Goal: Task Accomplishment & Management: Manage account settings

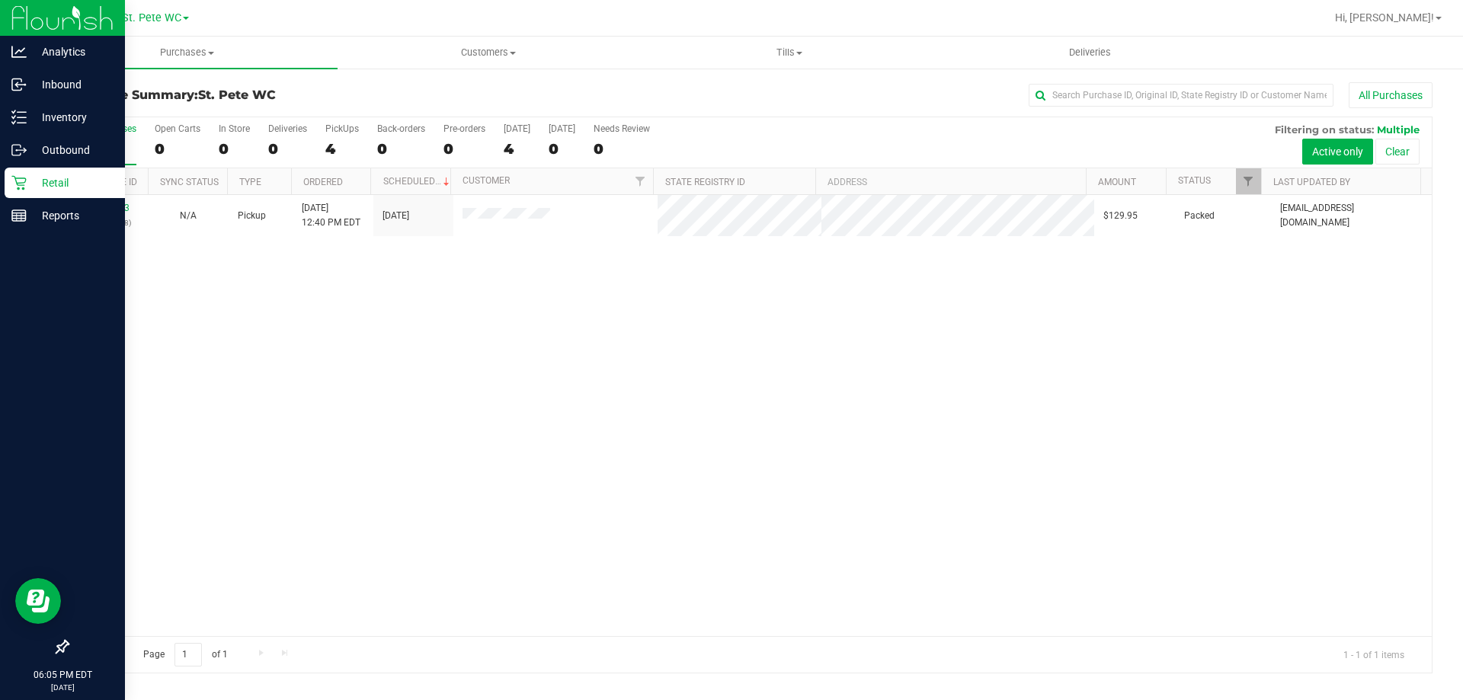
click at [53, 174] on p "Retail" at bounding box center [72, 183] width 91 height 18
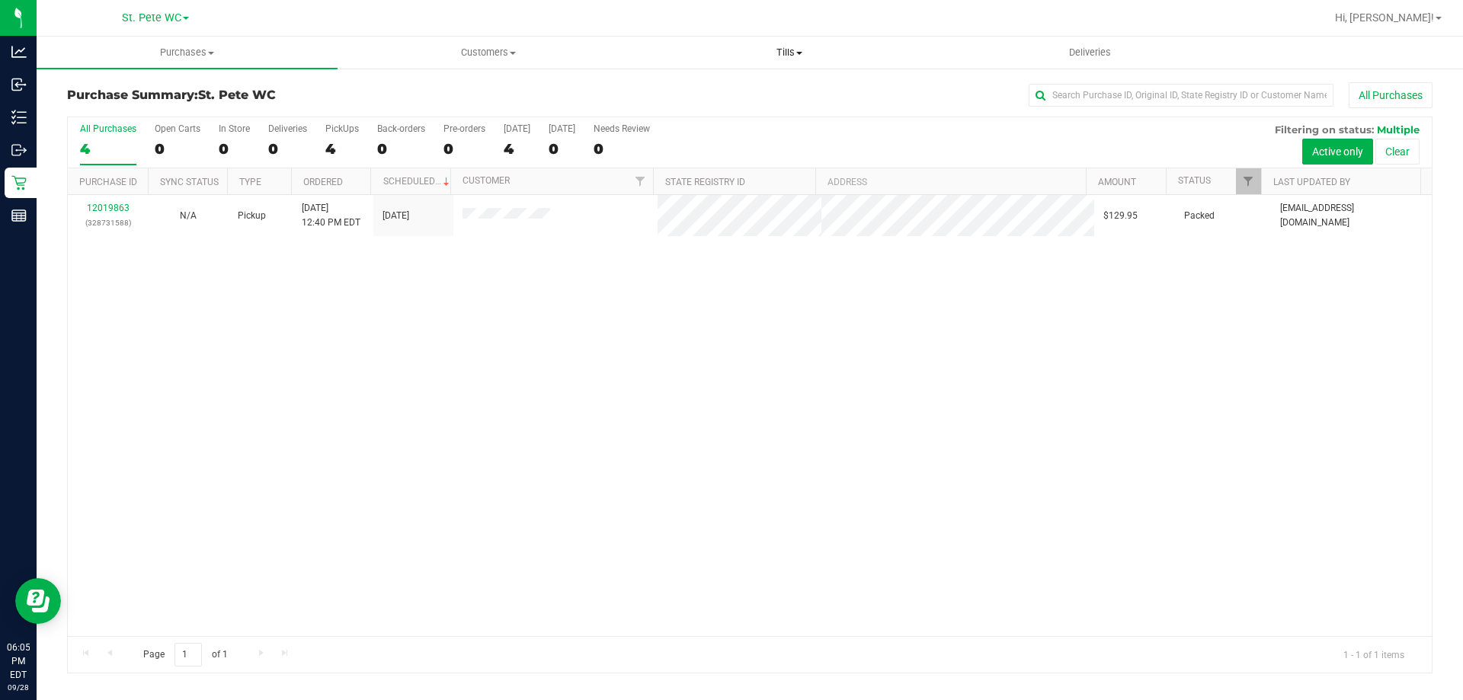
click at [808, 62] on uib-tab-heading "Tills Manage tills Reconcile e-payments" at bounding box center [789, 52] width 300 height 30
click at [781, 88] on li "Manage tills" at bounding box center [789, 92] width 301 height 18
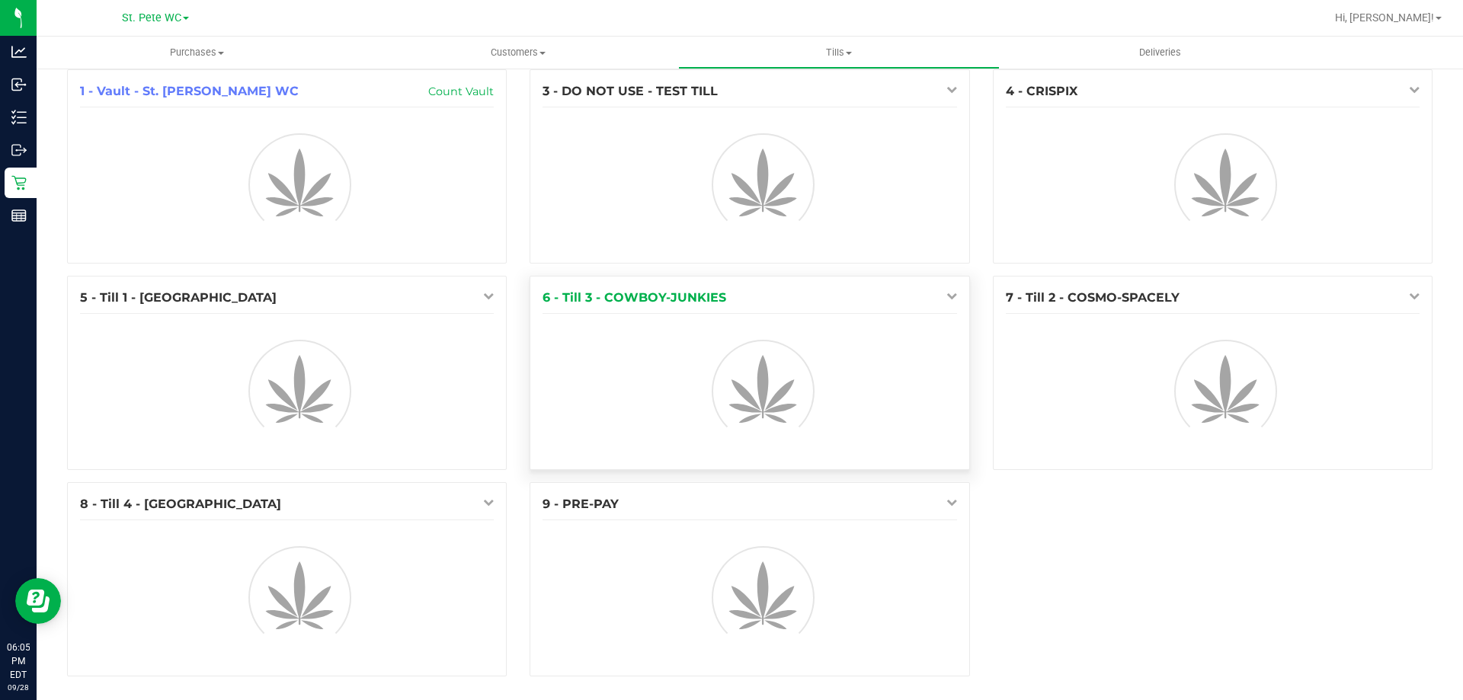
scroll to position [17, 0]
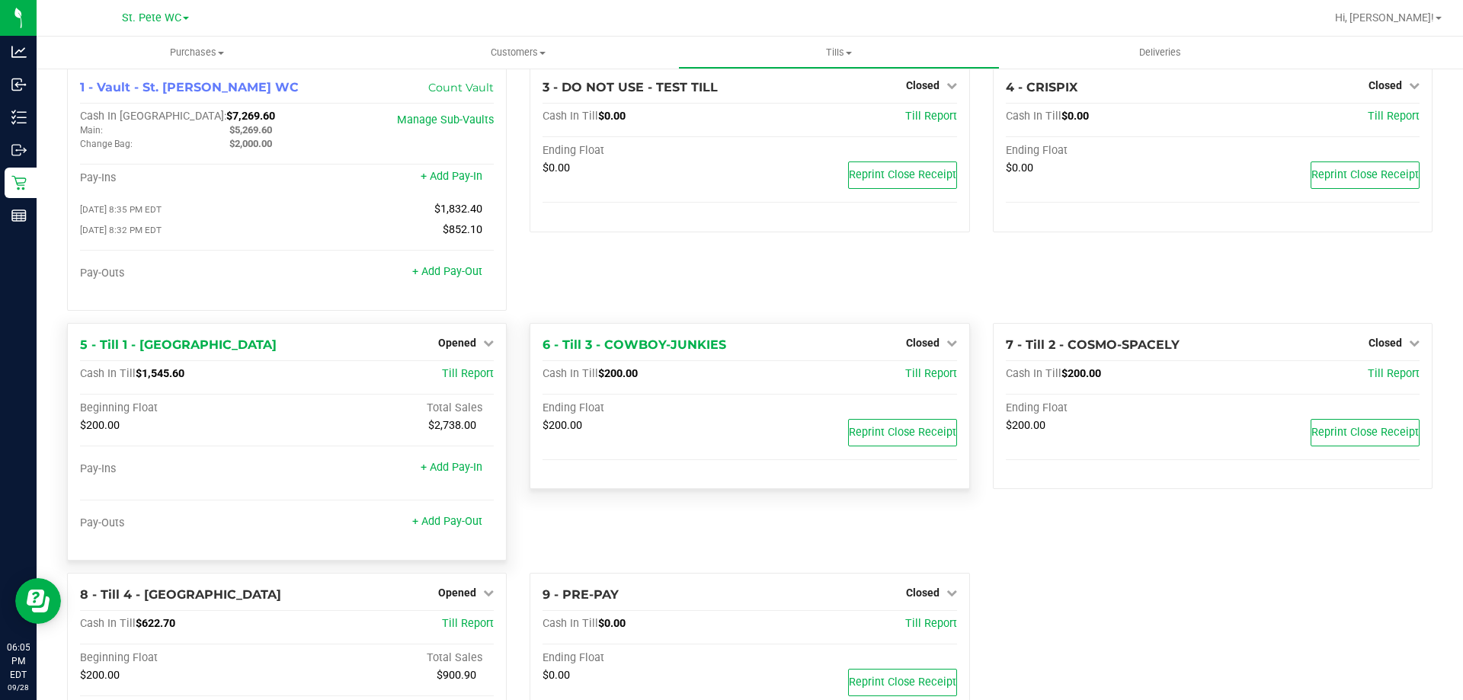
drag, startPoint x: 463, startPoint y: 357, endPoint x: 460, endPoint y: 345, distance: 12.6
click at [462, 354] on div "5 - Till 1 - COSTA-RICA Opened Close Till" at bounding box center [287, 345] width 414 height 18
click at [460, 345] on span "Opened" at bounding box center [457, 343] width 38 height 12
click at [459, 372] on link "Close Till" at bounding box center [459, 374] width 41 height 12
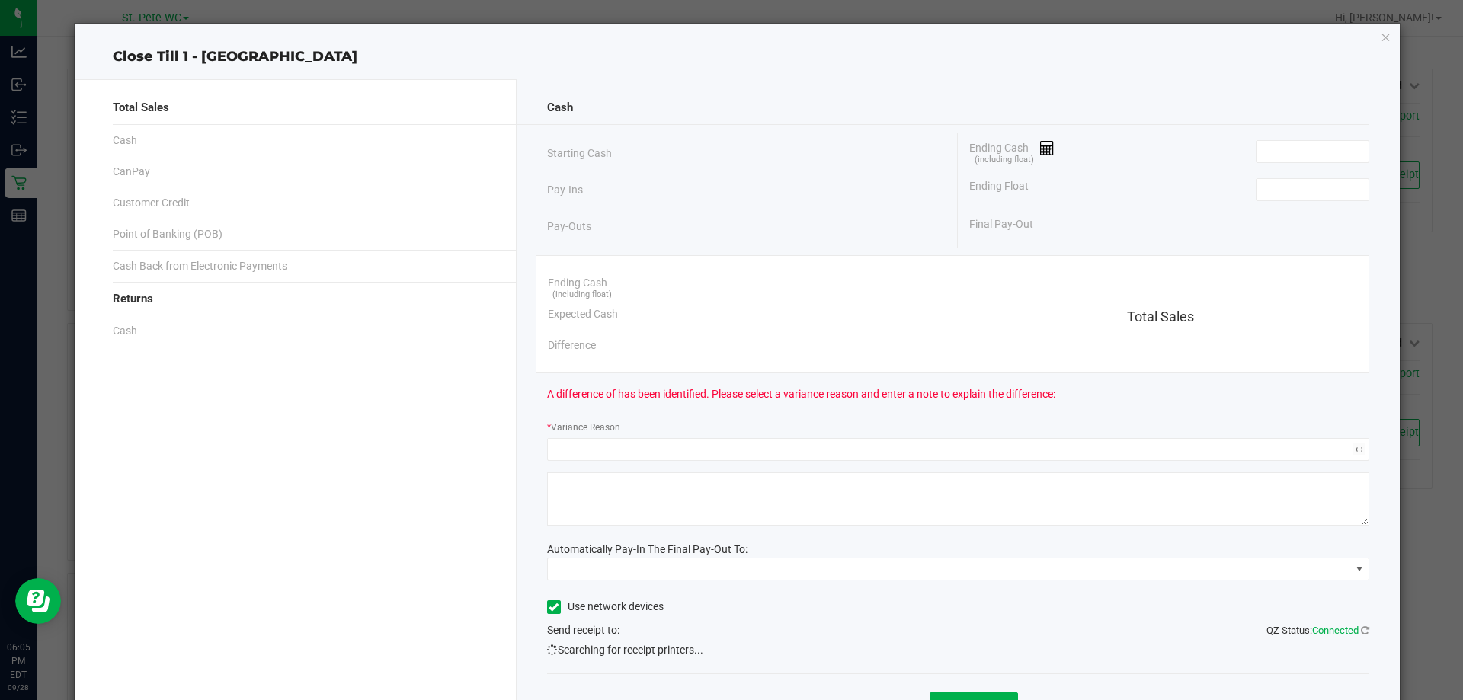
click at [459, 378] on div "Total Sales Cash CanPay Customer Credit Point of Banking (POB) Cash Back from E…" at bounding box center [296, 419] width 442 height 680
click at [1261, 143] on span at bounding box center [1313, 151] width 114 height 23
click at [1262, 144] on input at bounding box center [1313, 151] width 112 height 21
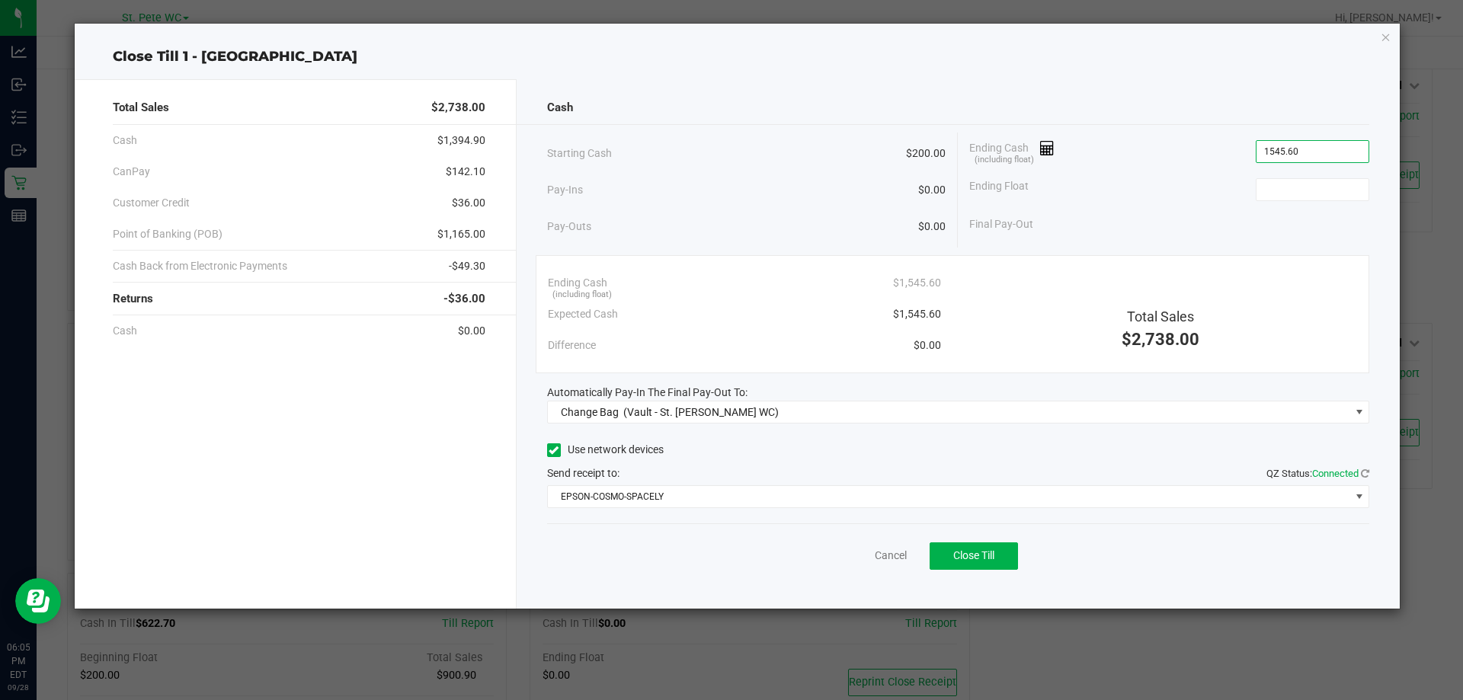
type input "$1,545.60"
click at [1322, 206] on div "Ending Float" at bounding box center [1169, 190] width 400 height 38
click at [1319, 200] on span at bounding box center [1313, 189] width 114 height 23
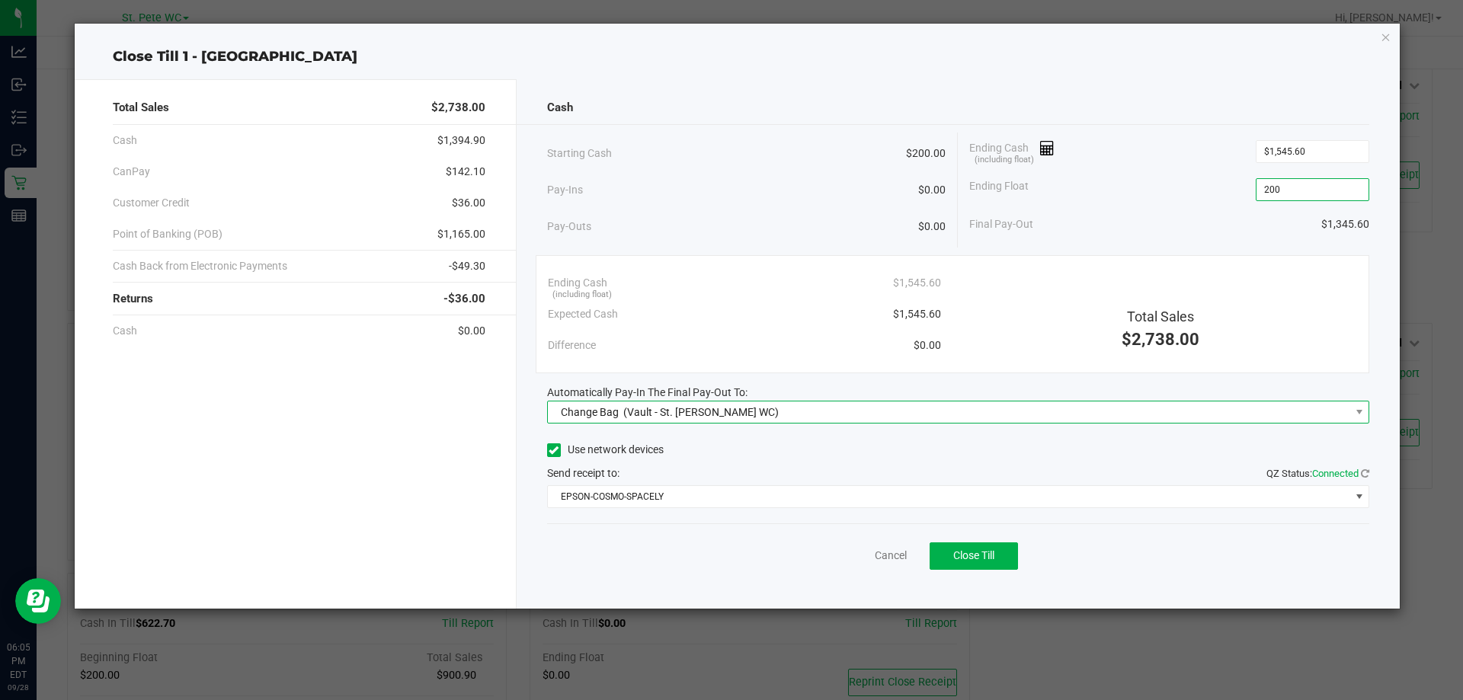
type input "$200.00"
drag, startPoint x: 680, startPoint y: 422, endPoint x: 675, endPoint y: 416, distance: 8.1
click at [678, 419] on div "Change Bag (Vault - St. [PERSON_NAME] WC)" at bounding box center [667, 412] width 226 height 27
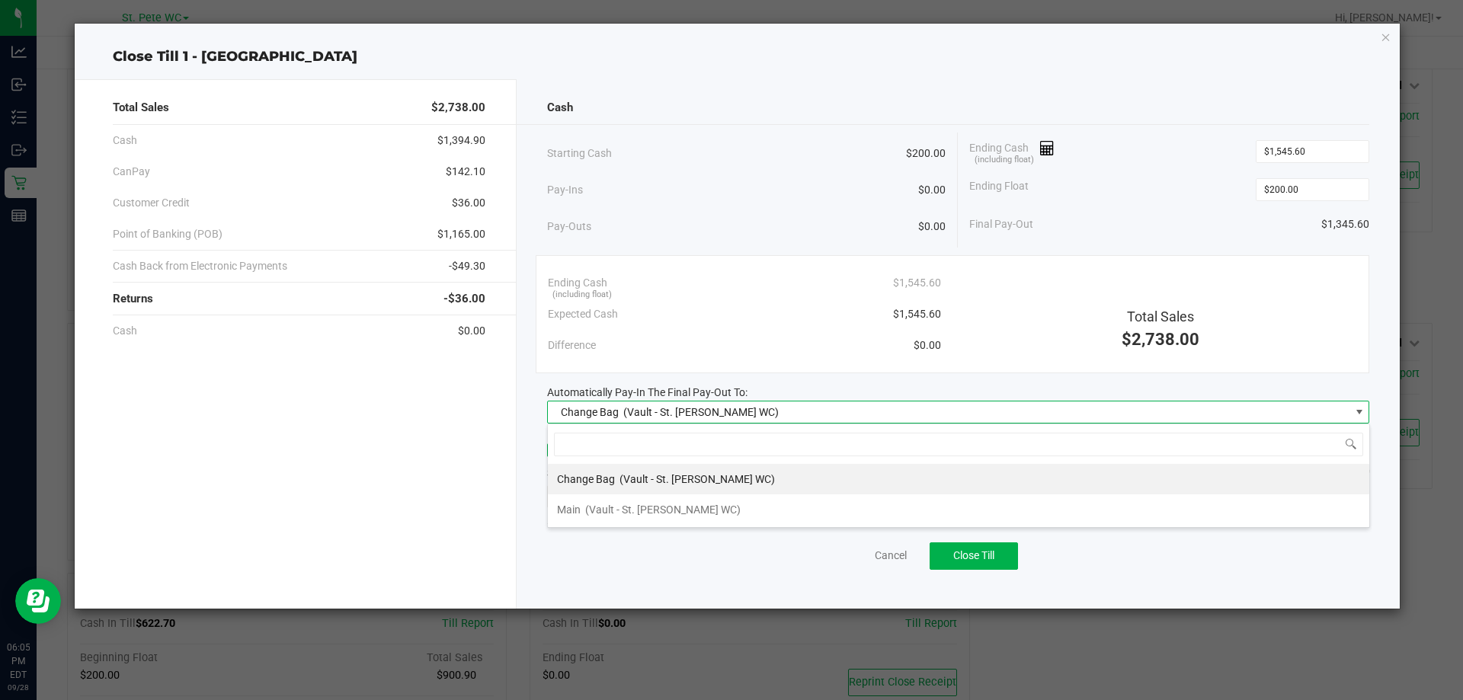
scroll to position [23, 822]
click at [630, 514] on span "(Vault - St. [PERSON_NAME] WC)" at bounding box center [662, 510] width 155 height 12
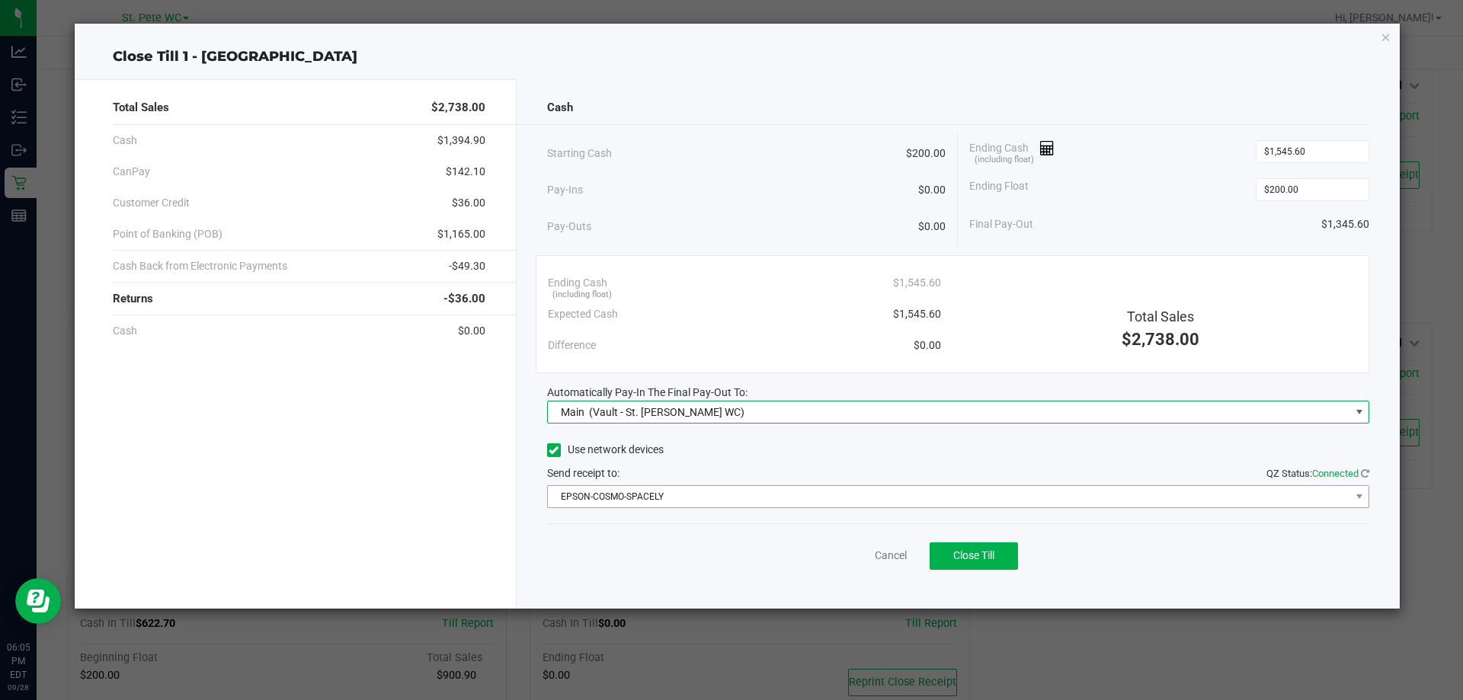
click at [631, 508] on div "Cash Starting Cash $200.00 Pay-Ins $0.00 Pay-Outs $0.00 Ending Cash (including …" at bounding box center [959, 344] width 884 height 530
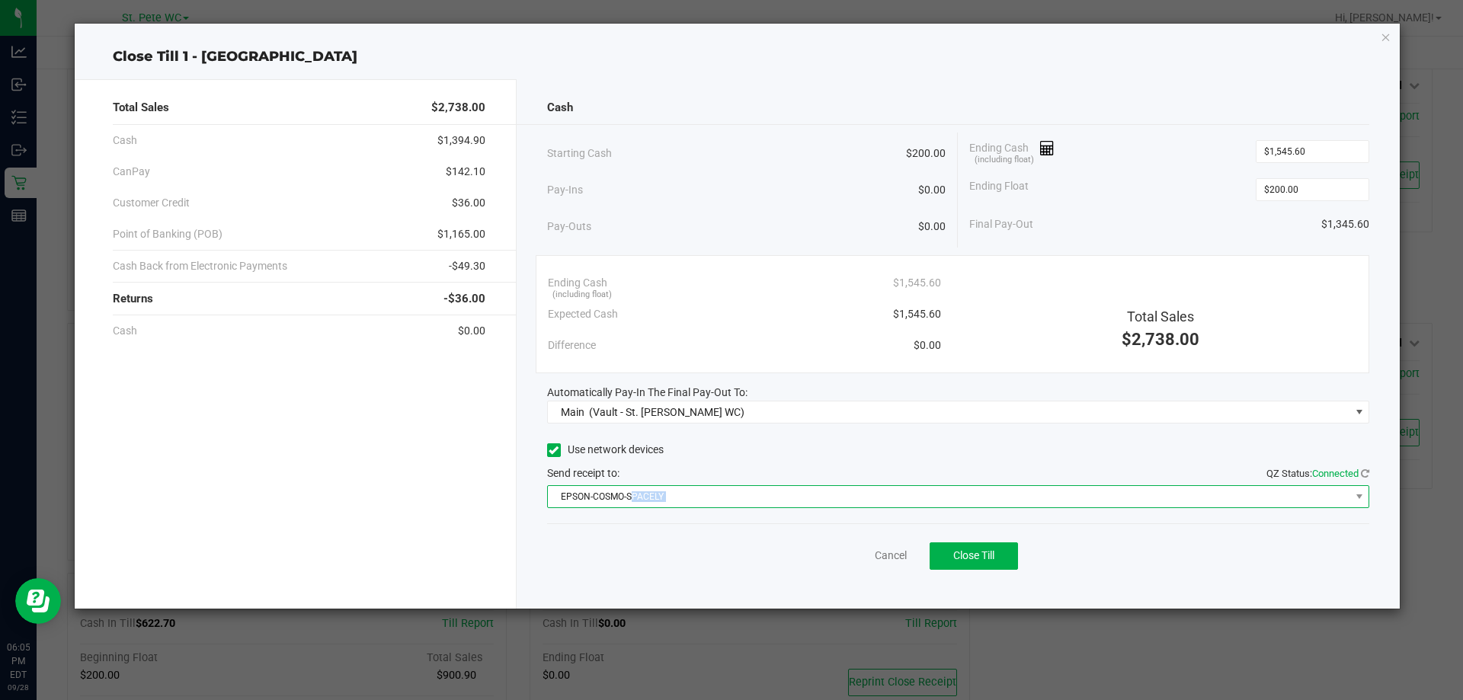
click at [633, 500] on span "EPSON-COSMO-SPACELY" at bounding box center [949, 496] width 803 height 21
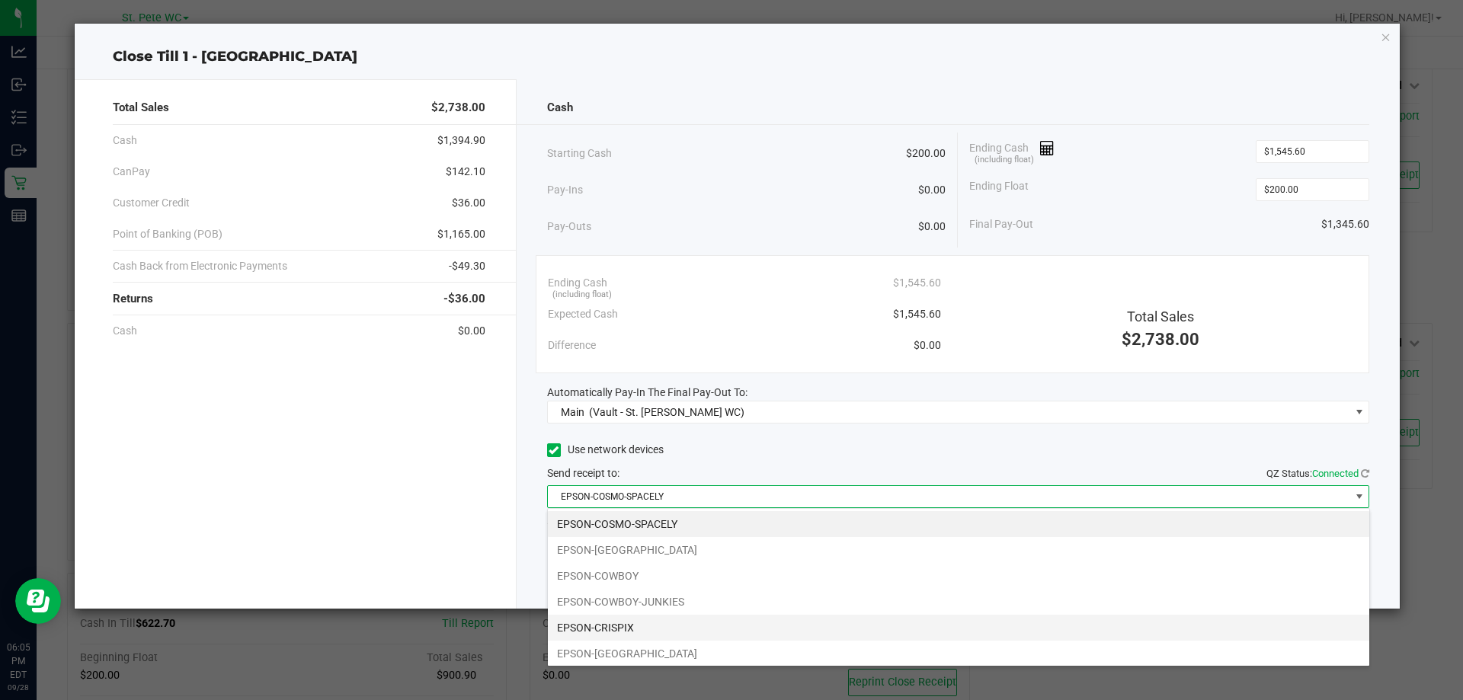
click at [630, 623] on li "EPSON-CRISPIX" at bounding box center [959, 628] width 822 height 26
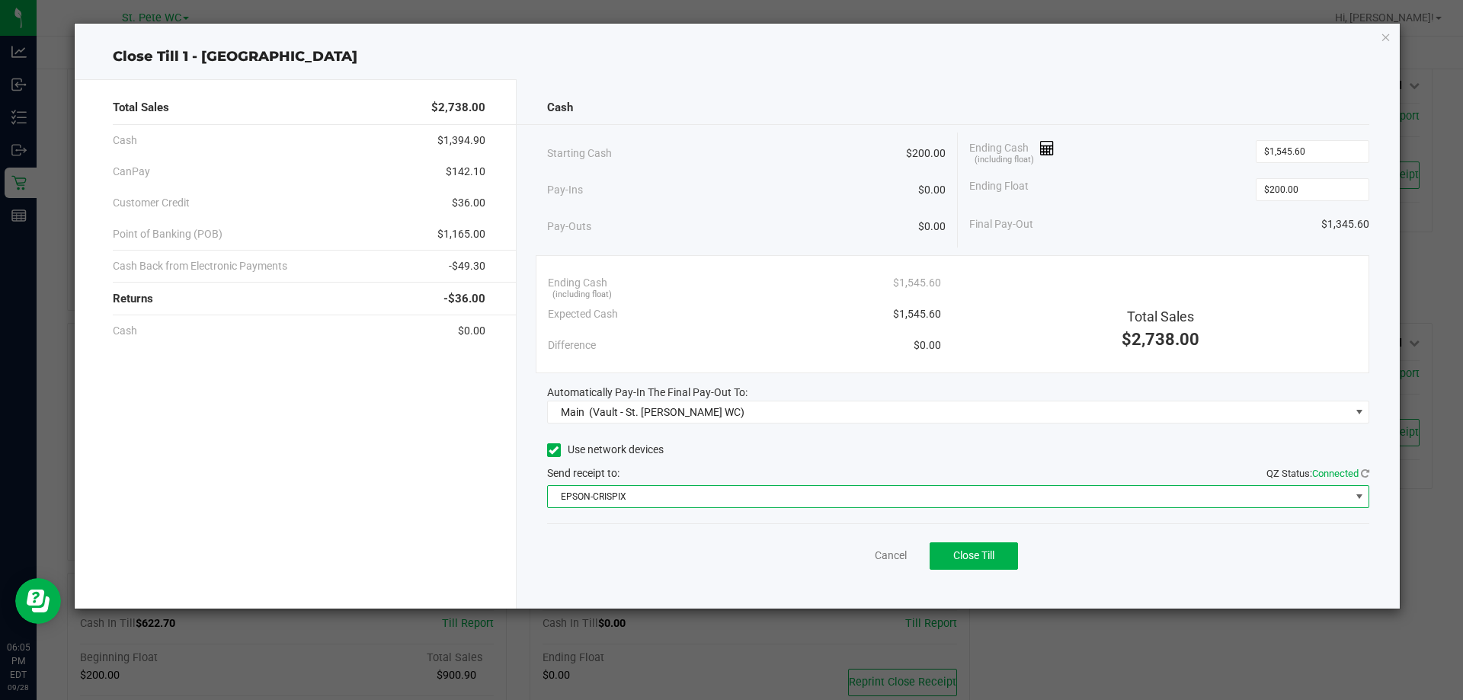
click at [645, 566] on div "Cancel Close Till" at bounding box center [958, 553] width 823 height 59
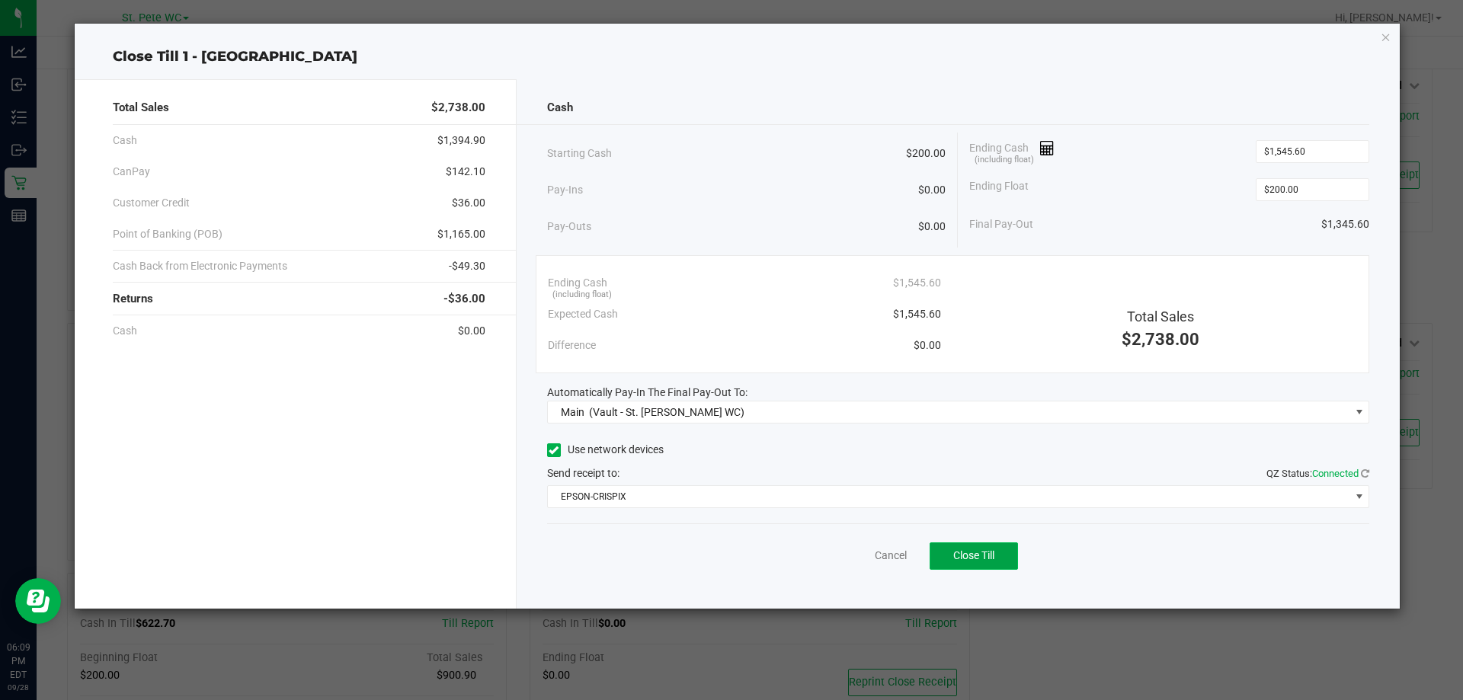
click at [999, 562] on button "Close Till" at bounding box center [974, 556] width 88 height 27
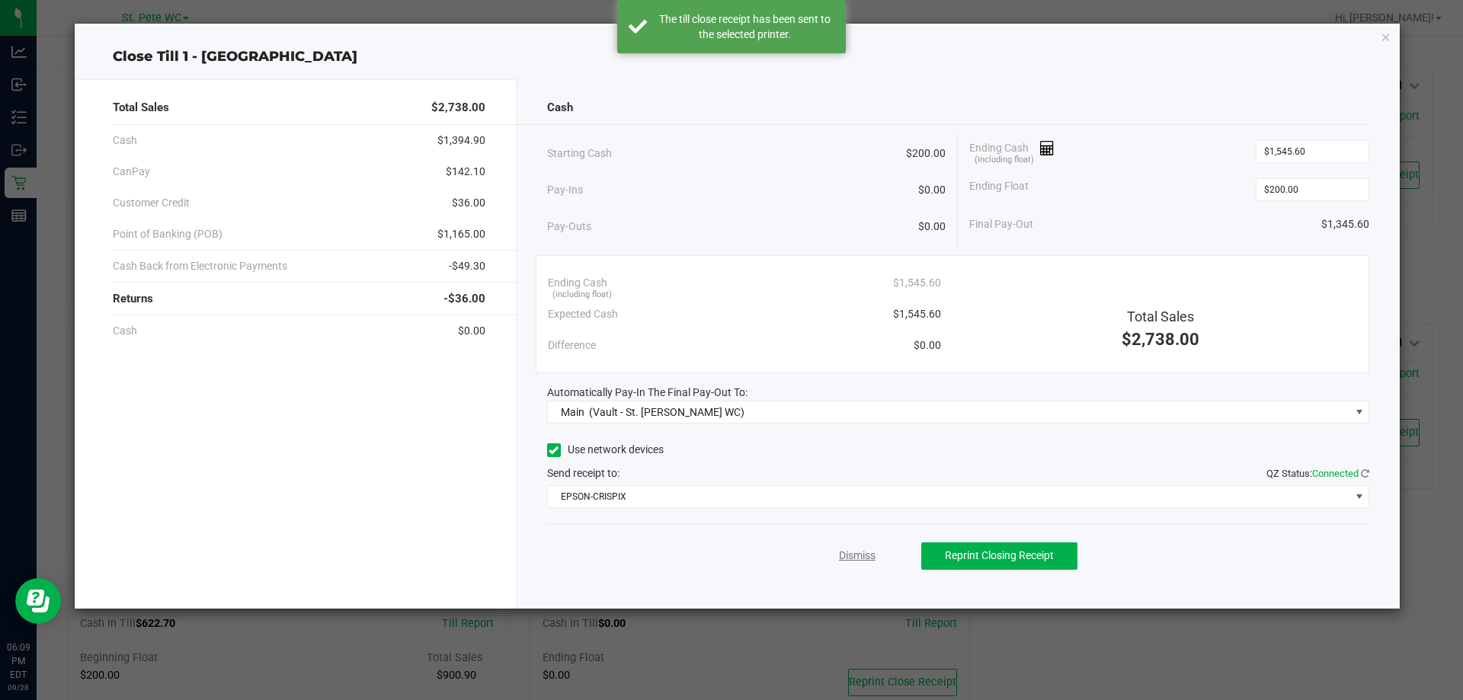
click at [853, 554] on link "Dismiss" at bounding box center [857, 556] width 37 height 16
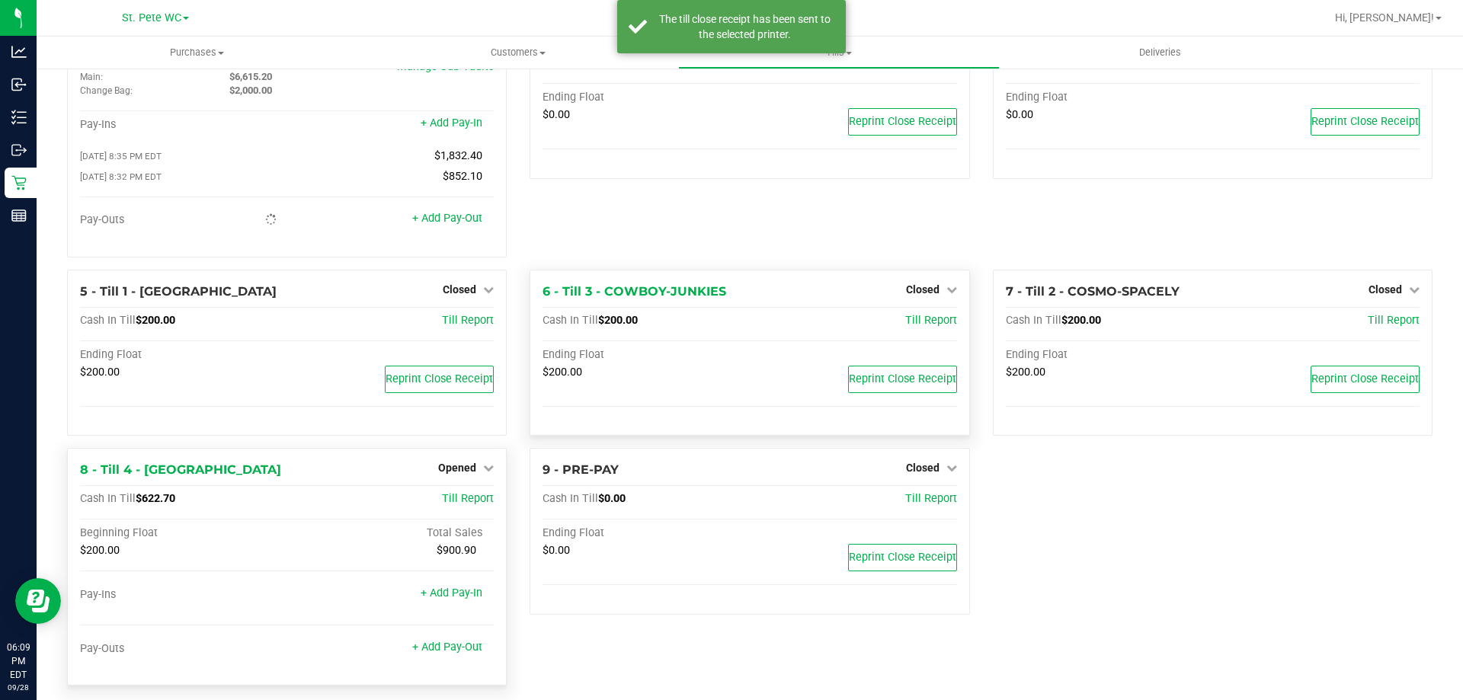
scroll to position [86, 0]
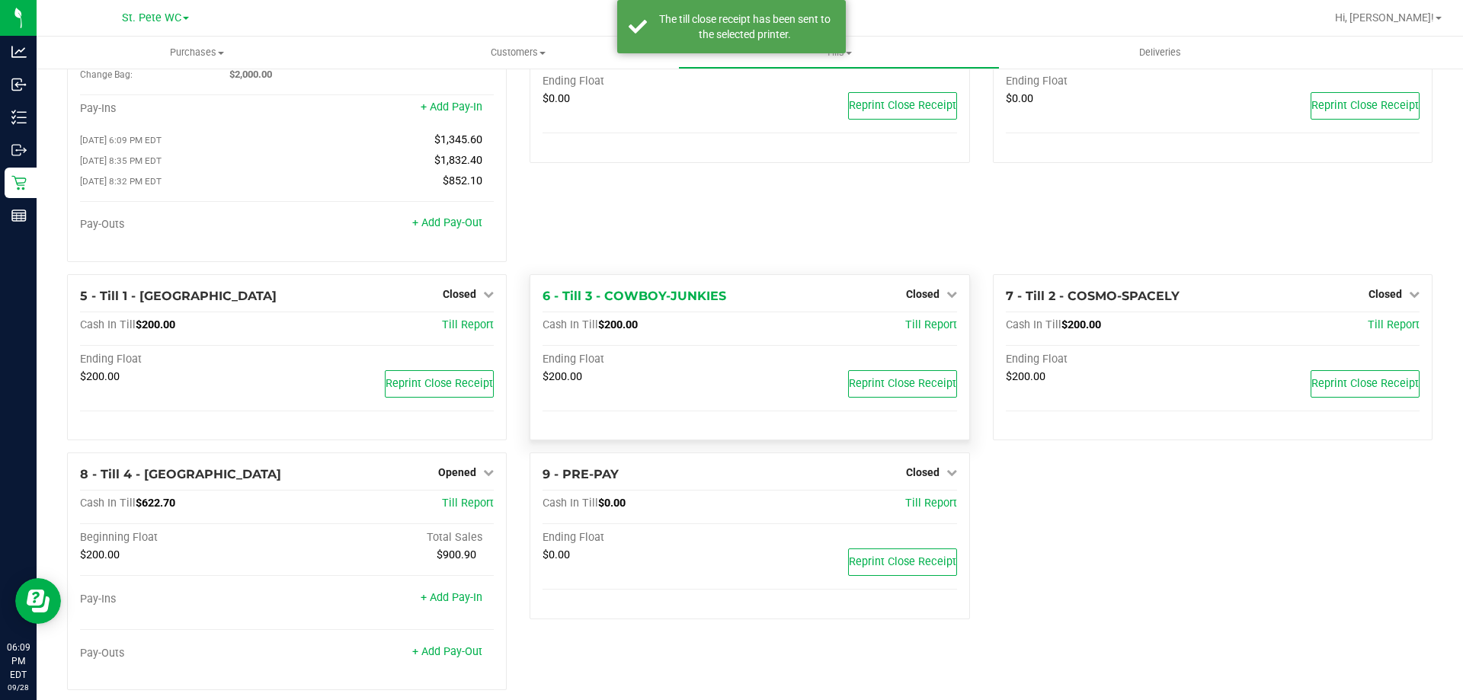
click at [459, 453] on div "5 - Till 1 - COSTA-RICA Closed Open Till Cash In Till $200.00 Till Report Endin…" at bounding box center [287, 363] width 463 height 179
click at [460, 469] on div "Opened" at bounding box center [466, 472] width 56 height 18
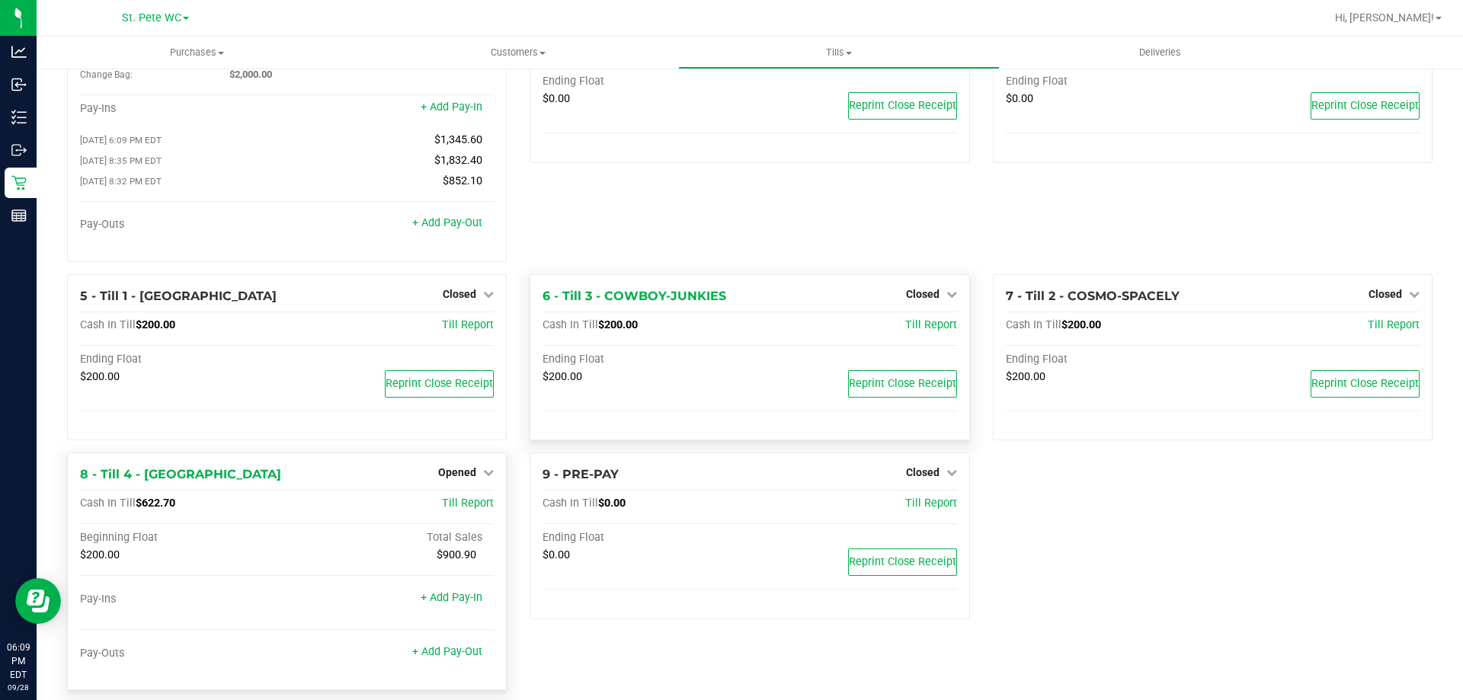
click at [460, 482] on div "Opened" at bounding box center [466, 472] width 56 height 18
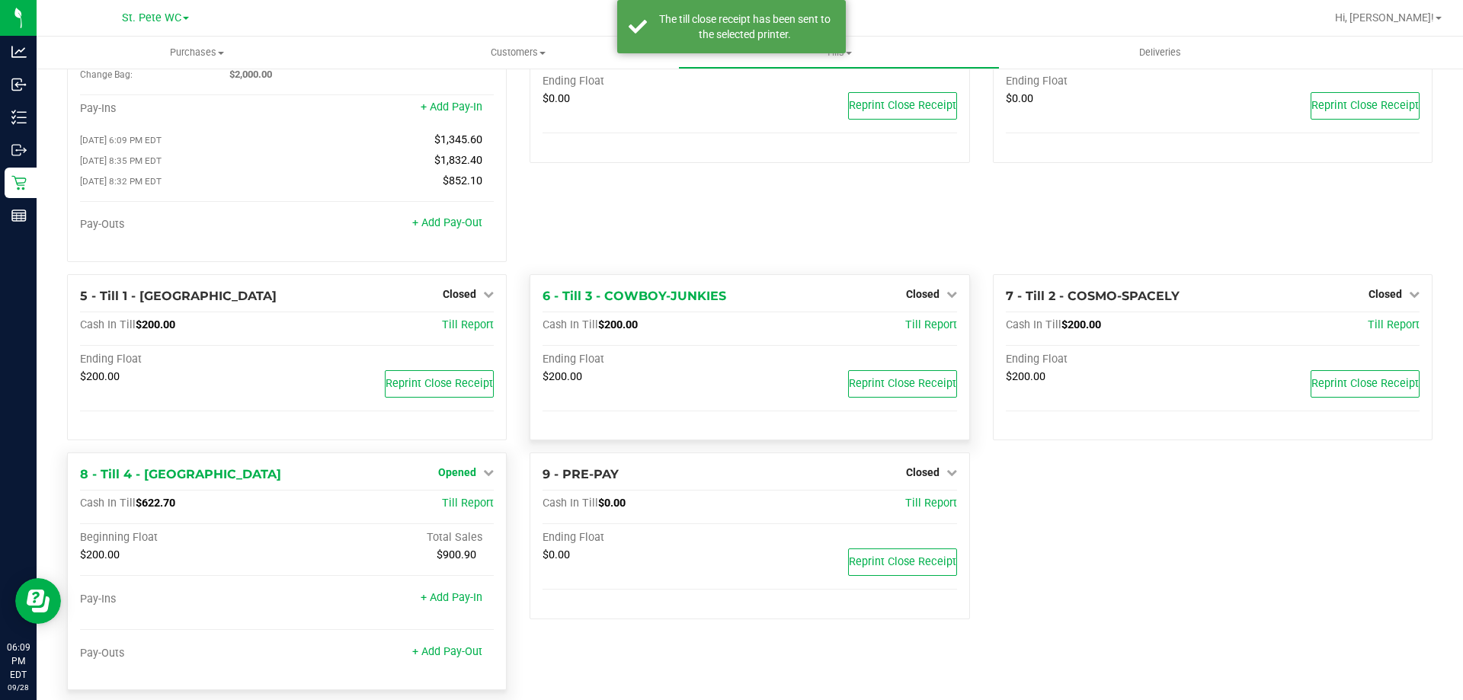
click at [460, 479] on span "Opened" at bounding box center [457, 472] width 38 height 12
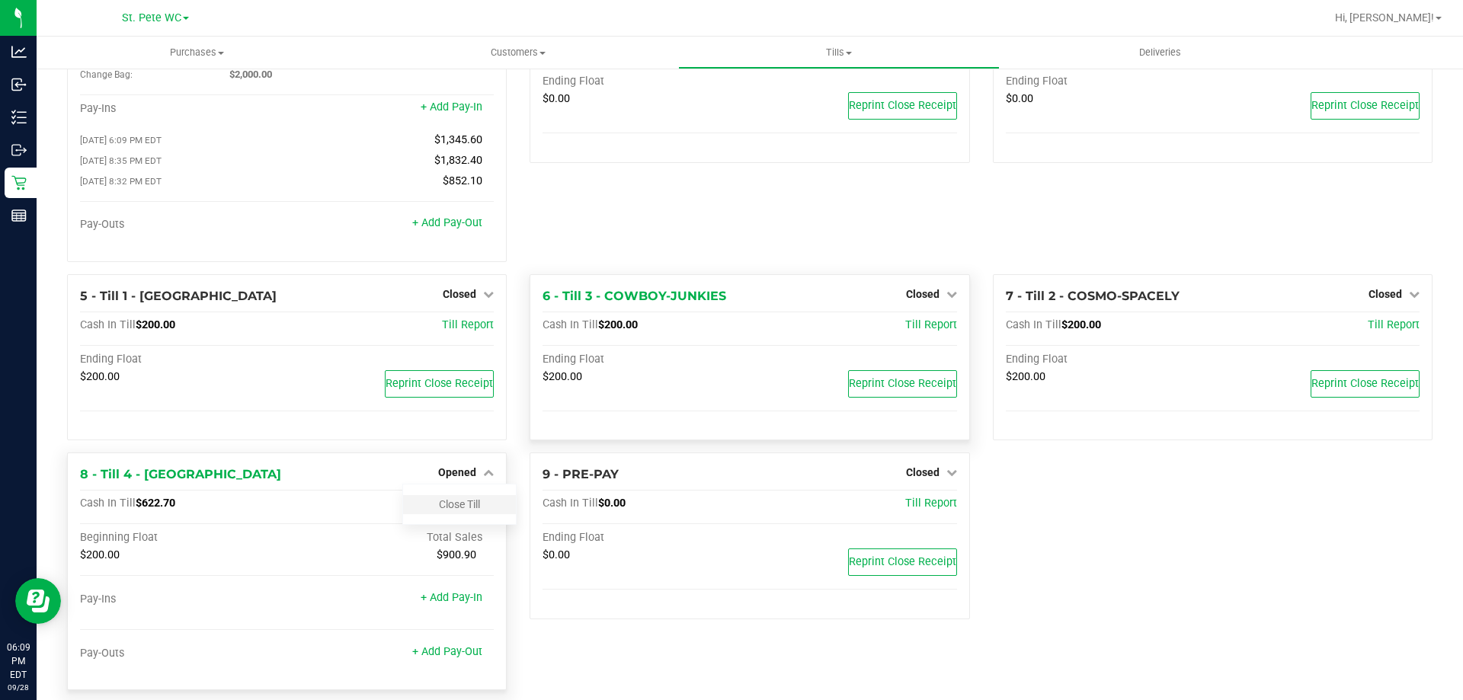
click at [460, 501] on div "Close Till" at bounding box center [459, 504] width 113 height 19
click at [460, 502] on link "Close Till" at bounding box center [459, 504] width 41 height 12
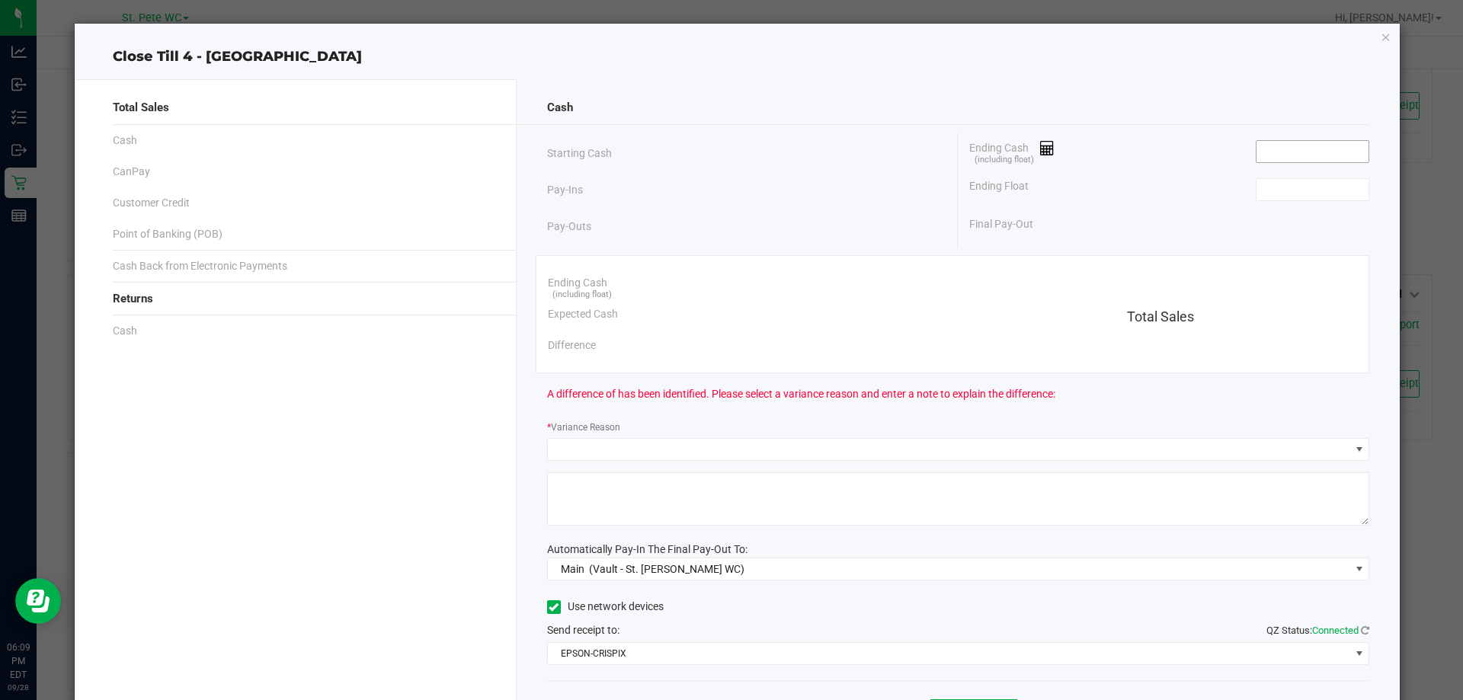
click at [1314, 146] on input at bounding box center [1313, 151] width 112 height 21
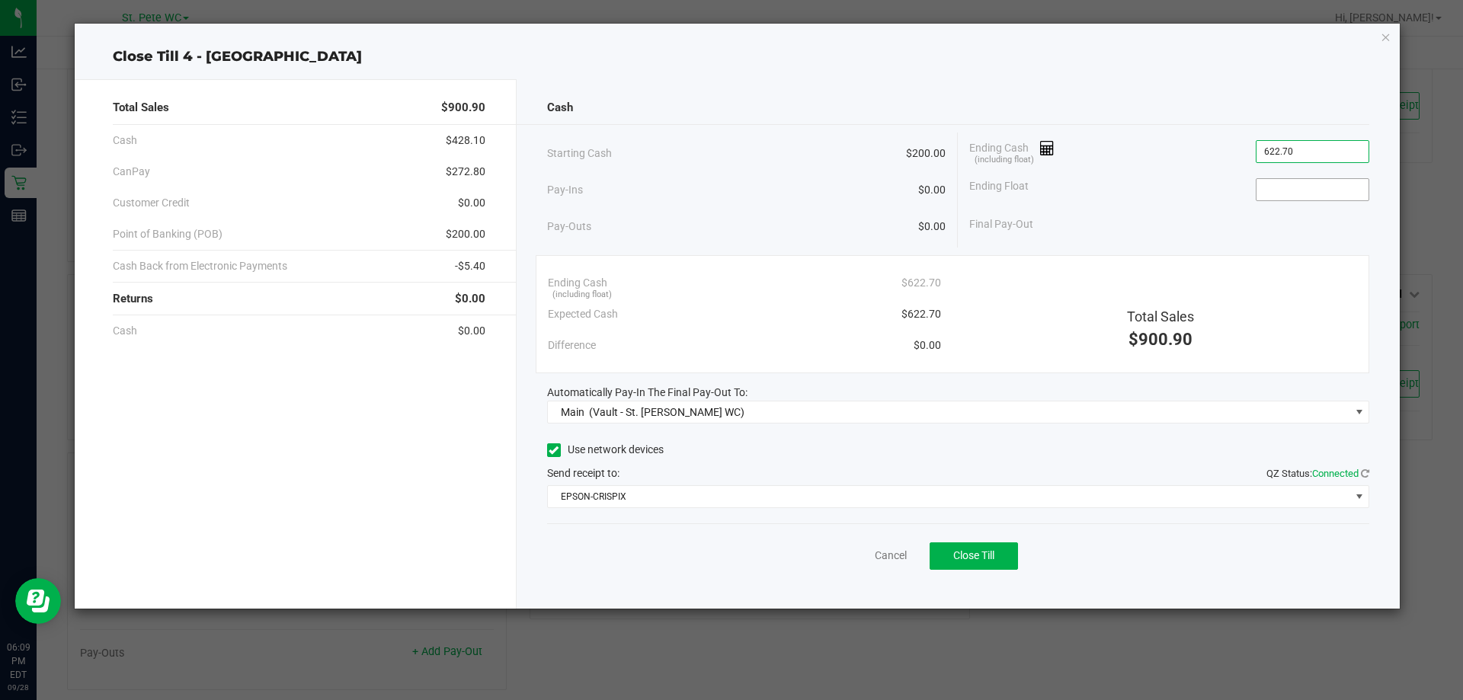
type input "$622.70"
click at [1292, 186] on input at bounding box center [1313, 189] width 112 height 21
type input "$200.00"
click at [816, 287] on div "Ending Cash (including float) $622.70" at bounding box center [744, 283] width 393 height 31
click at [1006, 559] on button "Close Till" at bounding box center [974, 556] width 88 height 27
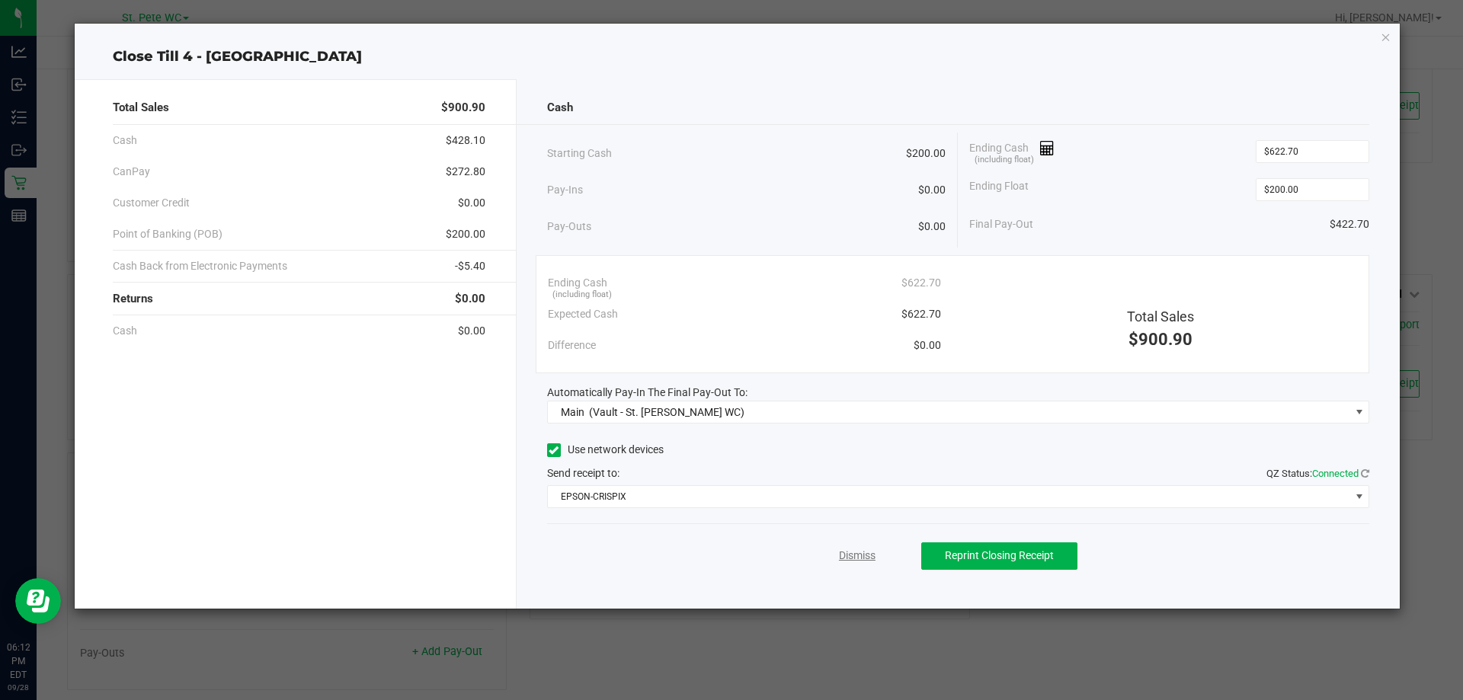
click at [844, 553] on link "Dismiss" at bounding box center [857, 556] width 37 height 16
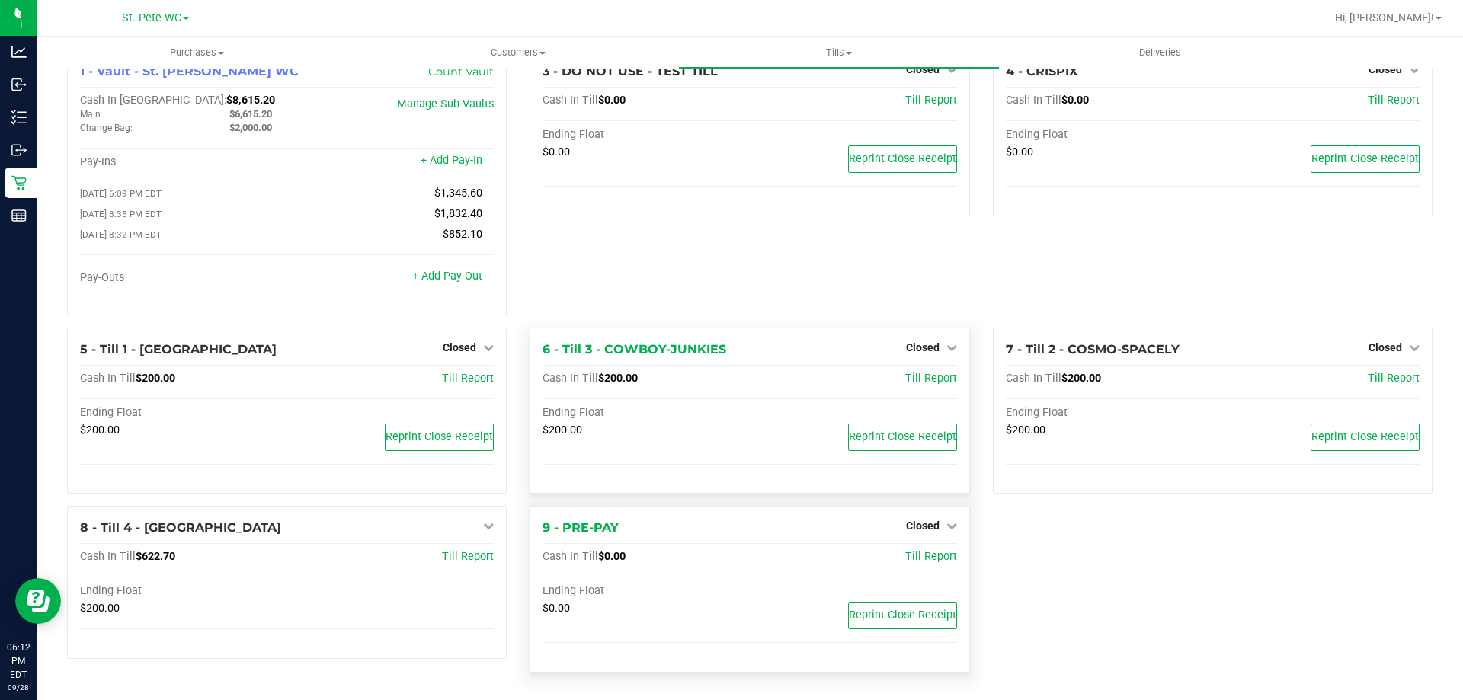
scroll to position [37, 0]
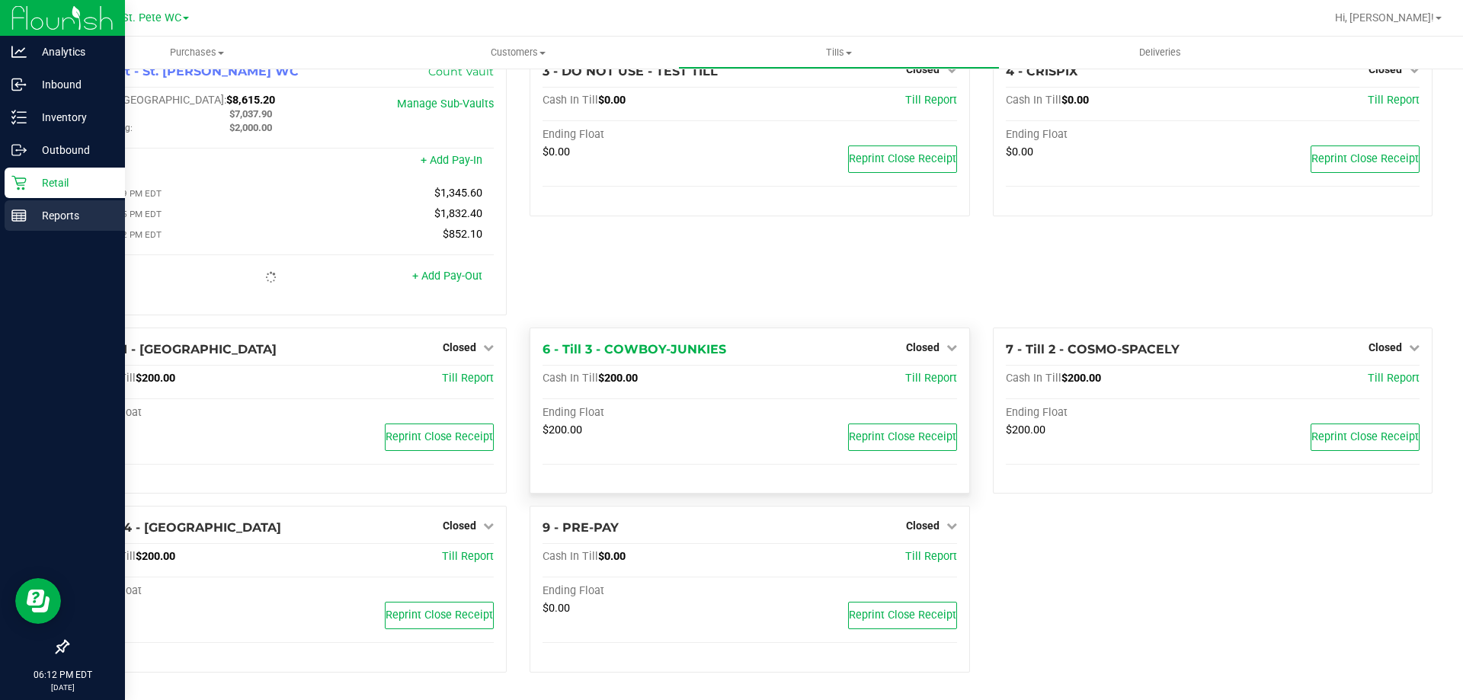
click at [27, 214] on p "Reports" at bounding box center [72, 216] width 91 height 18
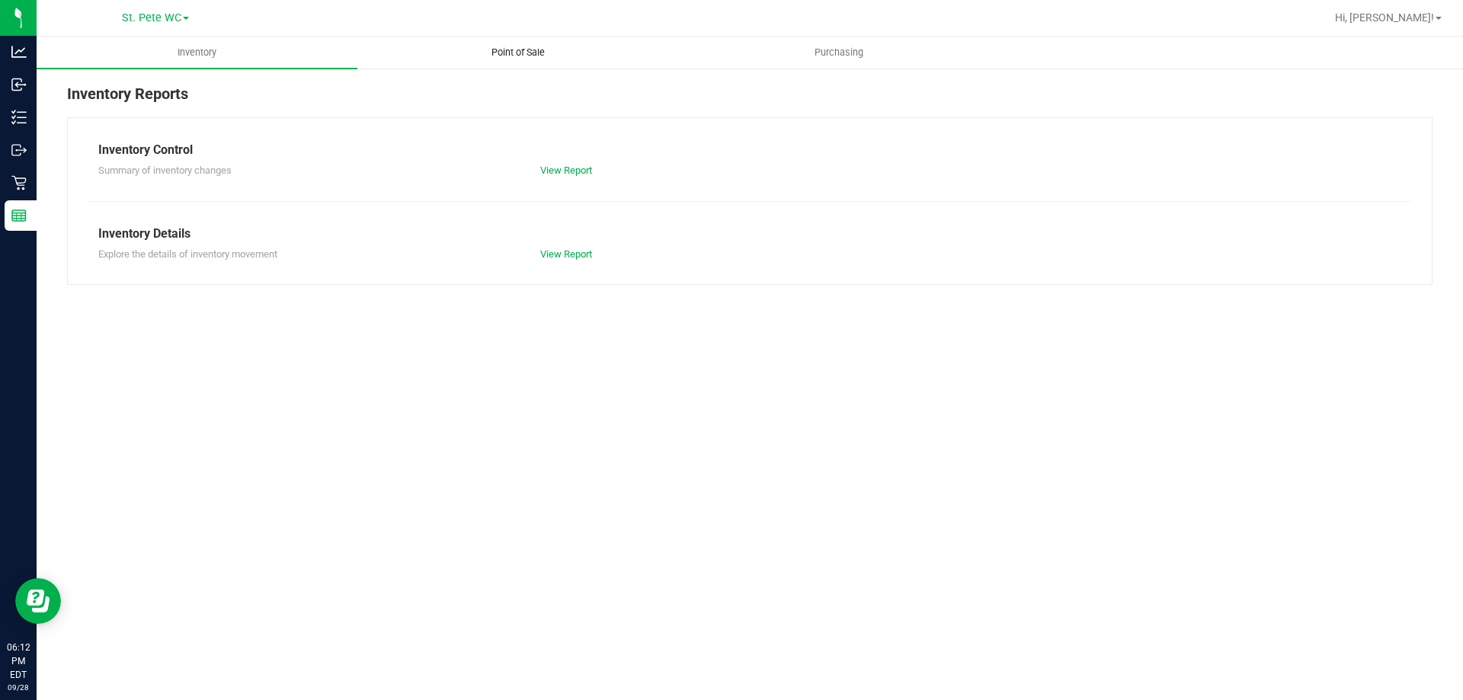
click at [498, 50] on span "Point of Sale" at bounding box center [518, 53] width 95 height 14
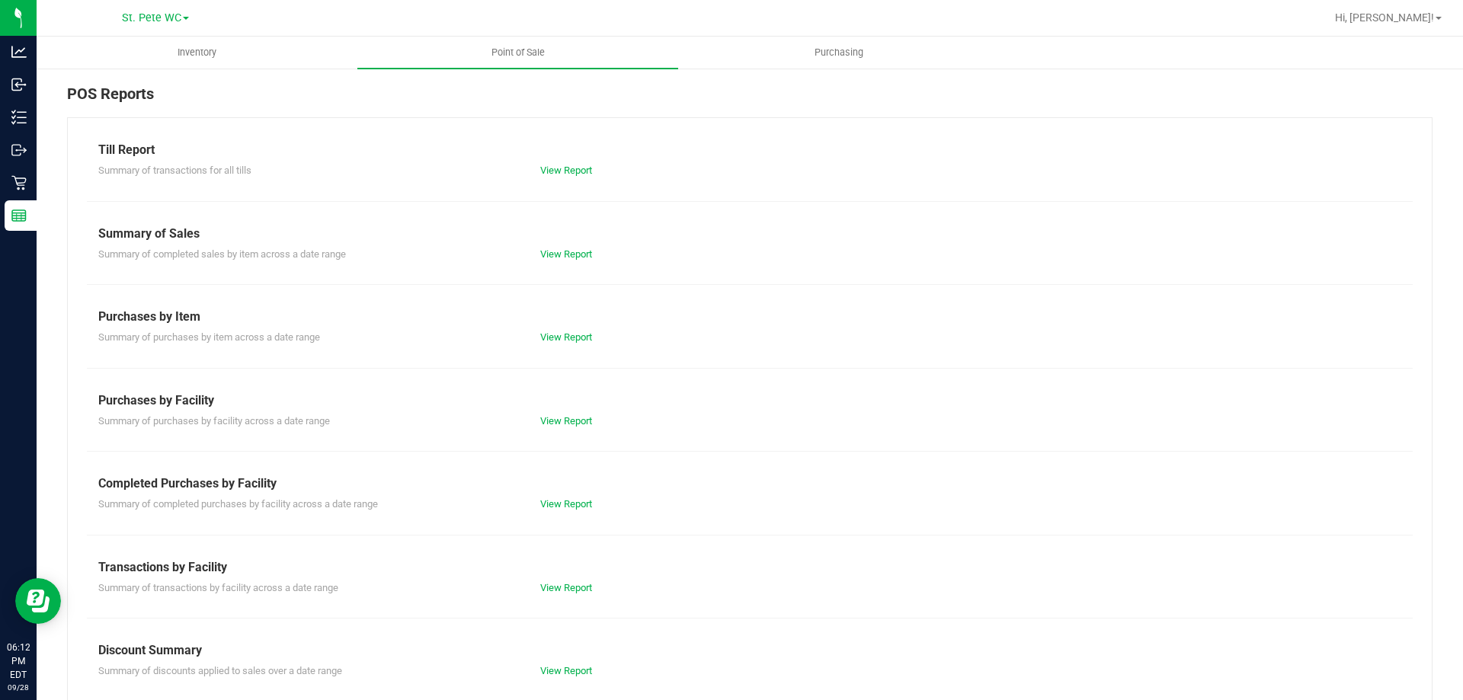
click at [554, 159] on div "Summary of transactions for all tills View Report" at bounding box center [750, 168] width 1326 height 19
click at [556, 168] on link "View Report" at bounding box center [566, 170] width 52 height 11
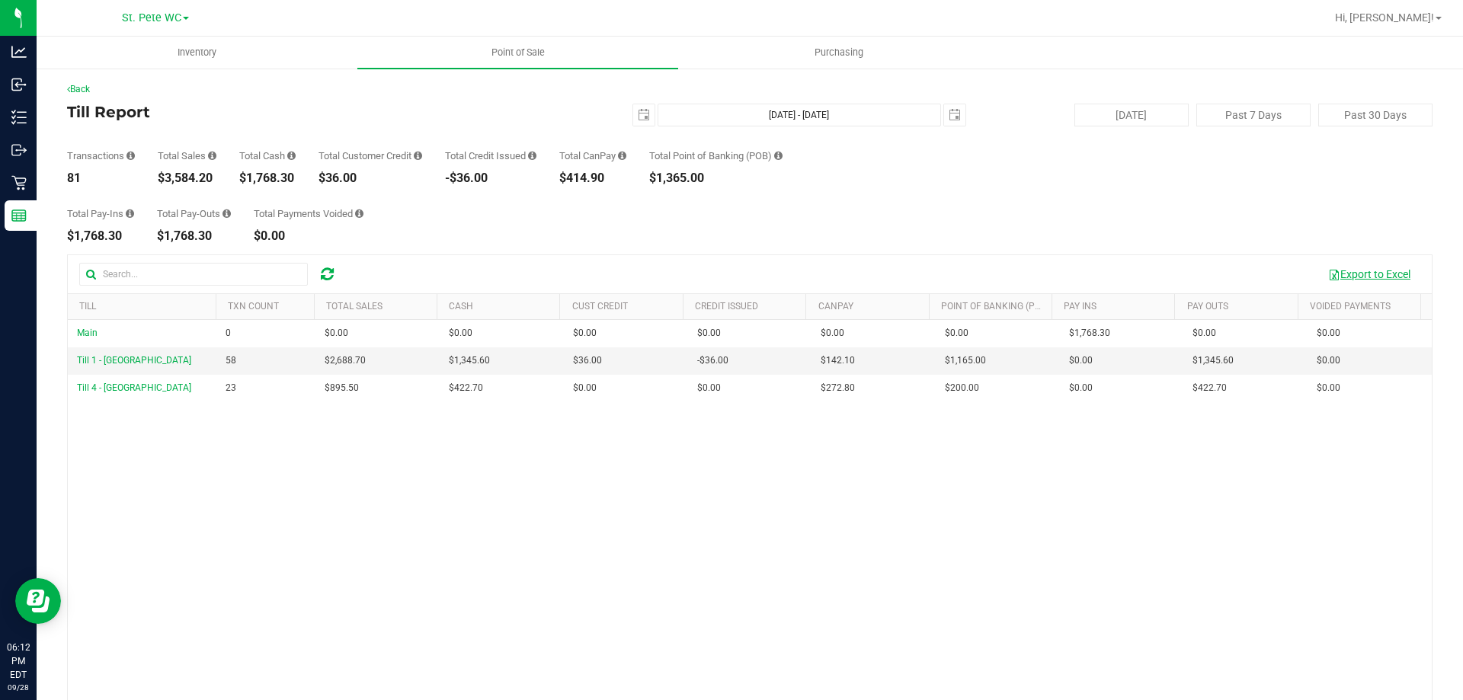
click at [1377, 274] on button "Export to Excel" at bounding box center [1370, 274] width 102 height 26
drag, startPoint x: 220, startPoint y: 175, endPoint x: 162, endPoint y: 175, distance: 57.2
click at [162, 175] on div "Transactions 81 Total Sales $3,584.20 Total Cash $1,768.30 Total Customer Credi…" at bounding box center [750, 156] width 1366 height 58
copy div "3,584.20"
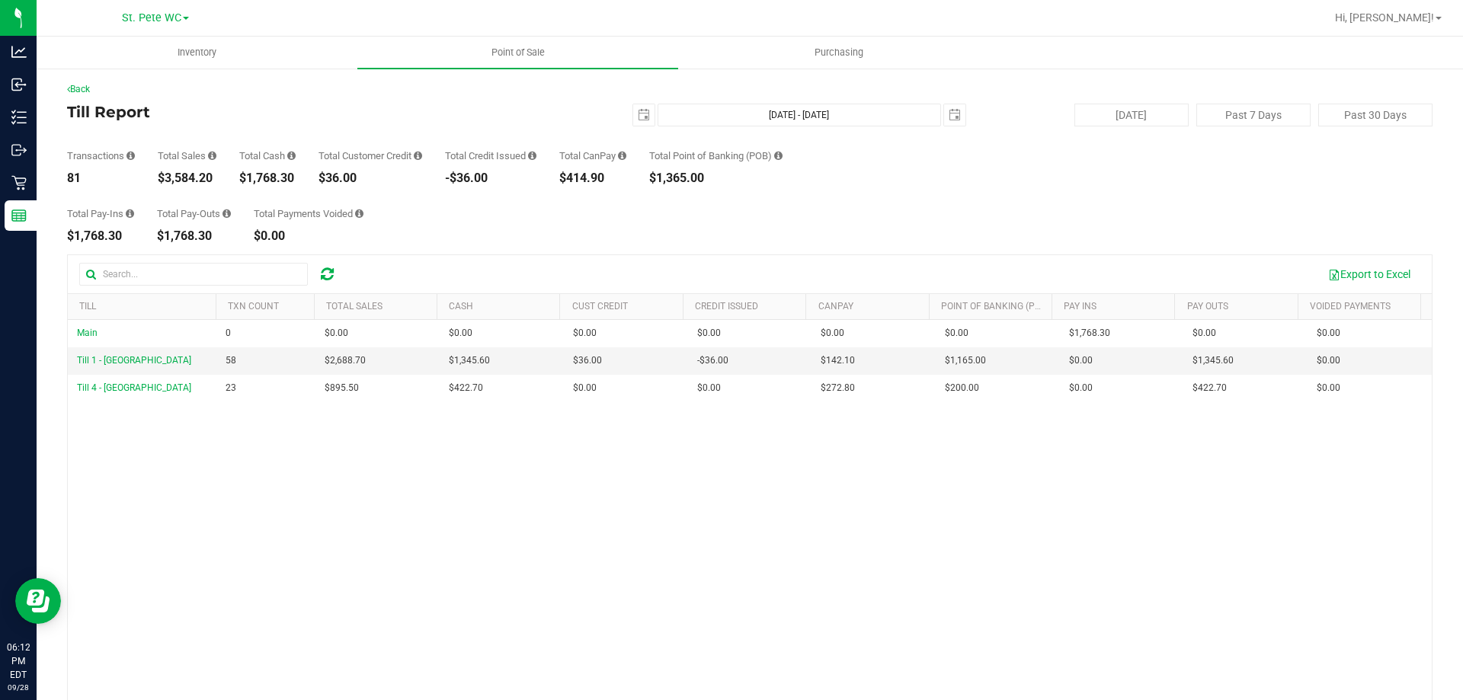
copy div "3,584.20"
click at [633, 104] on span "[DATE]" at bounding box center [644, 115] width 23 height 23
click at [638, 117] on span "select" at bounding box center [644, 115] width 12 height 12
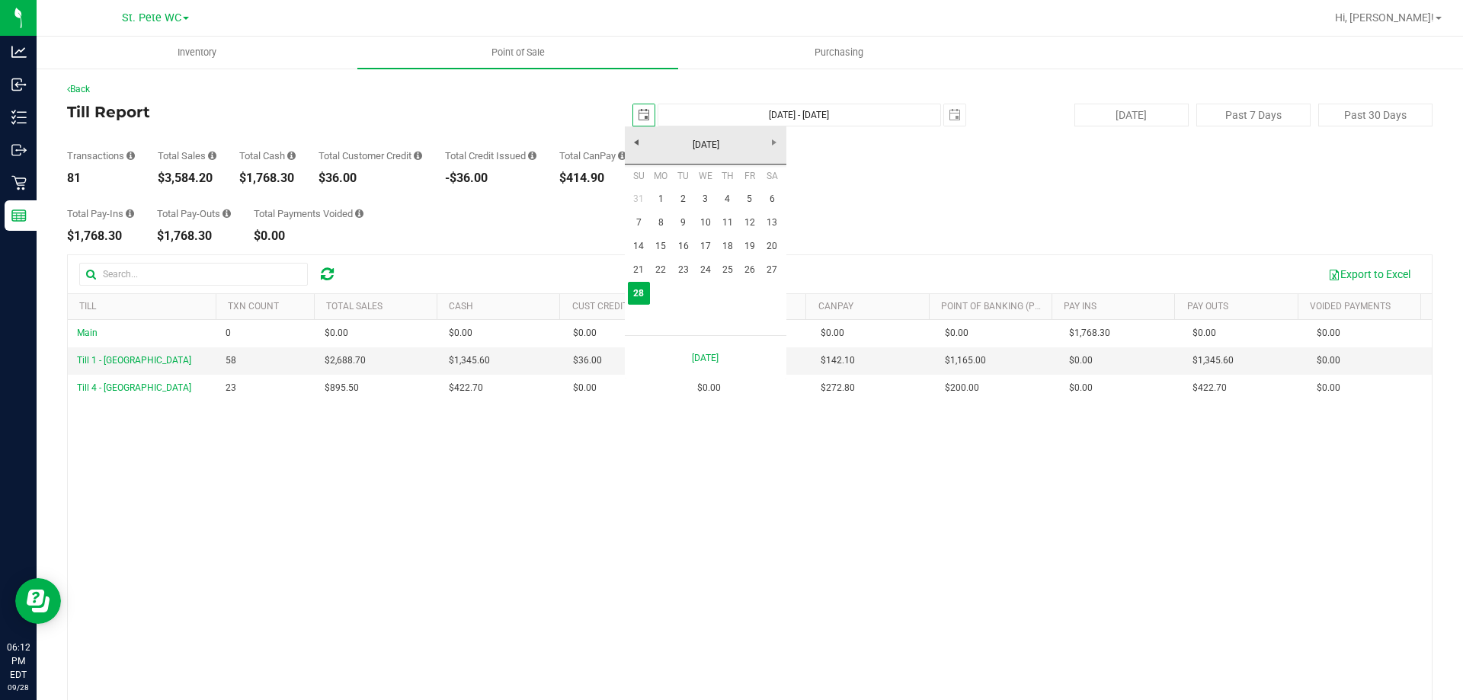
scroll to position [0, 38]
click at [896, 197] on div "Total Pay-Ins $1,768.30 Total Pay-Outs $1,768.30 Total Payments Voided $0.00" at bounding box center [750, 213] width 1366 height 58
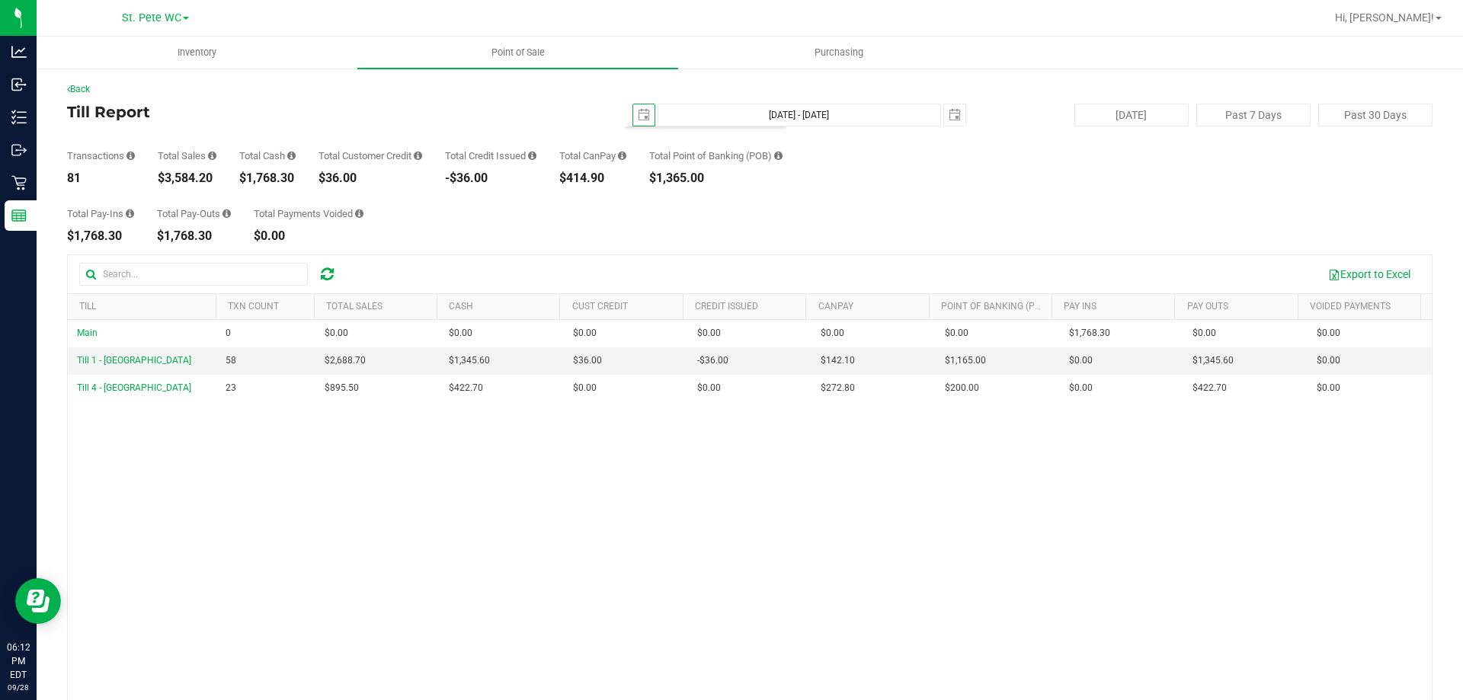
scroll to position [0, 0]
click at [457, 55] on uib-tab-heading "Point of Sale" at bounding box center [517, 53] width 321 height 32
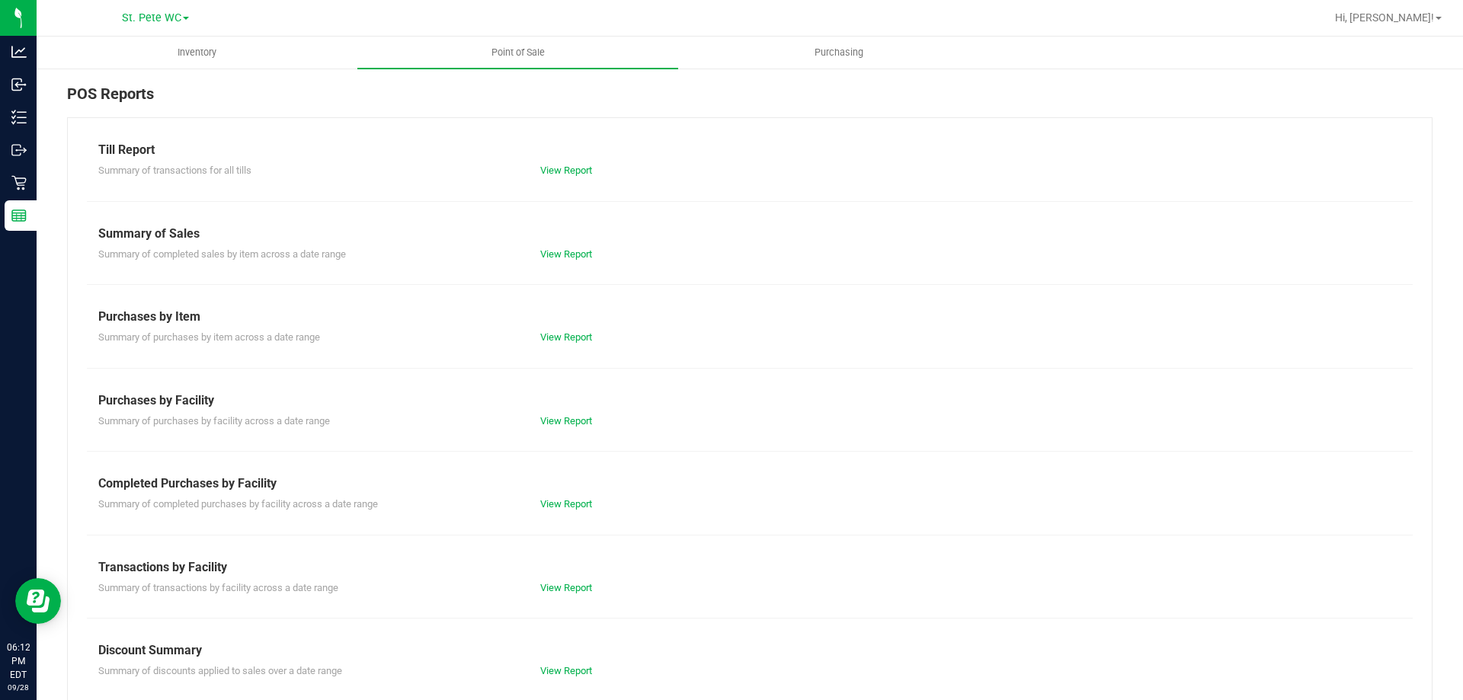
click at [569, 662] on div "Summary of discounts applied to sales over a date range View Report" at bounding box center [750, 669] width 1326 height 19
click at [570, 670] on link "View Report" at bounding box center [566, 670] width 52 height 11
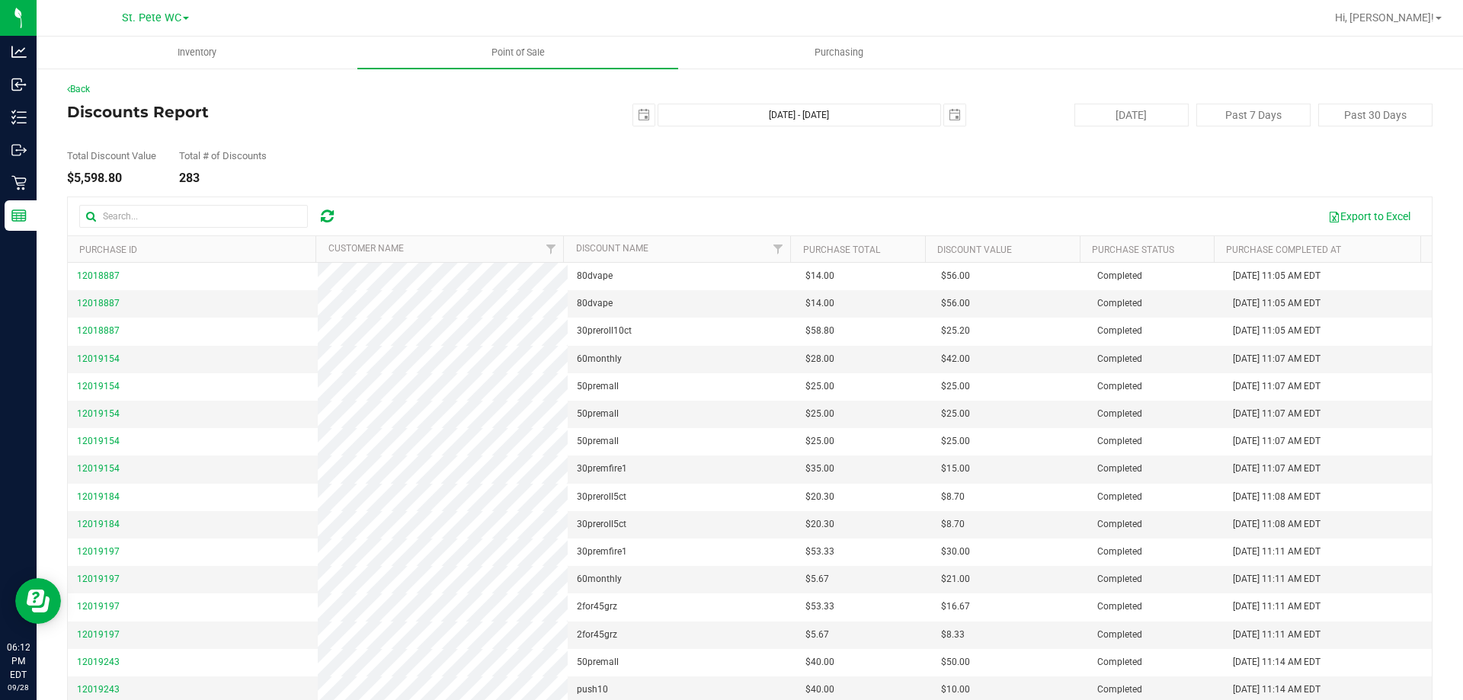
drag, startPoint x: 127, startPoint y: 181, endPoint x: 72, endPoint y: 181, distance: 54.9
click at [72, 181] on div "$5,598.80" at bounding box center [111, 178] width 89 height 12
copy div "5,598.80"
click at [495, 59] on span "Point of Sale" at bounding box center [518, 53] width 95 height 14
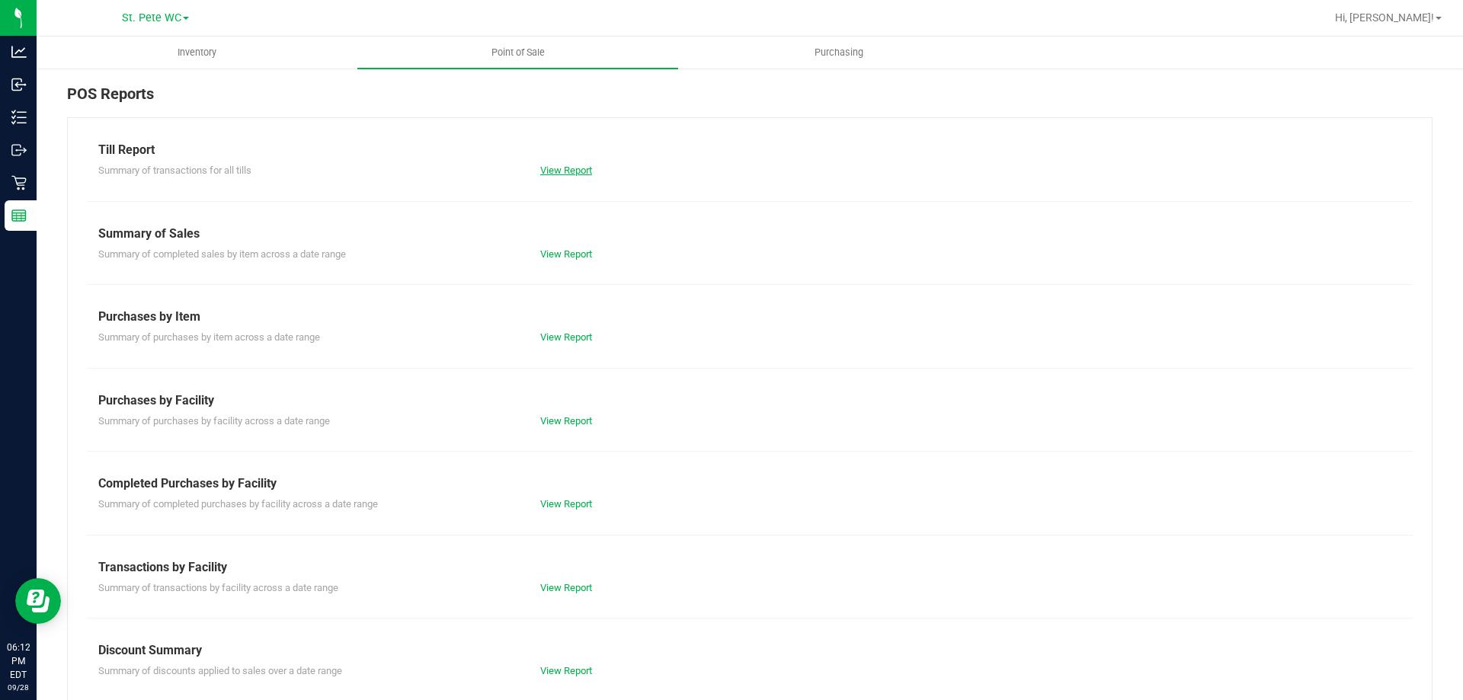
click at [570, 171] on link "View Report" at bounding box center [566, 170] width 52 height 11
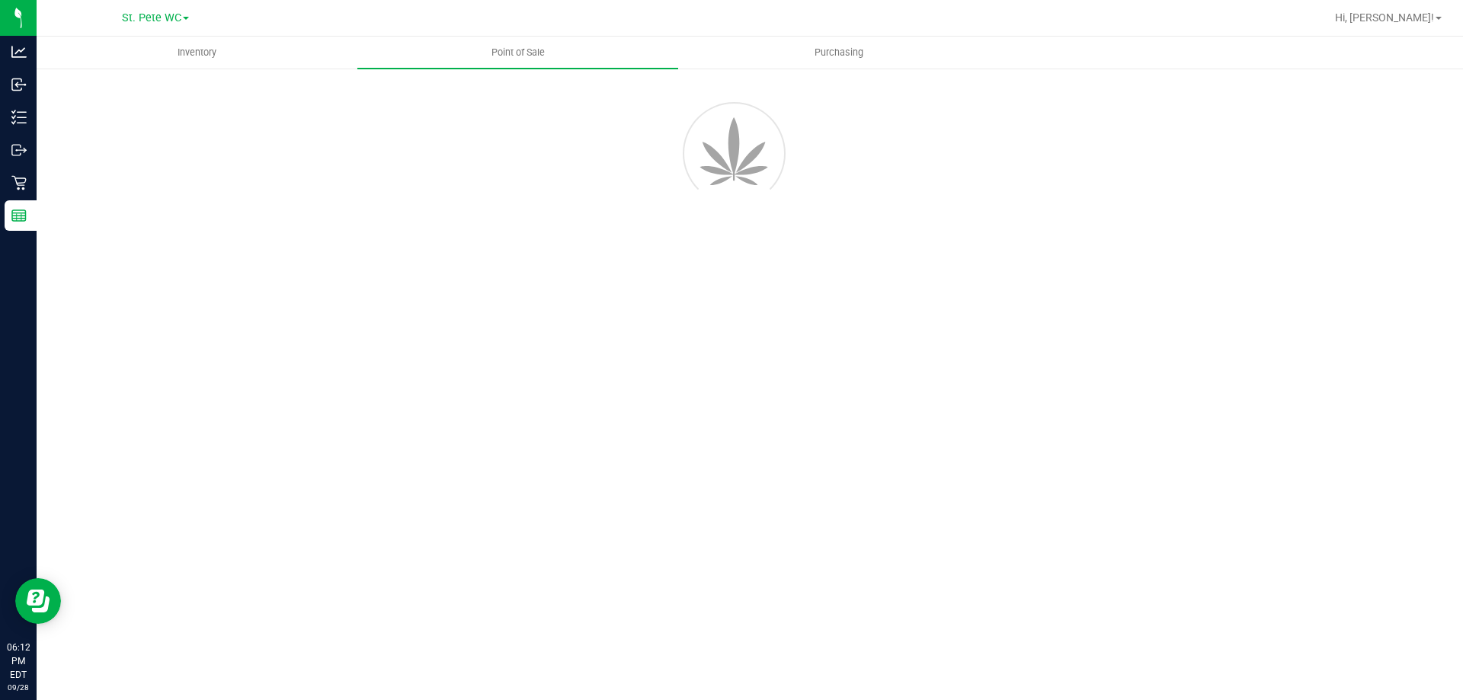
click at [708, 387] on div "Inventory Point of Sale Purchasing" at bounding box center [750, 369] width 1427 height 664
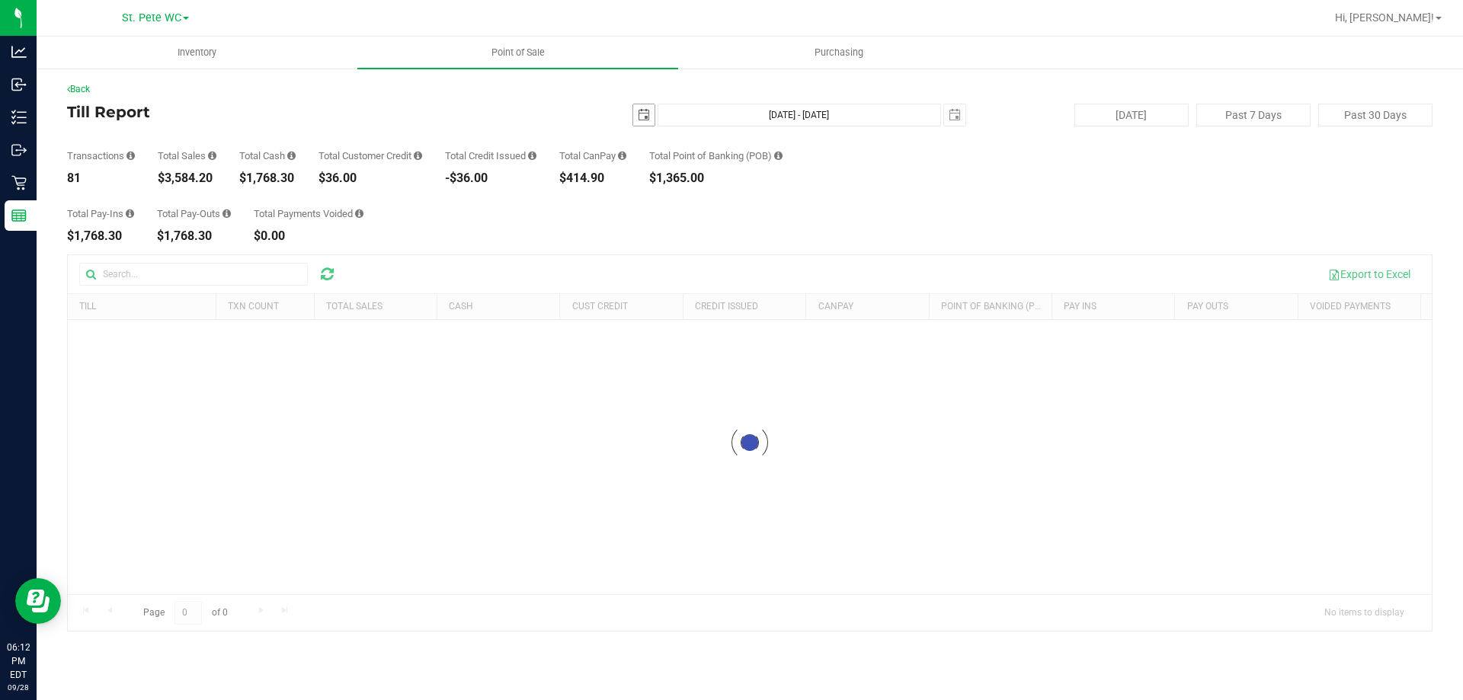
click at [648, 112] on span "select" at bounding box center [644, 115] width 12 height 12
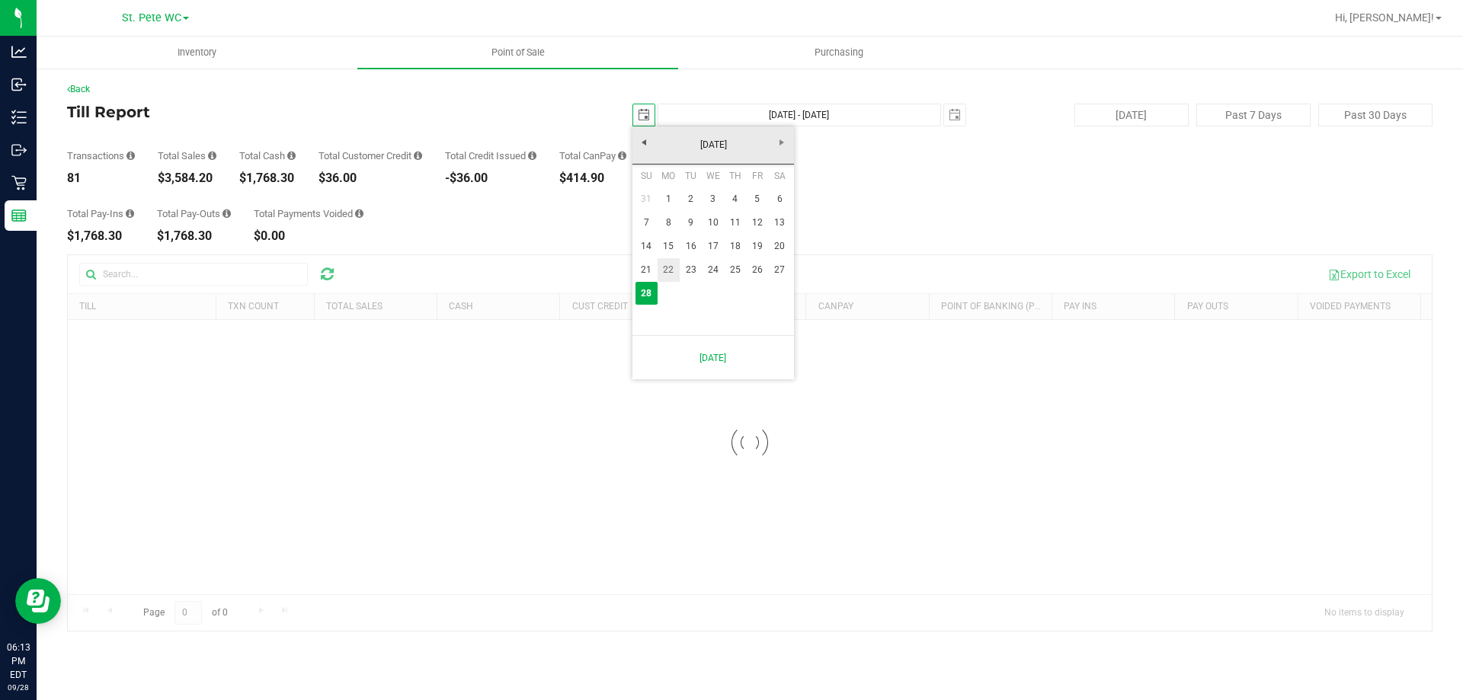
click at [673, 272] on link "22" at bounding box center [669, 270] width 22 height 24
type input "[DATE]"
type input "[DATE] - [DATE]"
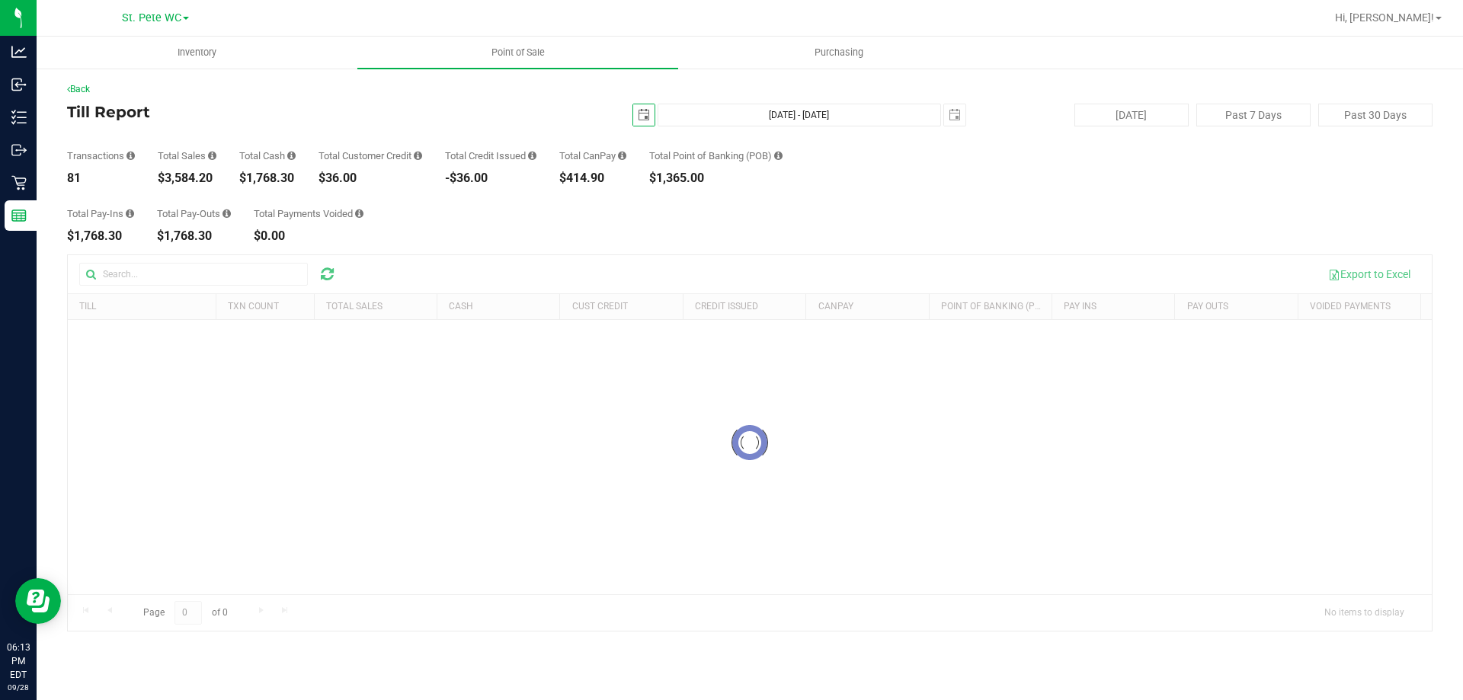
click at [681, 232] on div "Total Pay-Ins $1,768.30 Total Pay-Outs $1,768.30 Total Payments Voided $0.00" at bounding box center [750, 213] width 1366 height 58
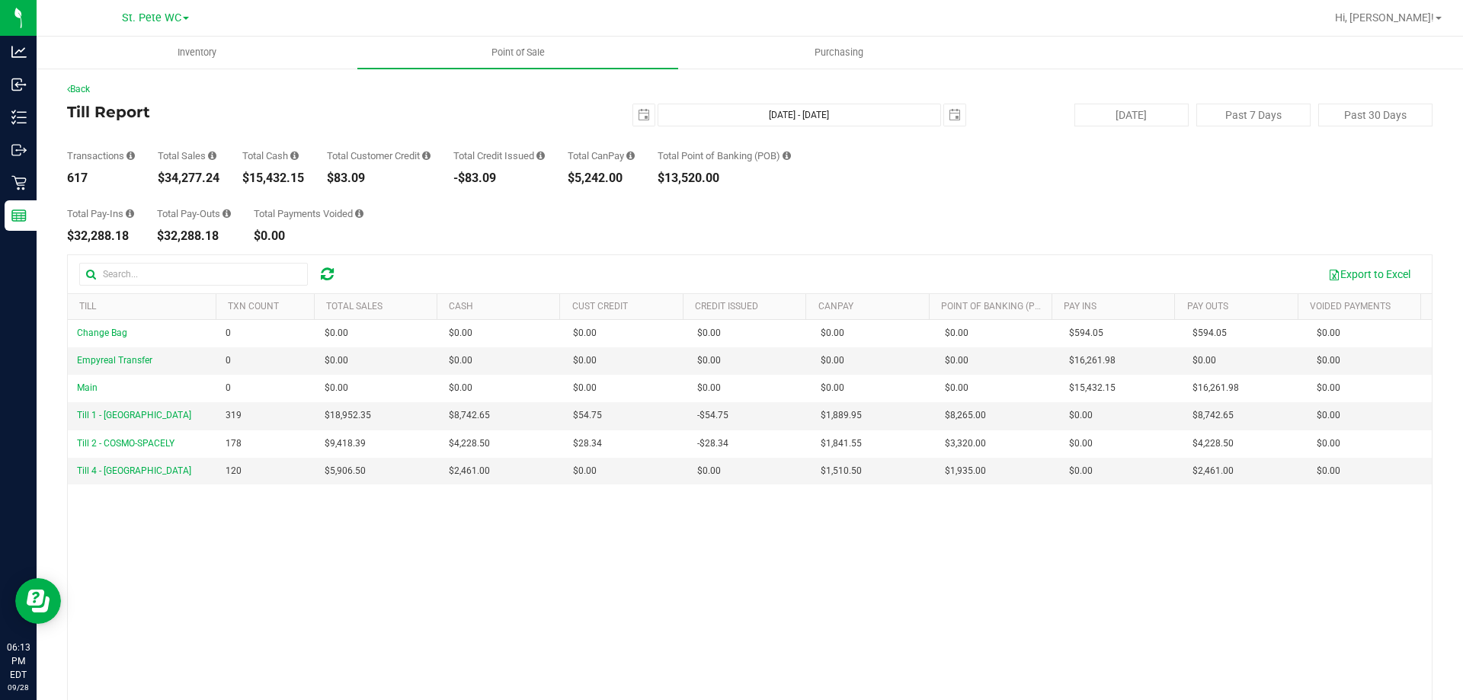
click at [219, 178] on div "$34,277.24" at bounding box center [189, 178] width 62 height 12
drag, startPoint x: 223, startPoint y: 176, endPoint x: 163, endPoint y: 175, distance: 60.2
click at [163, 175] on div "Transactions 617 Total Sales $34,277.24 Total Cash $15,432.15 Total Customer Cr…" at bounding box center [750, 156] width 1366 height 58
copy div "34,277.24"
click at [623, 111] on div "[DATE] [DATE] - [DATE] [DATE]" at bounding box center [744, 115] width 466 height 23
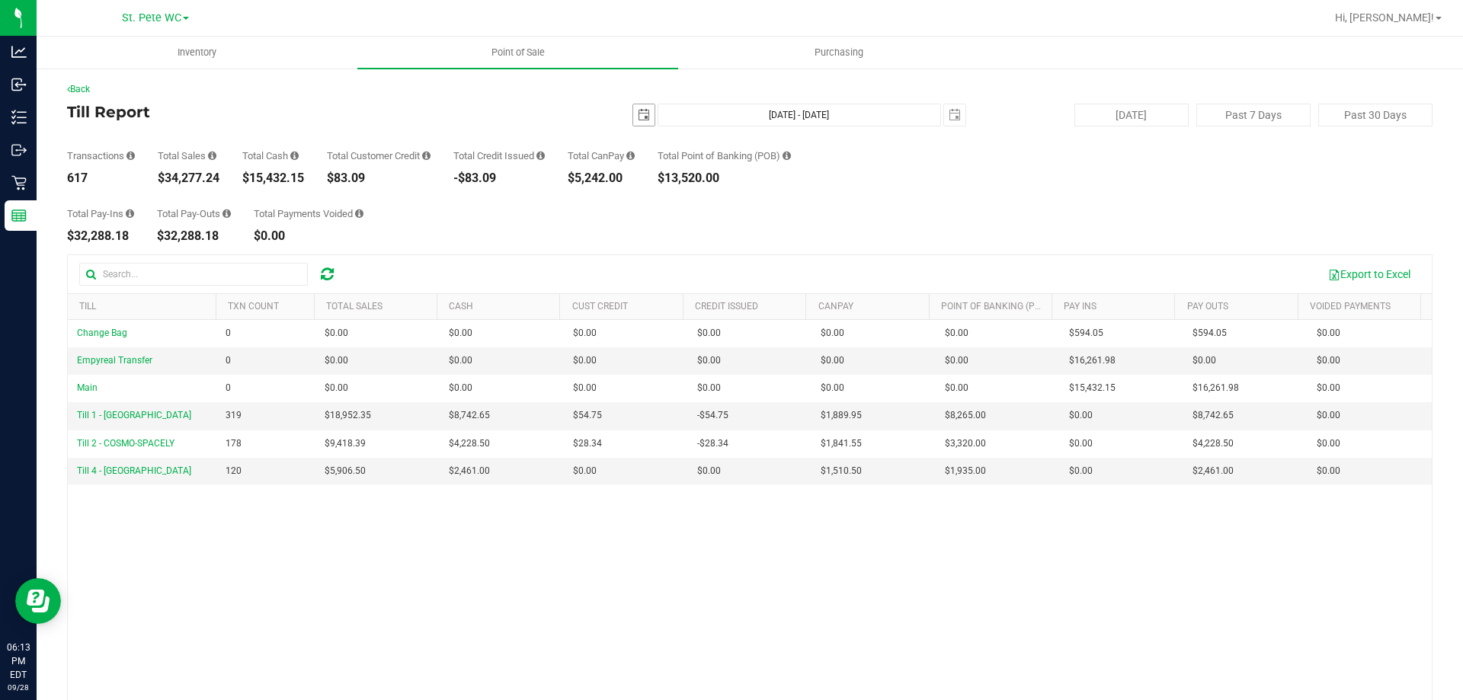
click at [633, 113] on span "select" at bounding box center [643, 114] width 21 height 21
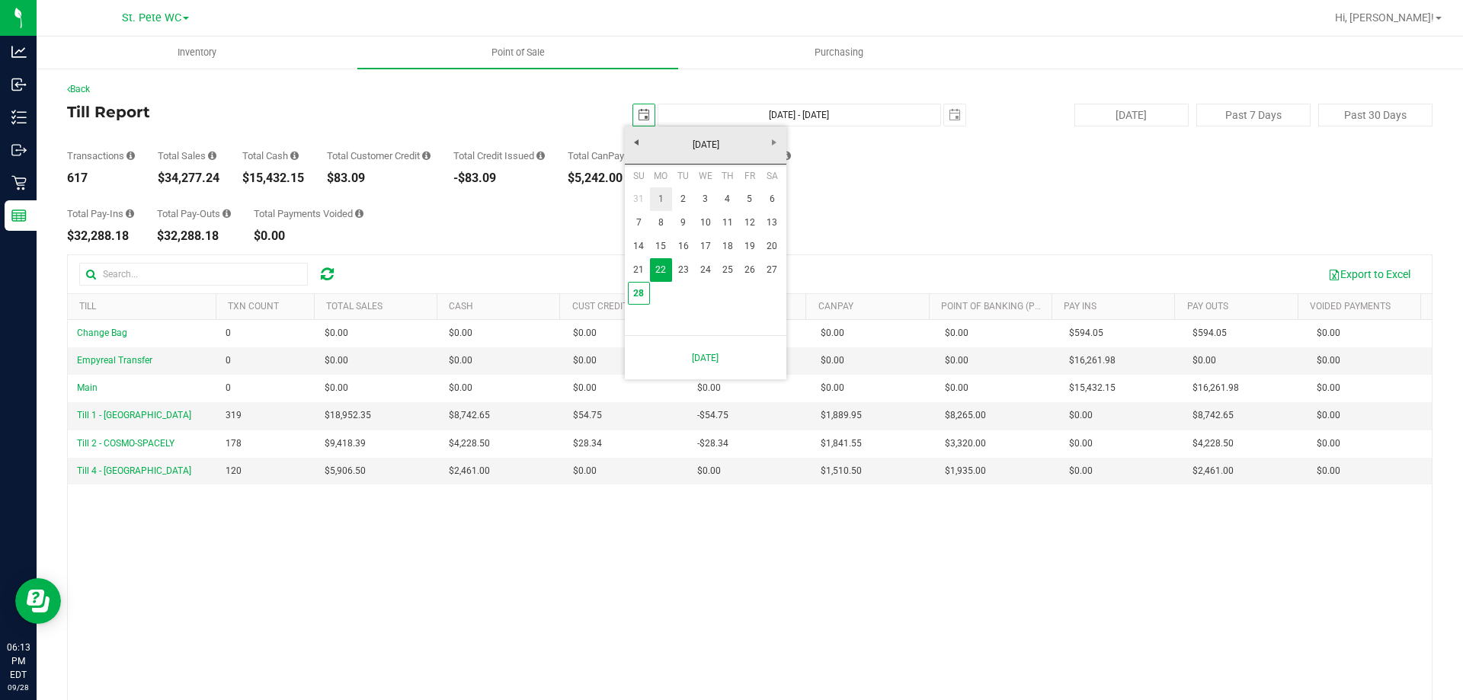
click at [664, 198] on link "1" at bounding box center [661, 199] width 22 height 24
type input "[DATE]"
type input "[DATE] - [DATE]"
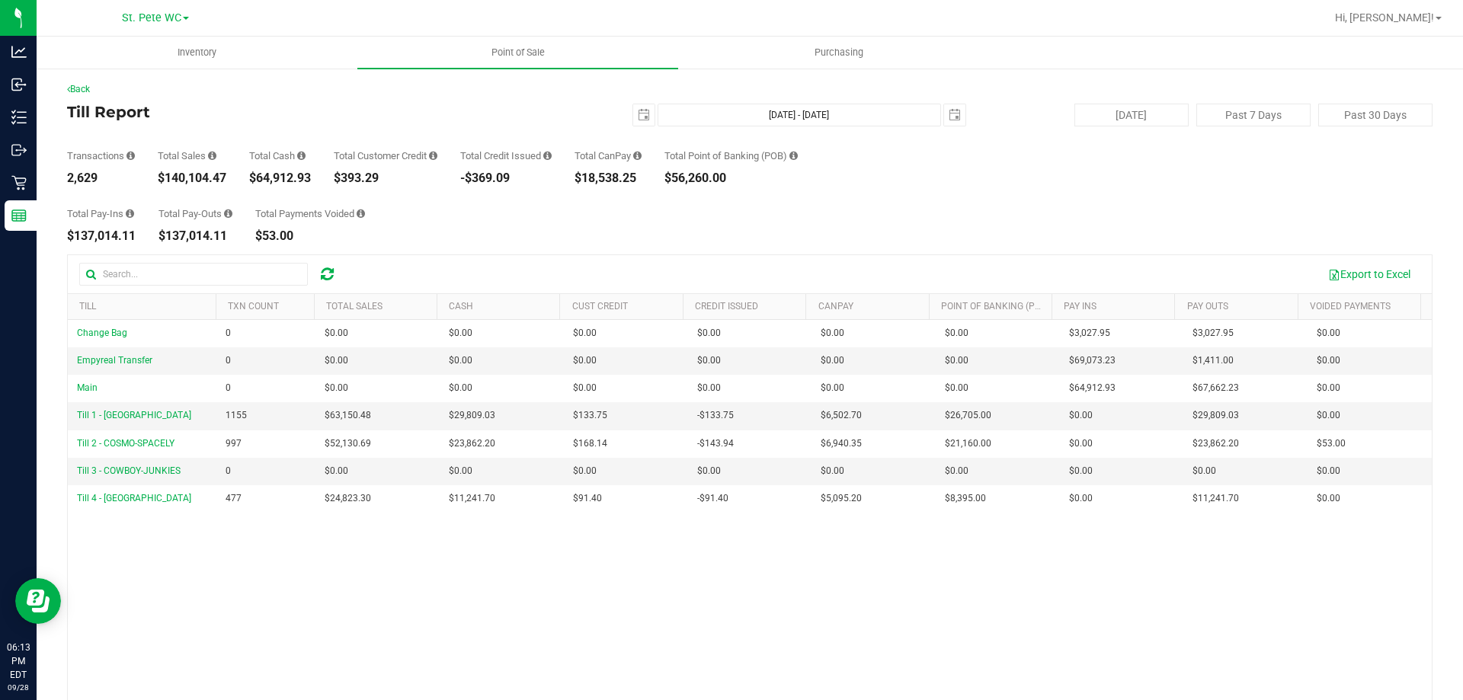
click at [223, 178] on div "$140,104.47" at bounding box center [192, 178] width 69 height 12
drag, startPoint x: 229, startPoint y: 178, endPoint x: 167, endPoint y: 178, distance: 61.7
click at [167, 178] on div "Transactions 2,629 Total Sales $140,104.47 Total Cash $64,912.93 Total Customer…" at bounding box center [750, 156] width 1366 height 58
copy div "140,104.47"
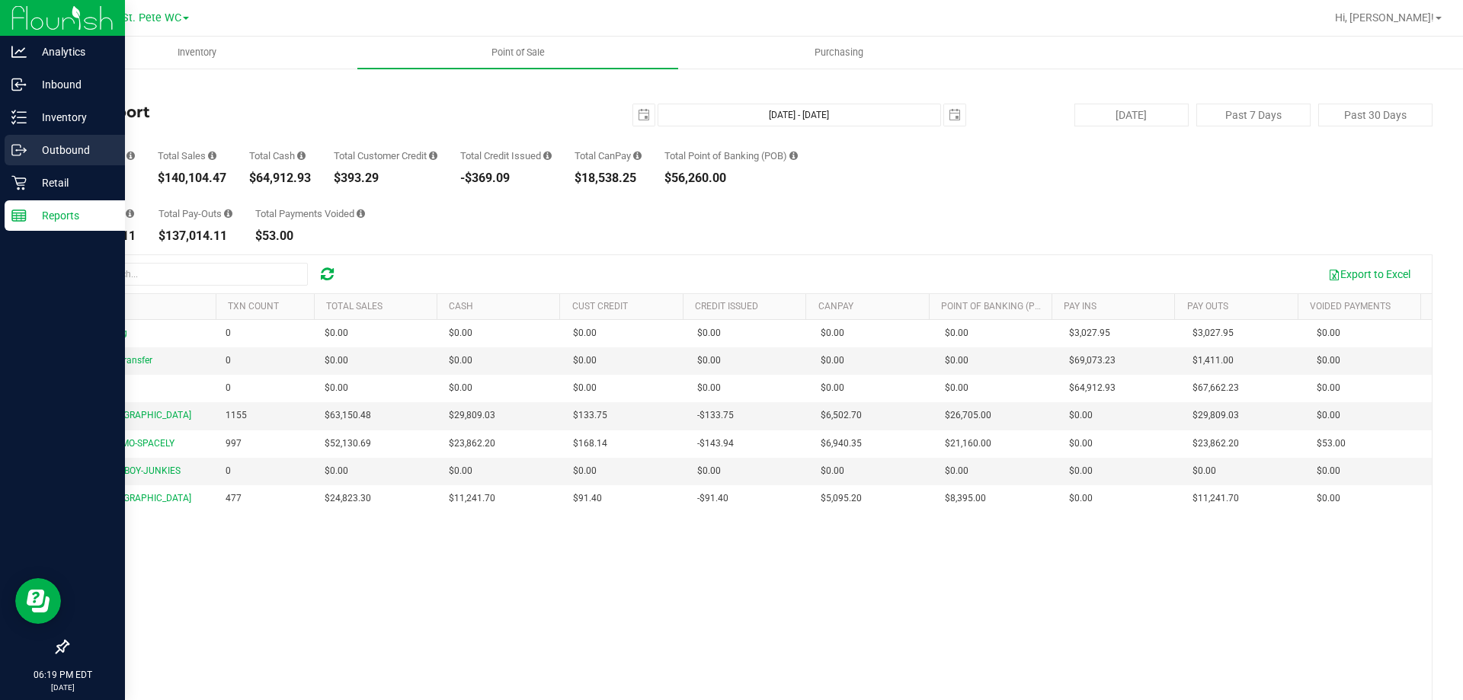
click at [20, 136] on div "Outbound" at bounding box center [65, 150] width 120 height 30
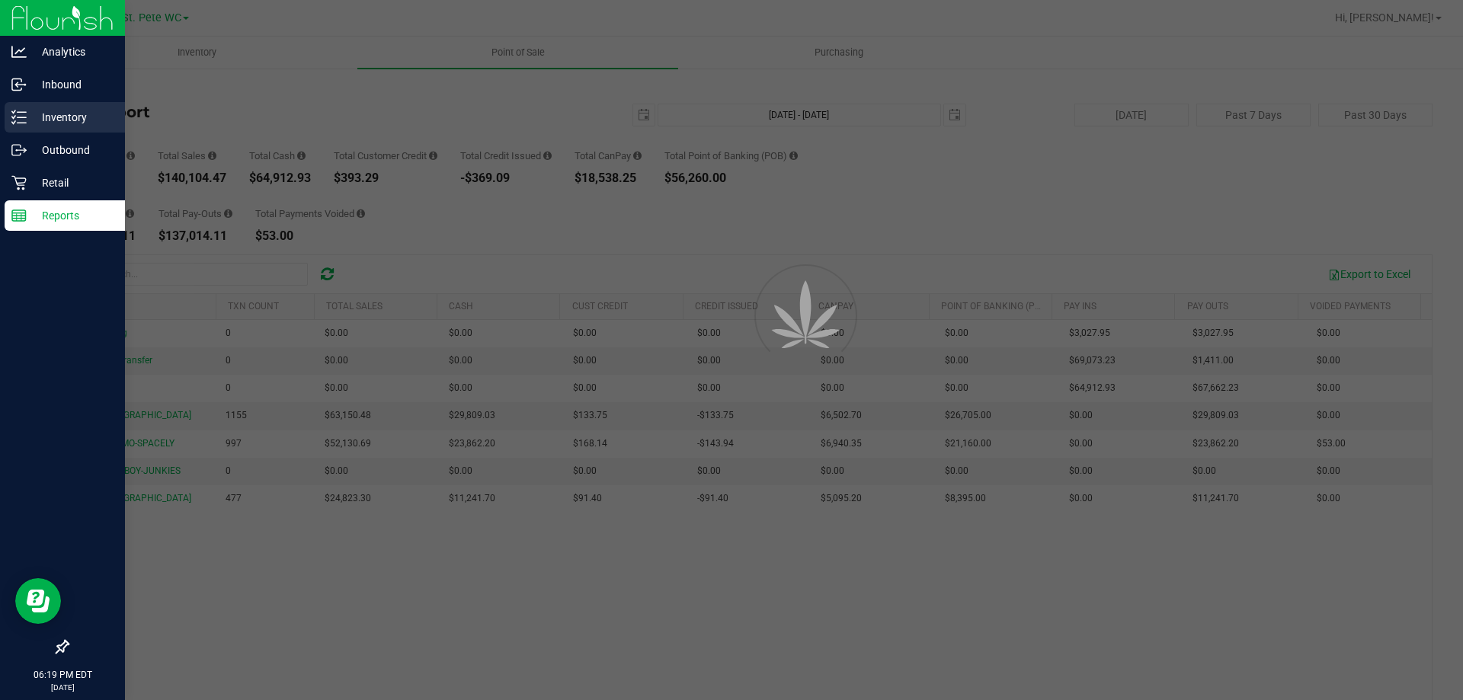
click at [22, 127] on div "Inventory" at bounding box center [65, 117] width 120 height 30
click at [23, 127] on div "Inventory" at bounding box center [65, 117] width 120 height 30
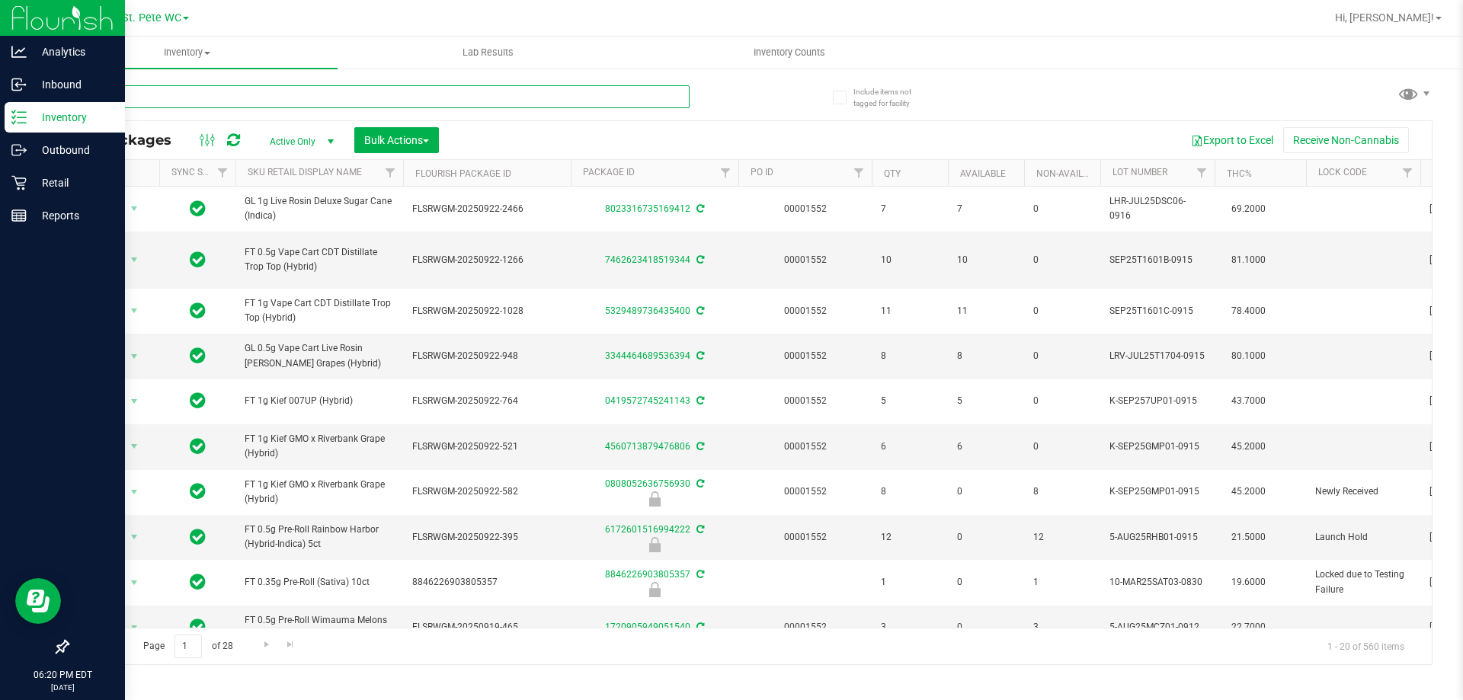
click at [134, 100] on input "text" at bounding box center [378, 96] width 623 height 23
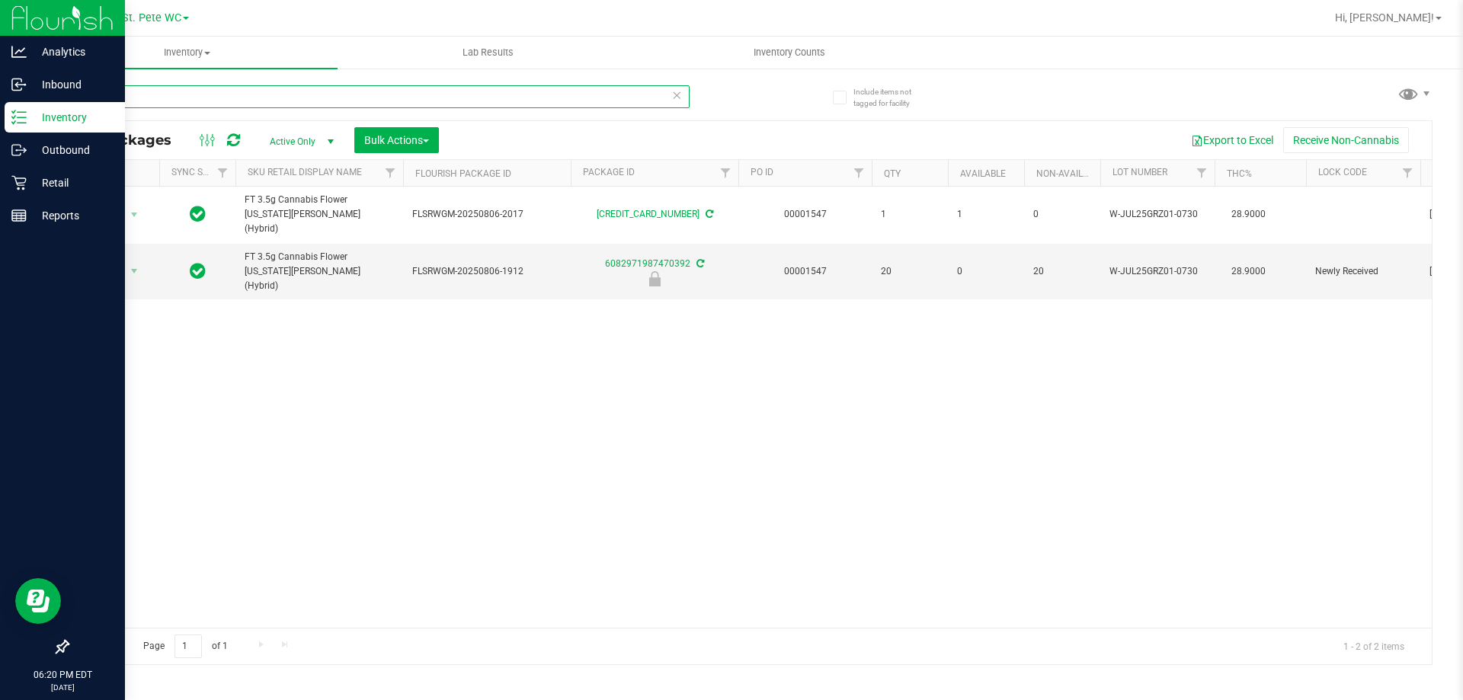
click at [231, 95] on input "grz" at bounding box center [378, 96] width 623 height 23
type input "5"
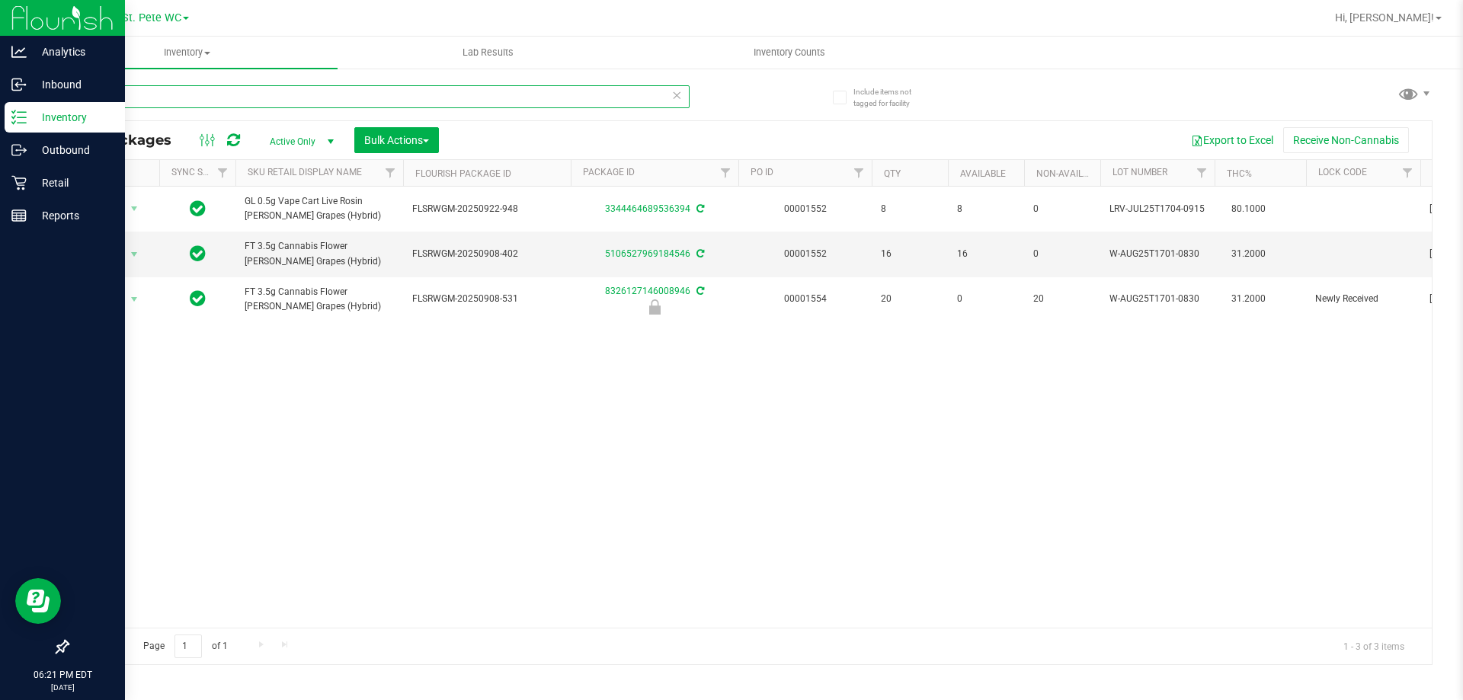
click at [171, 101] on input "t17" at bounding box center [378, 96] width 623 height 23
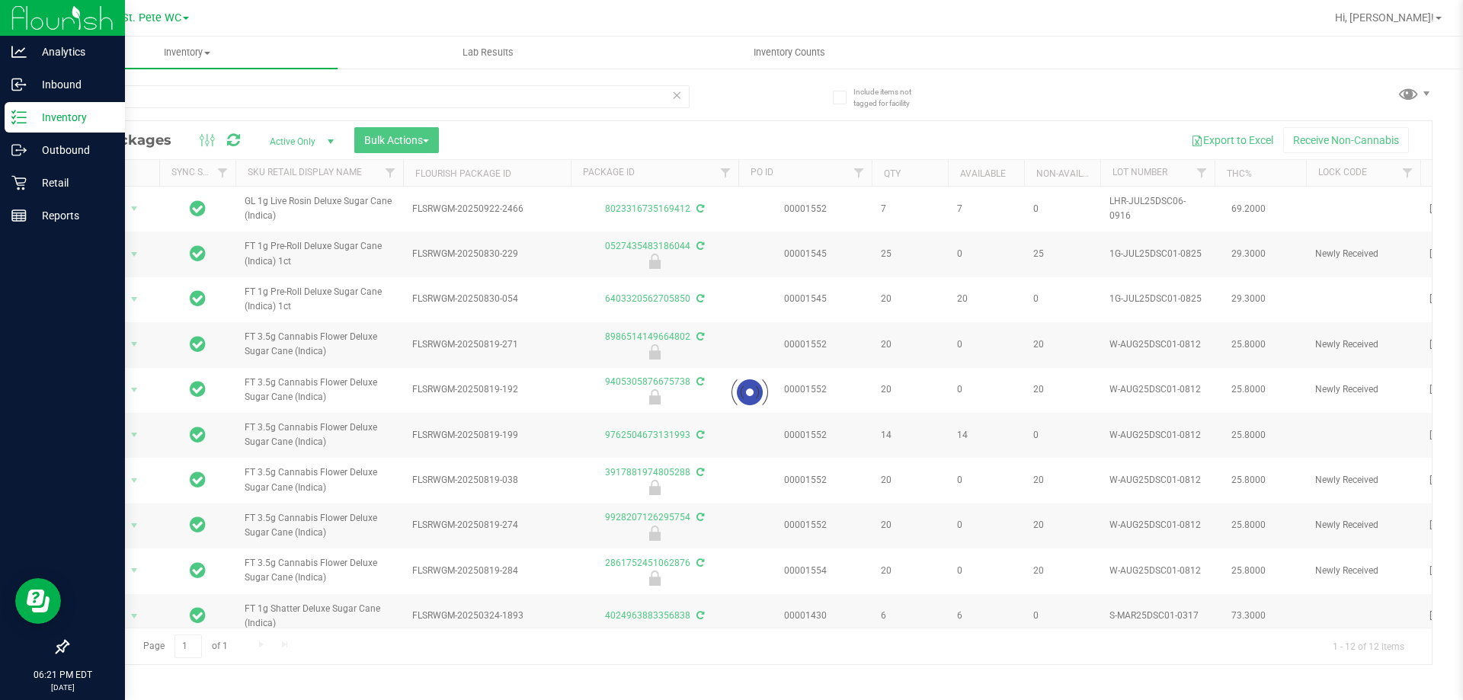
click at [320, 469] on div at bounding box center [750, 392] width 1364 height 543
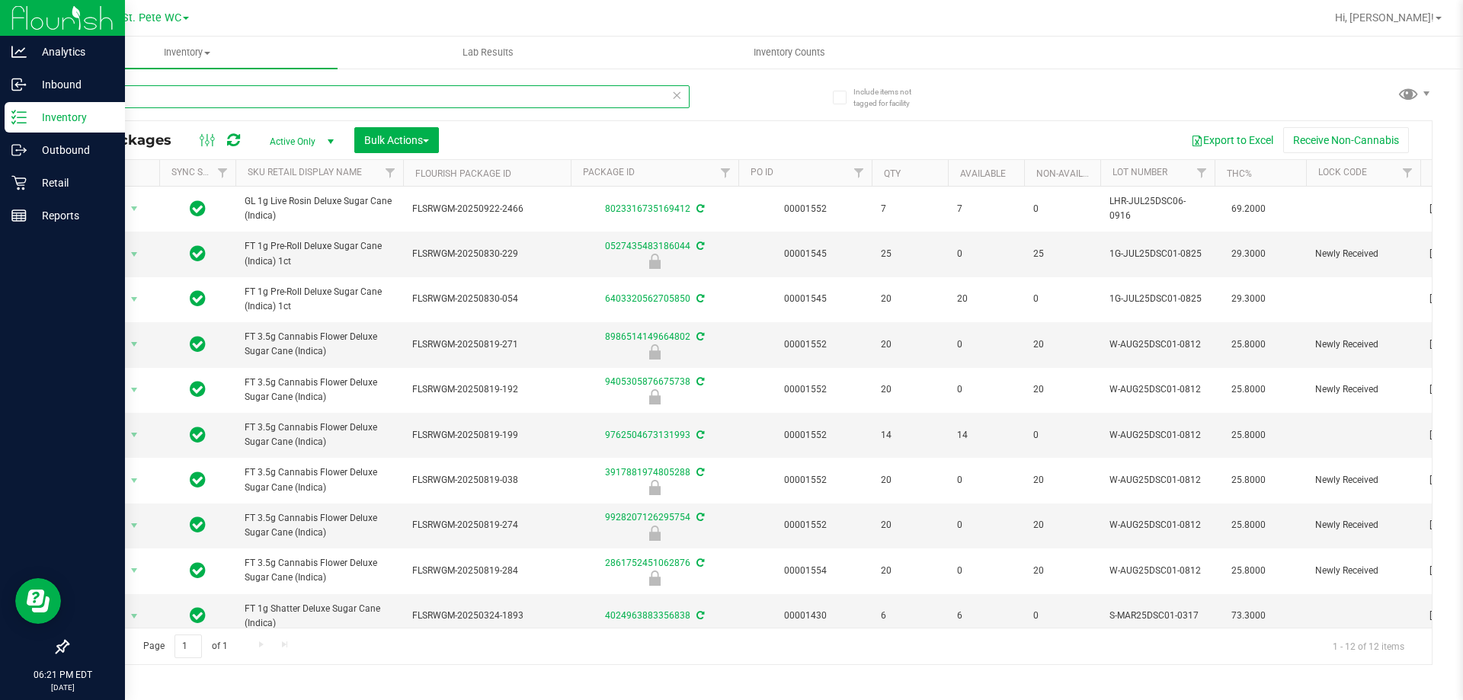
click at [293, 100] on input "dsc" at bounding box center [378, 96] width 623 height 23
paste input "FT 3.5g Cannabis Flower Deluxe Sugar Cane (Indica)"
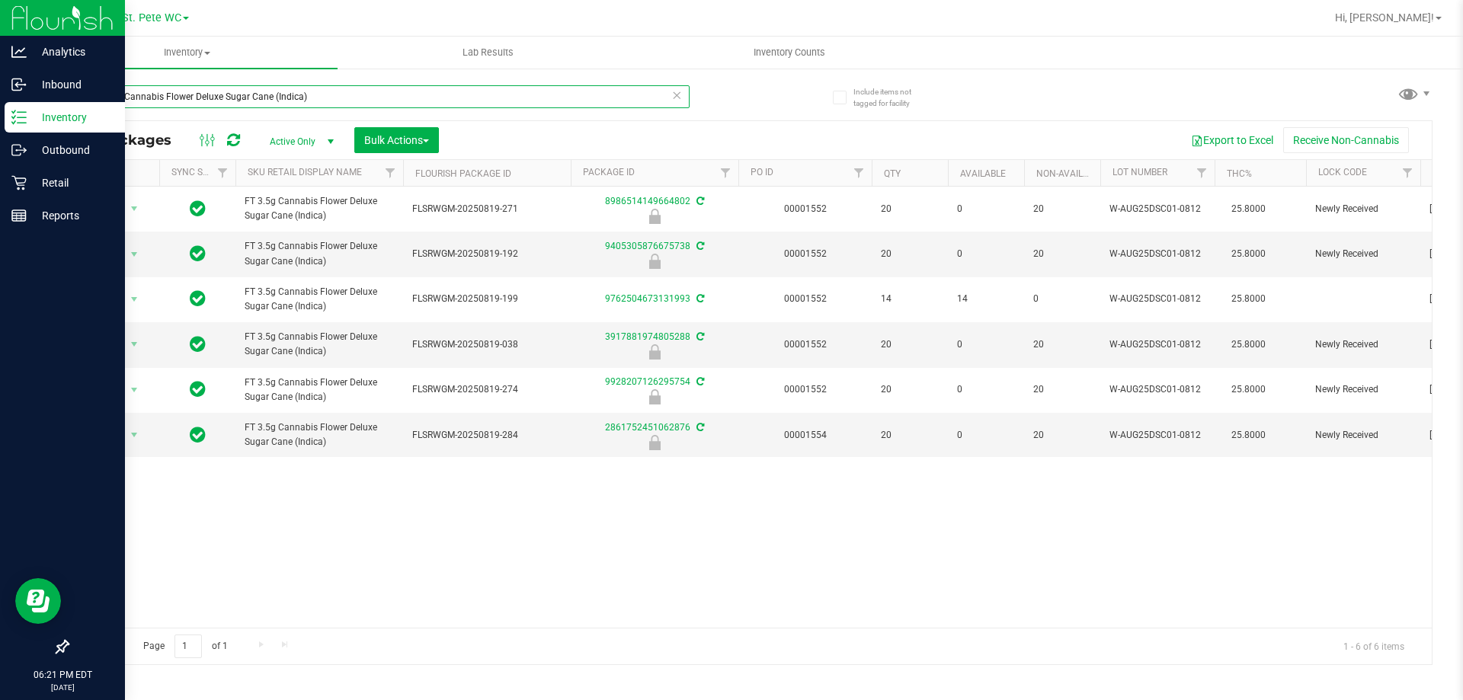
click at [155, 95] on input "FT 3.5g Cannabis Flower Deluxe Sugar Cane (Indica)" at bounding box center [378, 96] width 623 height 23
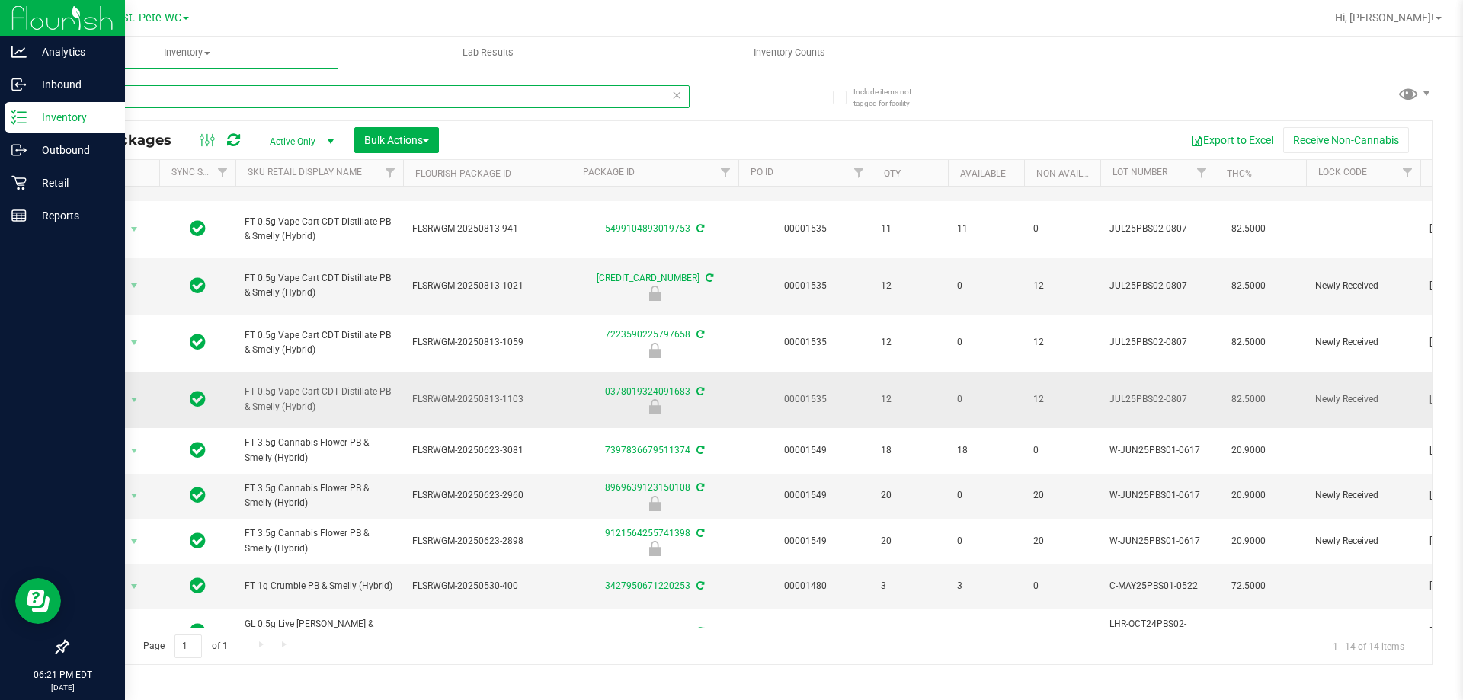
scroll to position [273, 0]
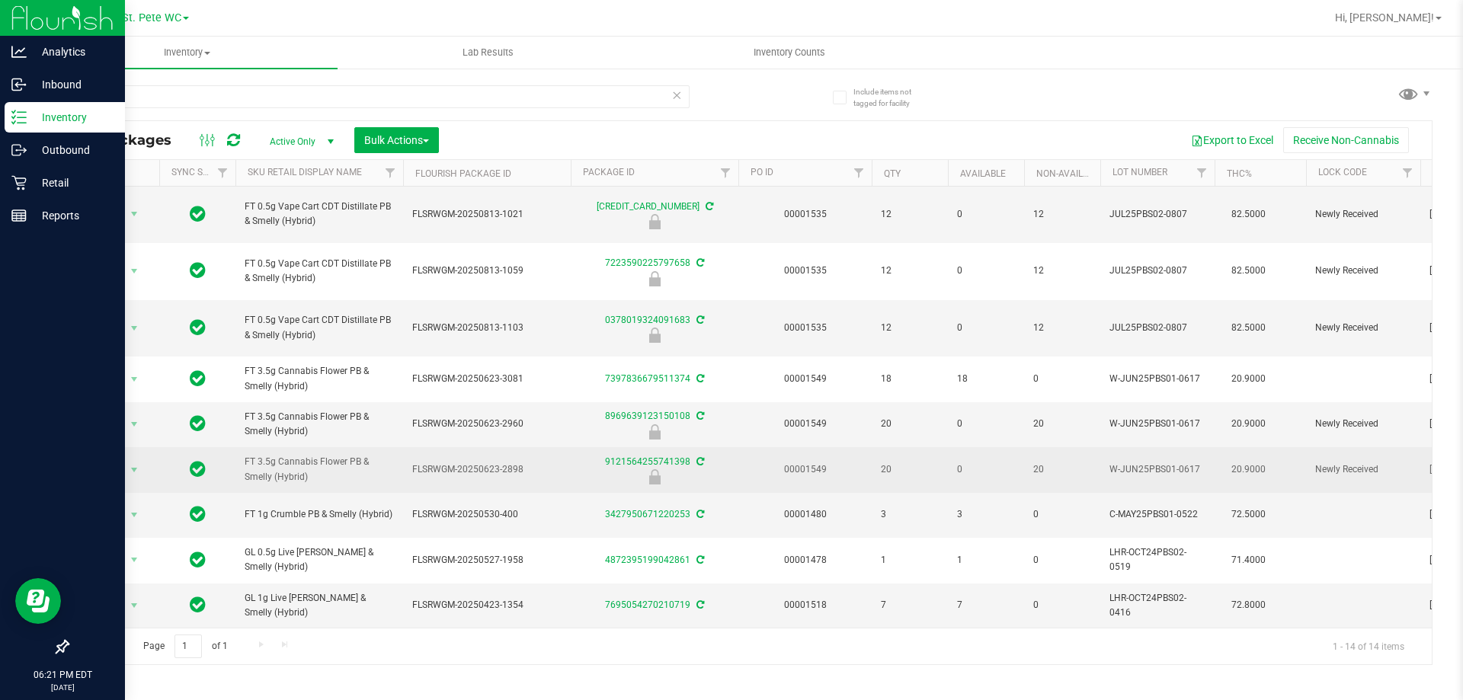
click at [287, 455] on span "FT 3.5g Cannabis Flower PB & Smelly (Hybrid)" at bounding box center [319, 469] width 149 height 29
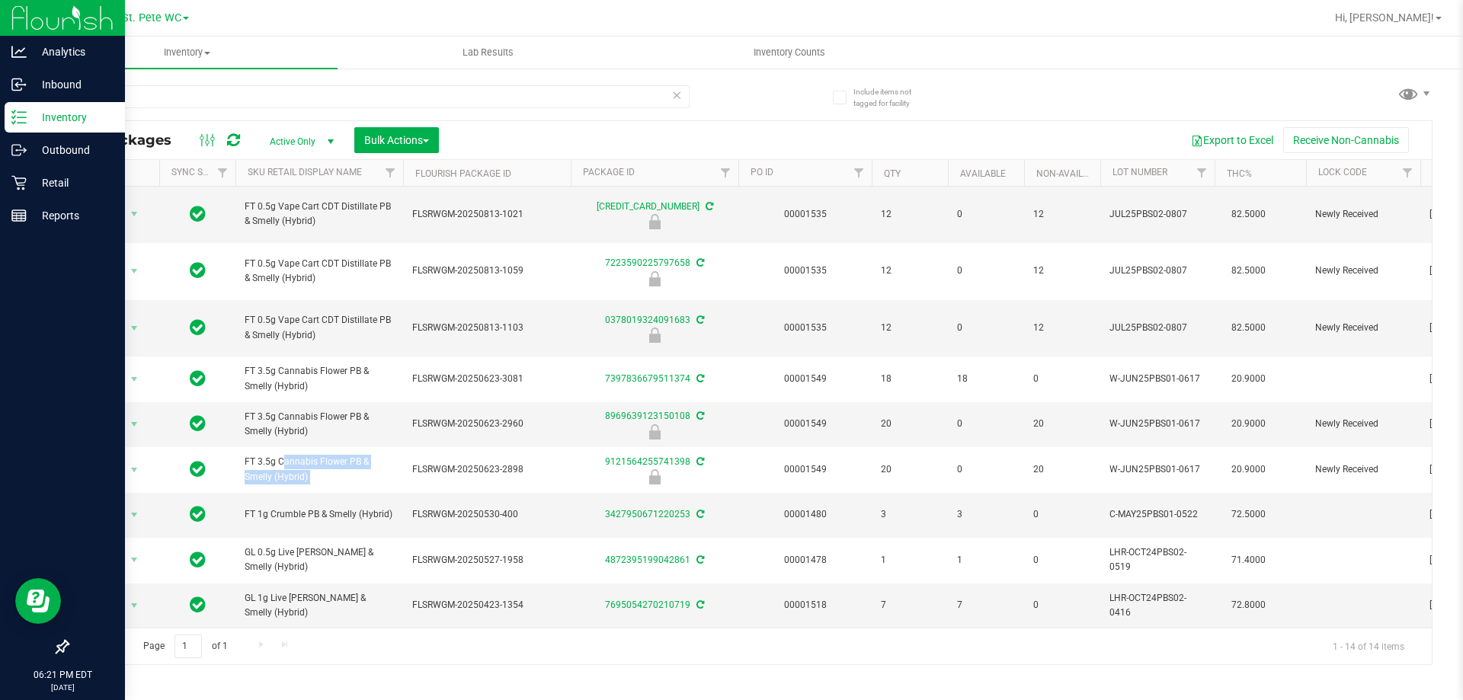
copy tr "FT 3.5g Cannabis Flower PB & Smelly (Hybrid)"
click at [330, 102] on input "pbs" at bounding box center [378, 96] width 623 height 23
paste input "FT 3.5g Cannabis Flower PB & Smelly (Hybrid)"
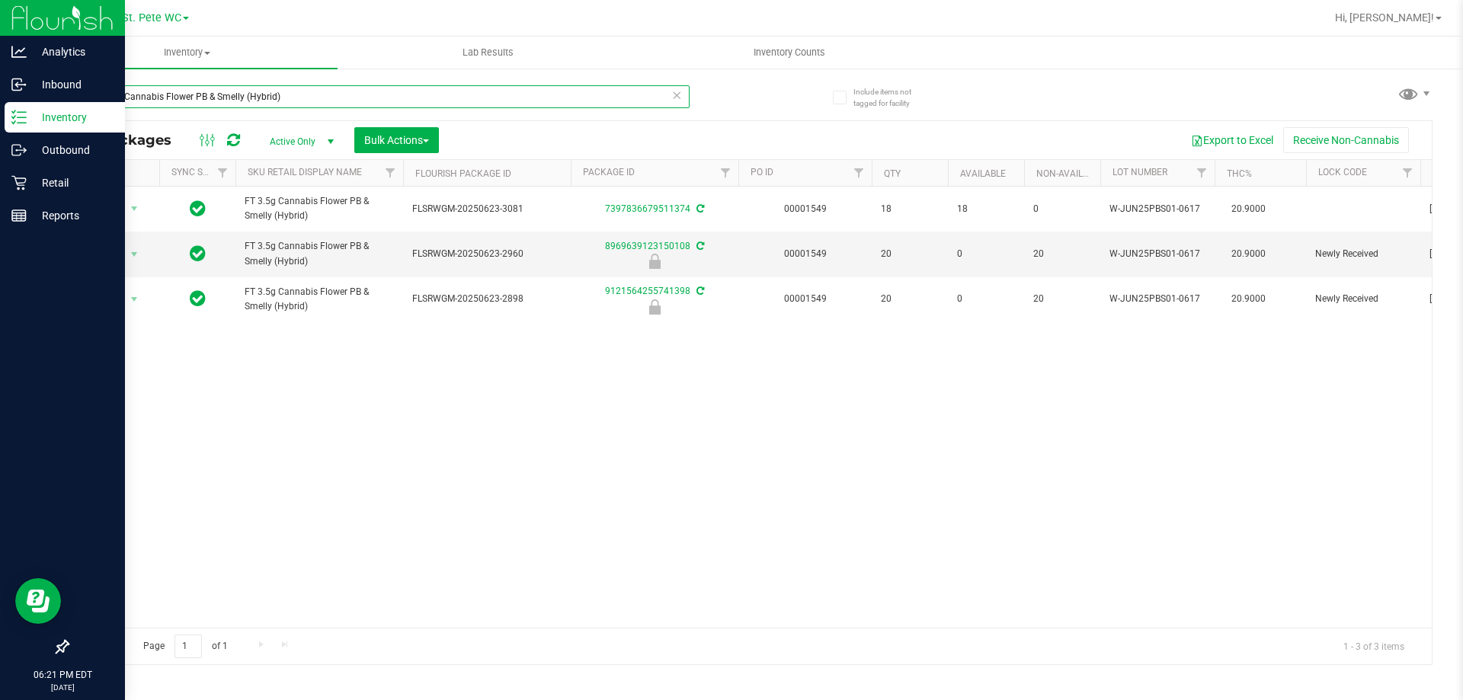
click at [192, 100] on input "FT 3.5g Cannabis Flower PB & Smelly (Hybrid)" at bounding box center [378, 96] width 623 height 23
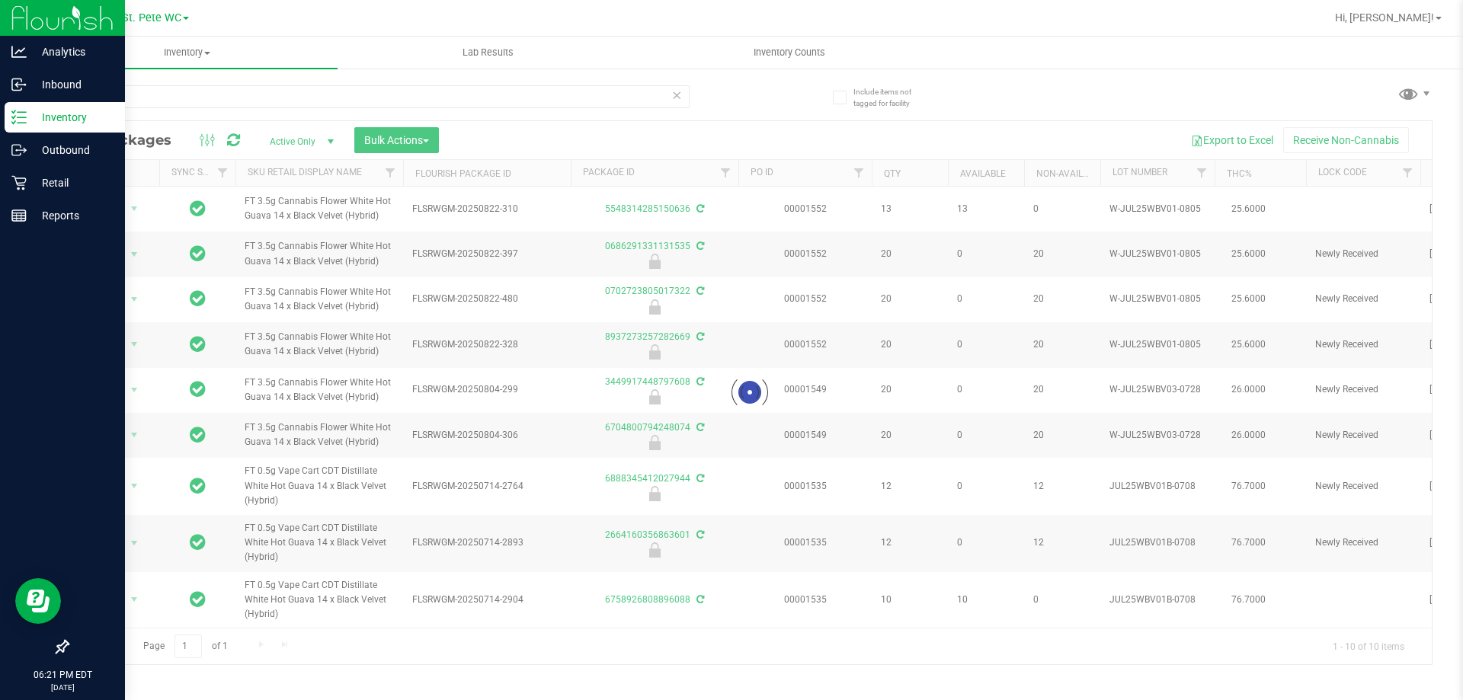
click at [288, 259] on div at bounding box center [750, 392] width 1364 height 543
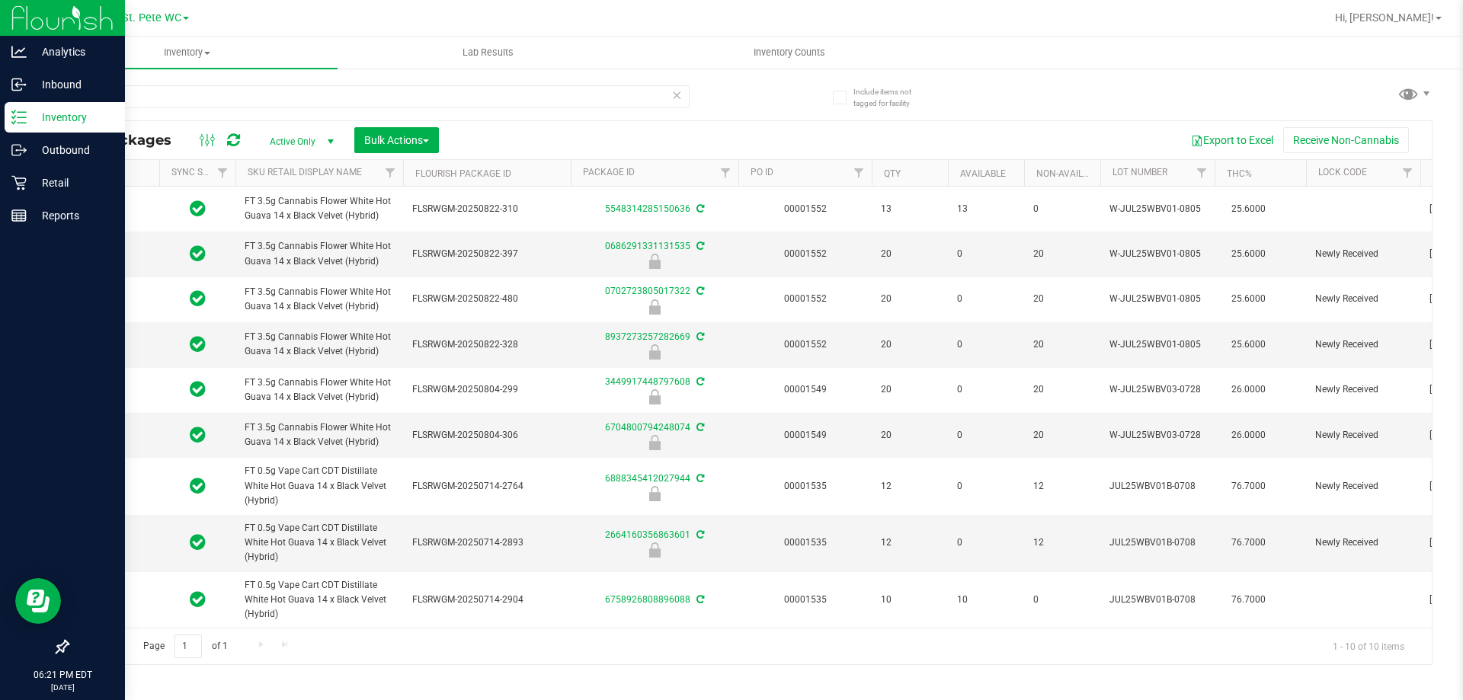
click at [288, 259] on span "FT 3.5g Cannabis Flower White Hot Guava 14 x Black Velvet (Hybrid)" at bounding box center [319, 253] width 149 height 29
click at [288, 263] on span "FT 3.5g Cannabis Flower White Hot Guava 14 x Black Velvet (Hybrid)" at bounding box center [319, 253] width 149 height 29
copy tr "FT 3.5g Cannabis Flower White Hot Guava 14 x Black Velvet (Hybrid)"
click at [278, 98] on input "wbv" at bounding box center [378, 96] width 623 height 23
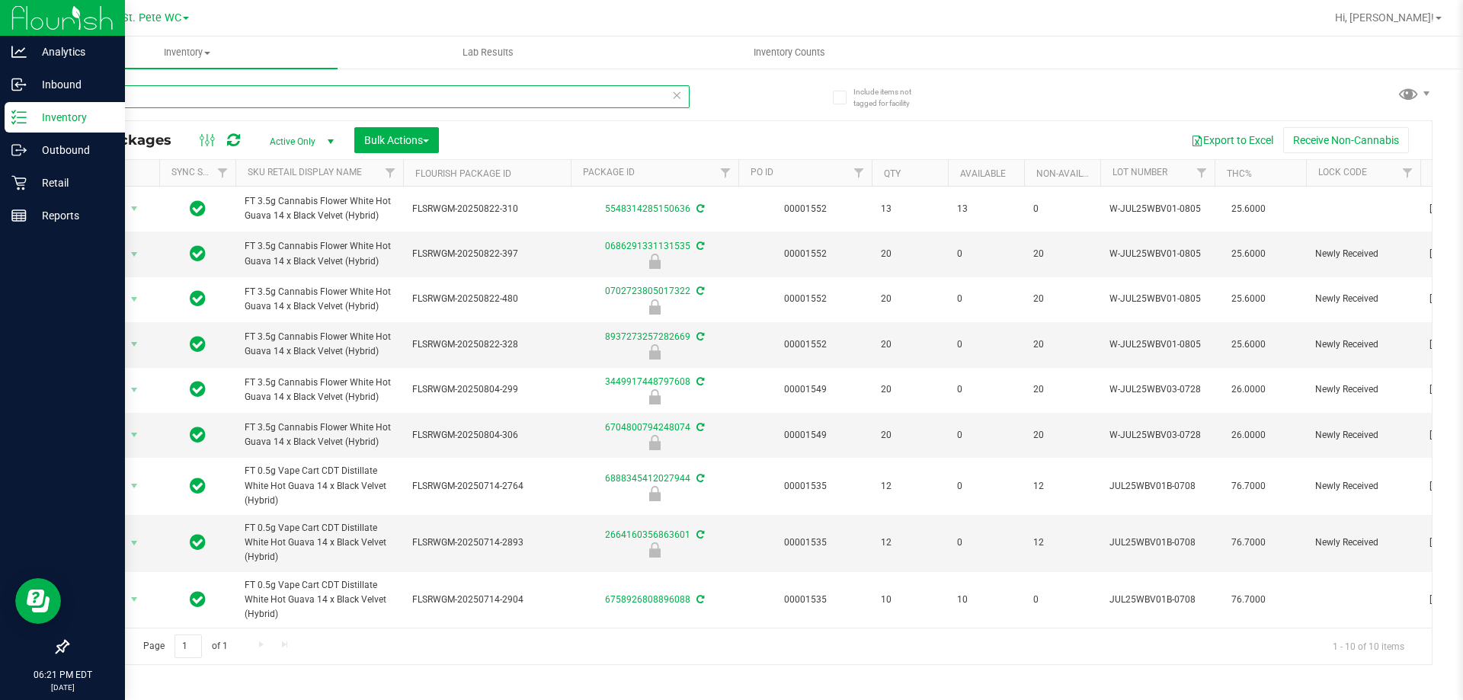
paste input "FT 3.5g Cannabis Flower White Hot Guava 14 x Black Velvet (Hybrid)"
click at [278, 98] on input "FT 3.5g Cannabis Flower White Hot Guava 14 x Black Velvet (Hybrid)" at bounding box center [378, 96] width 623 height 23
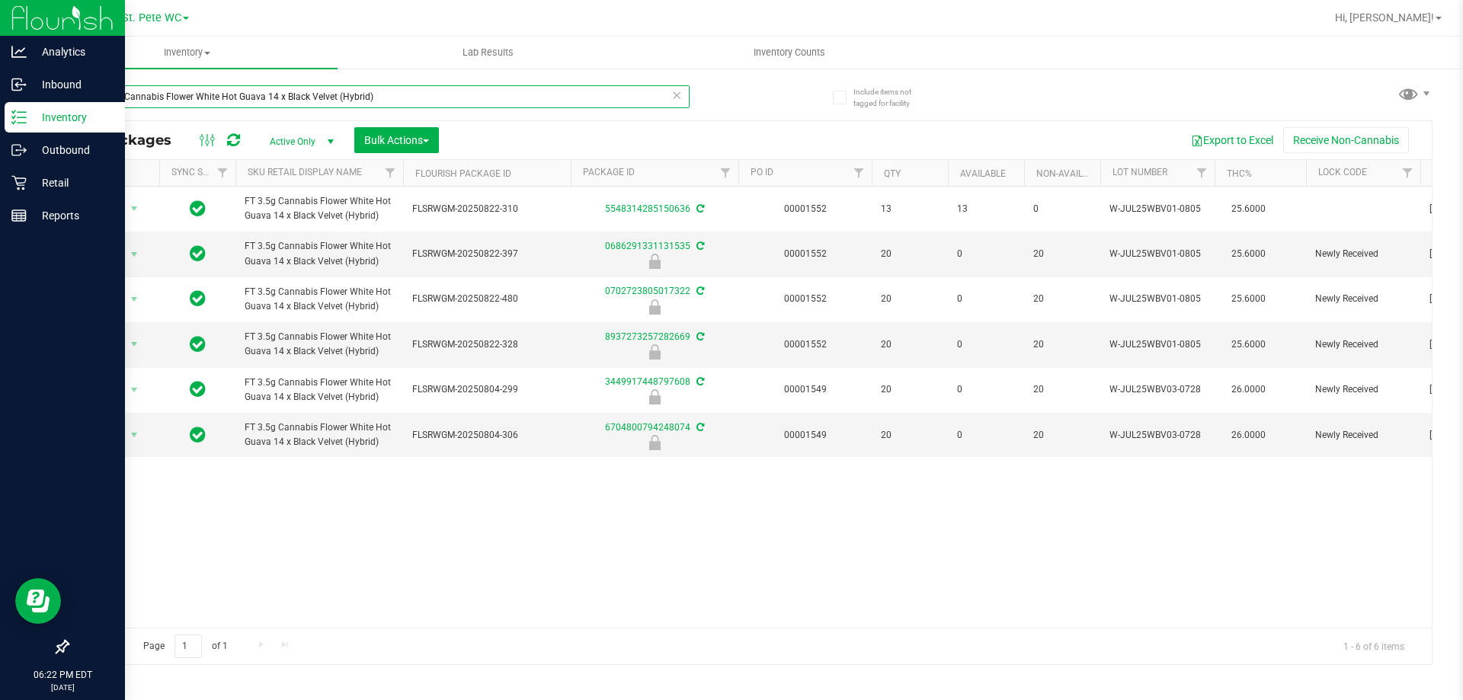
click at [217, 107] on input "FT 3.5g Cannabis Flower White Hot Guava 14 x Black Velvet (Hybrid)" at bounding box center [378, 96] width 623 height 23
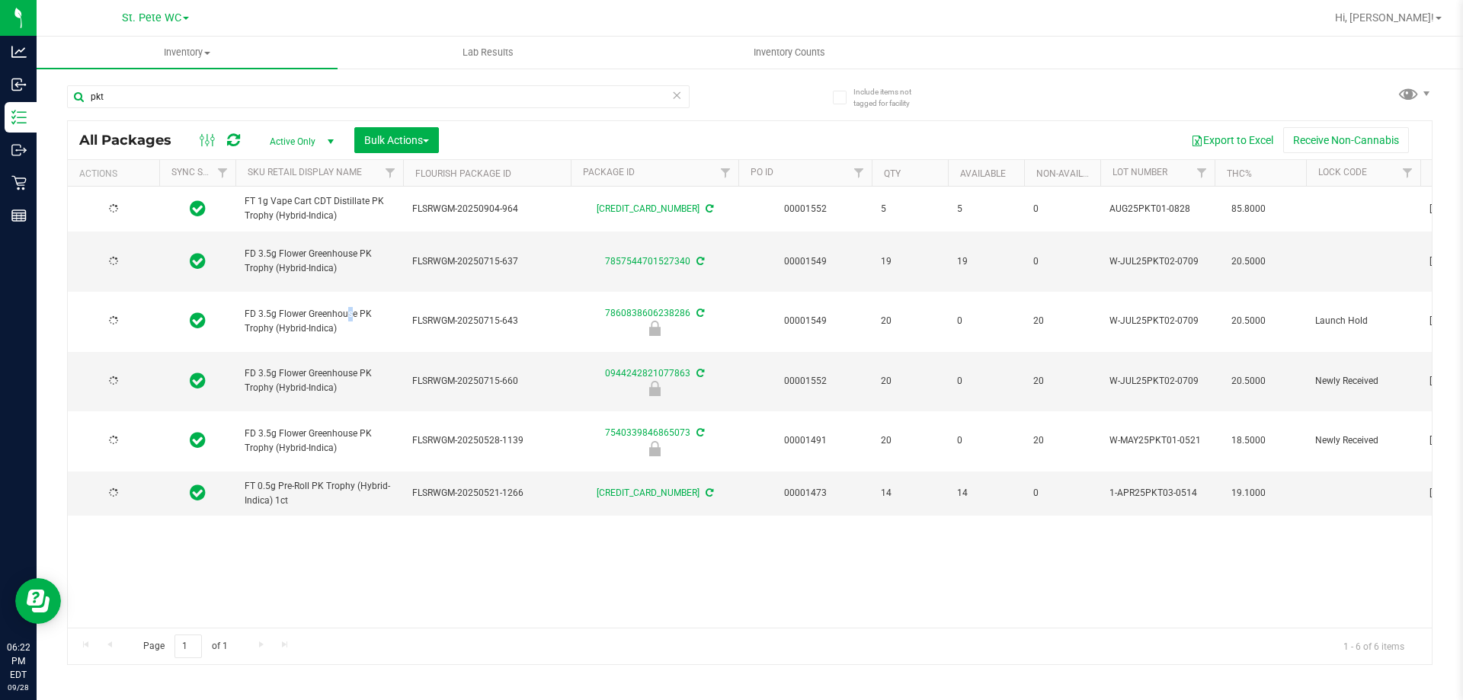
click at [306, 307] on span "FD 3.5g Flower Greenhouse PK Trophy (Hybrid-Indica)" at bounding box center [319, 321] width 149 height 29
click at [295, 82] on div "pkt" at bounding box center [408, 96] width 683 height 49
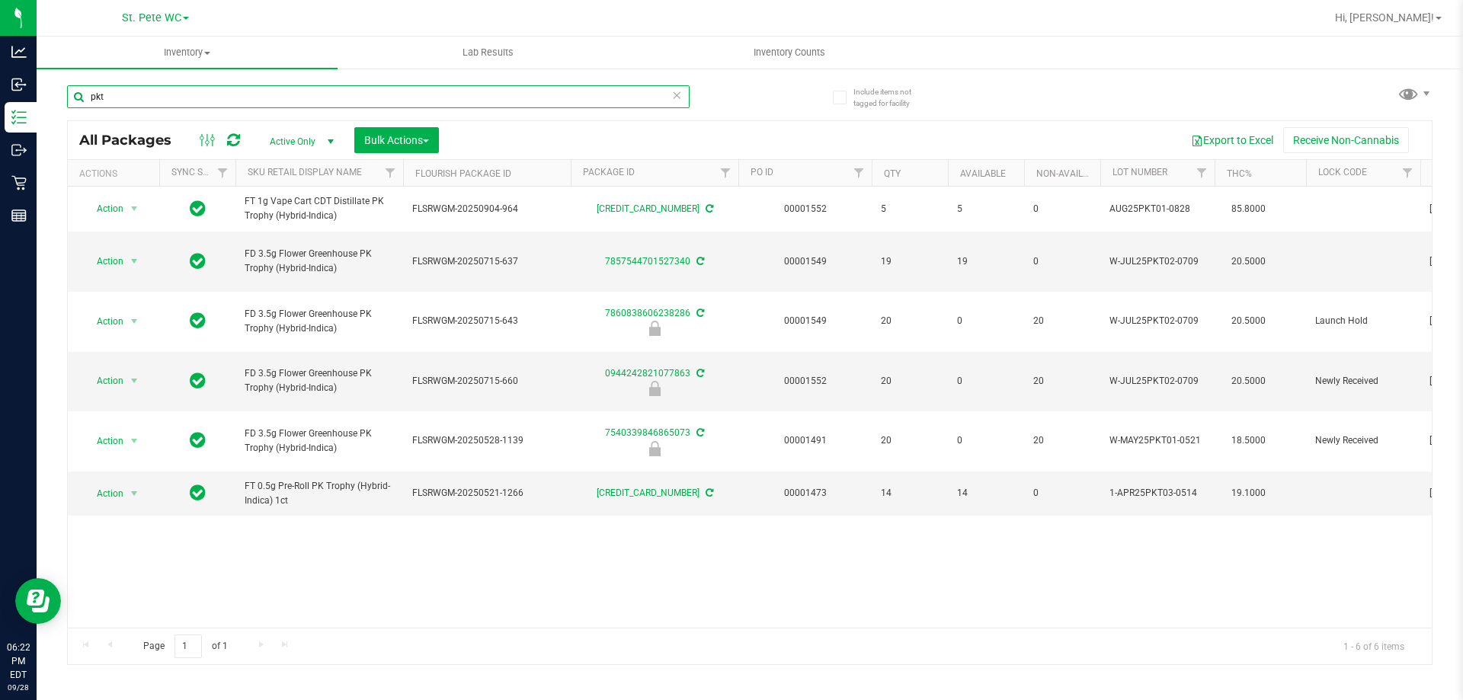
click at [290, 100] on input "pkt" at bounding box center [378, 96] width 623 height 23
paste input "FD 3.5g Flower Greenhouse PK Trophy (Hybrid-Indica)"
click at [290, 100] on input "pkt" at bounding box center [378, 96] width 623 height 23
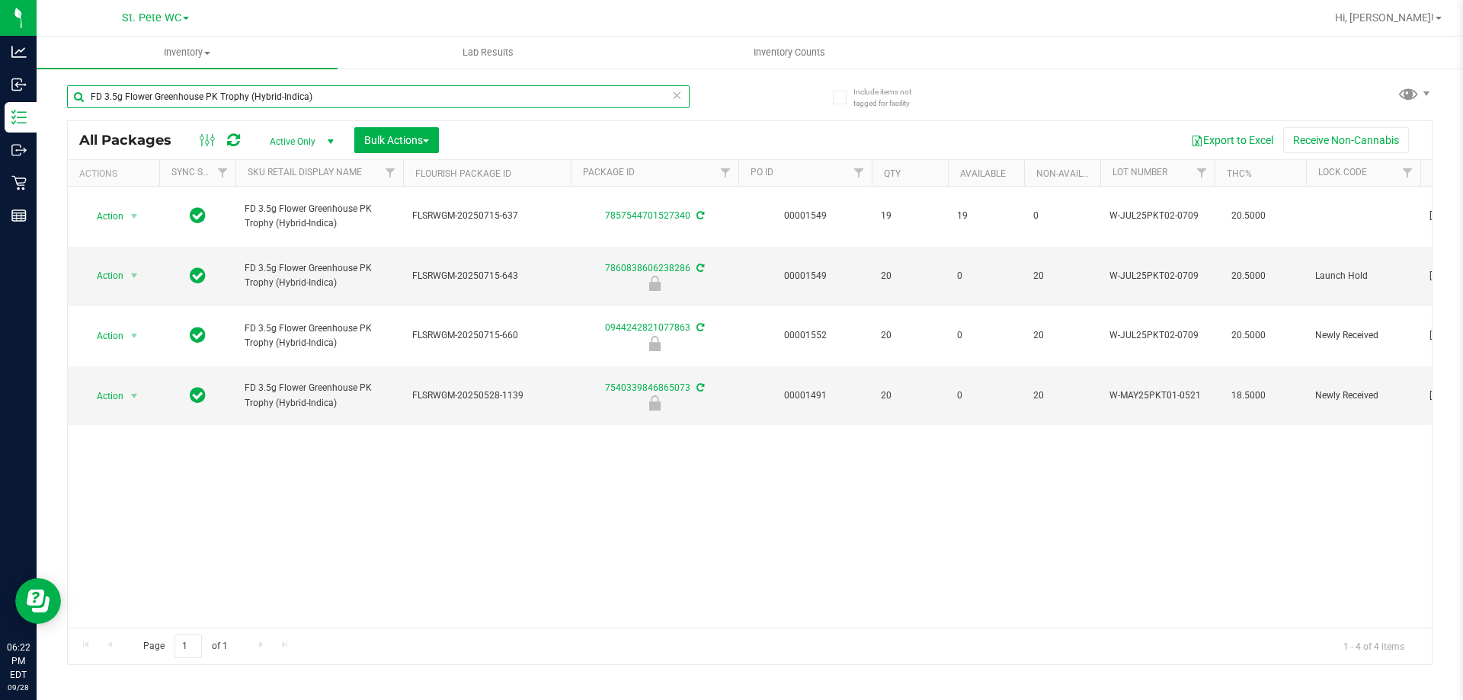
type input "FD 3.5g Flower Greenhouse PK Trophy (Hybrid-Indica)"
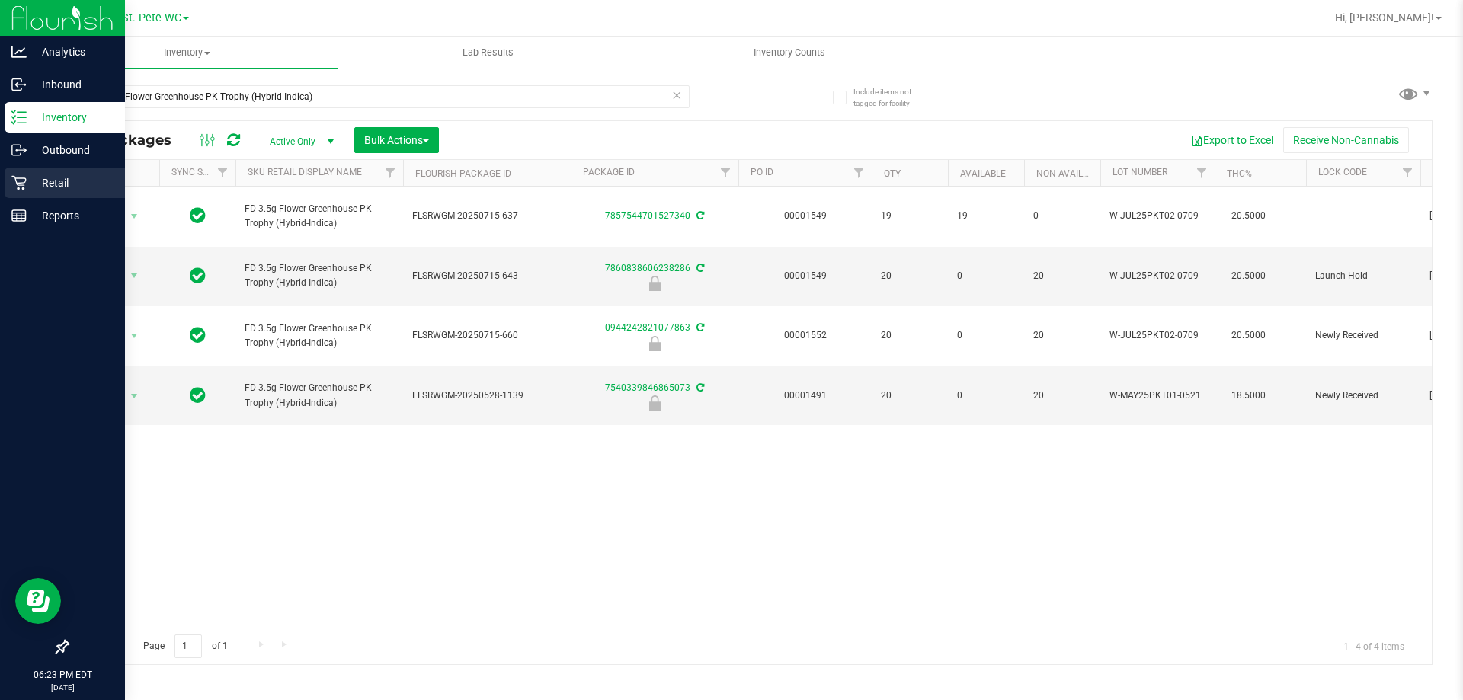
click at [23, 180] on icon at bounding box center [18, 182] width 15 height 15
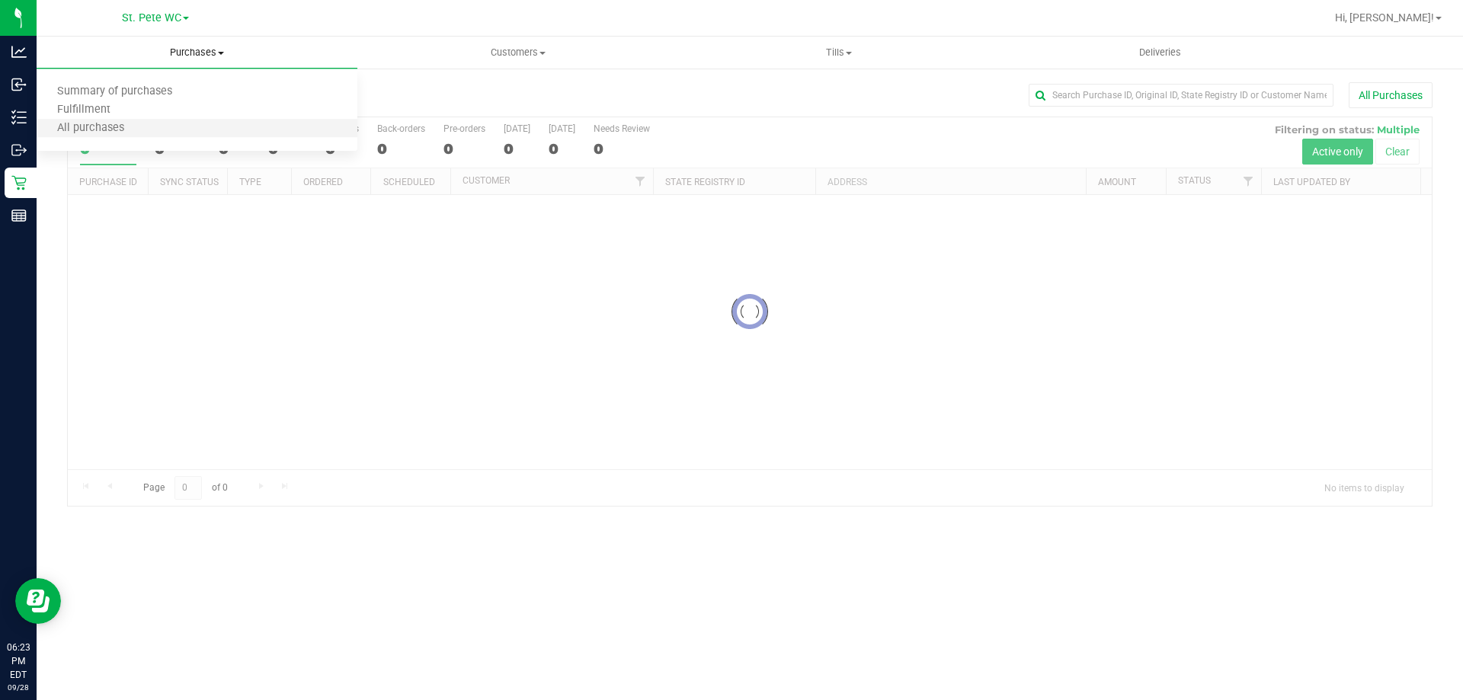
click at [149, 120] on li "All purchases" at bounding box center [197, 129] width 321 height 18
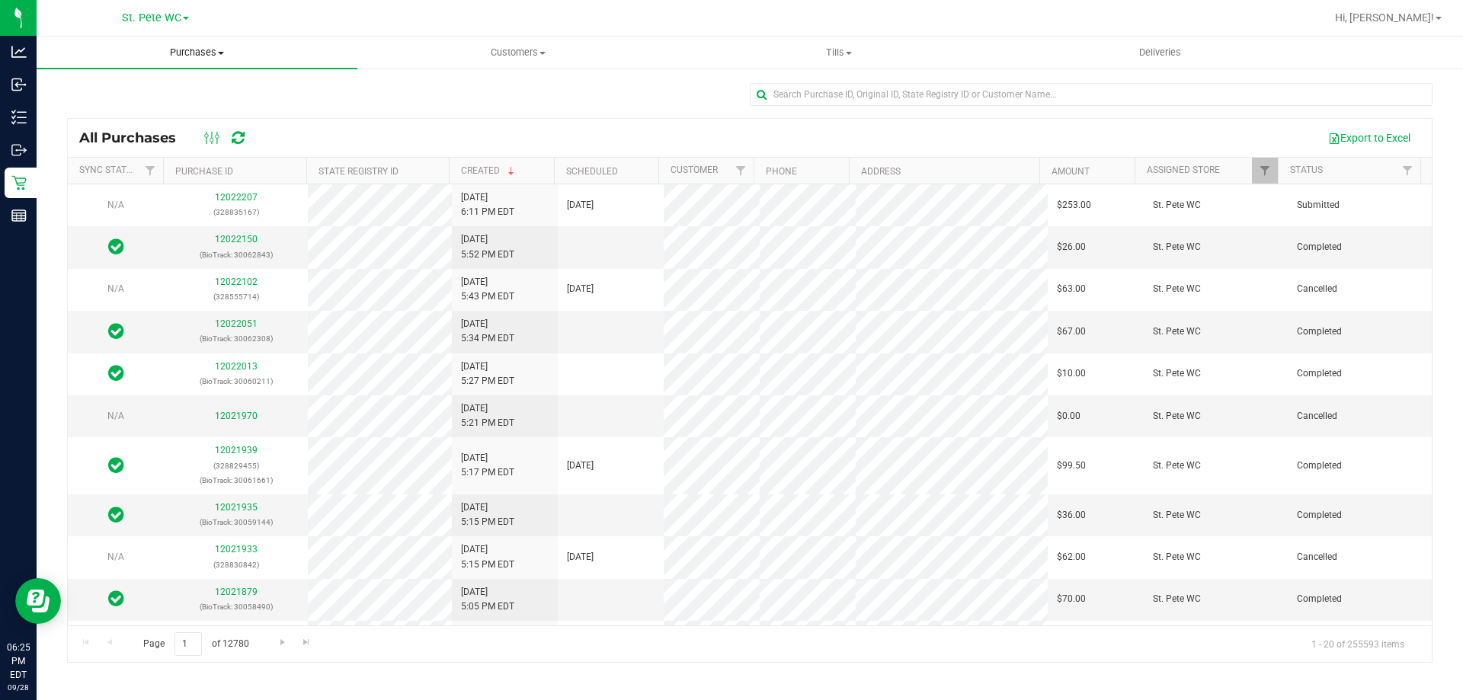
click at [175, 49] on span "Purchases" at bounding box center [197, 53] width 321 height 14
click at [146, 108] on li "Fulfillment" at bounding box center [197, 110] width 321 height 18
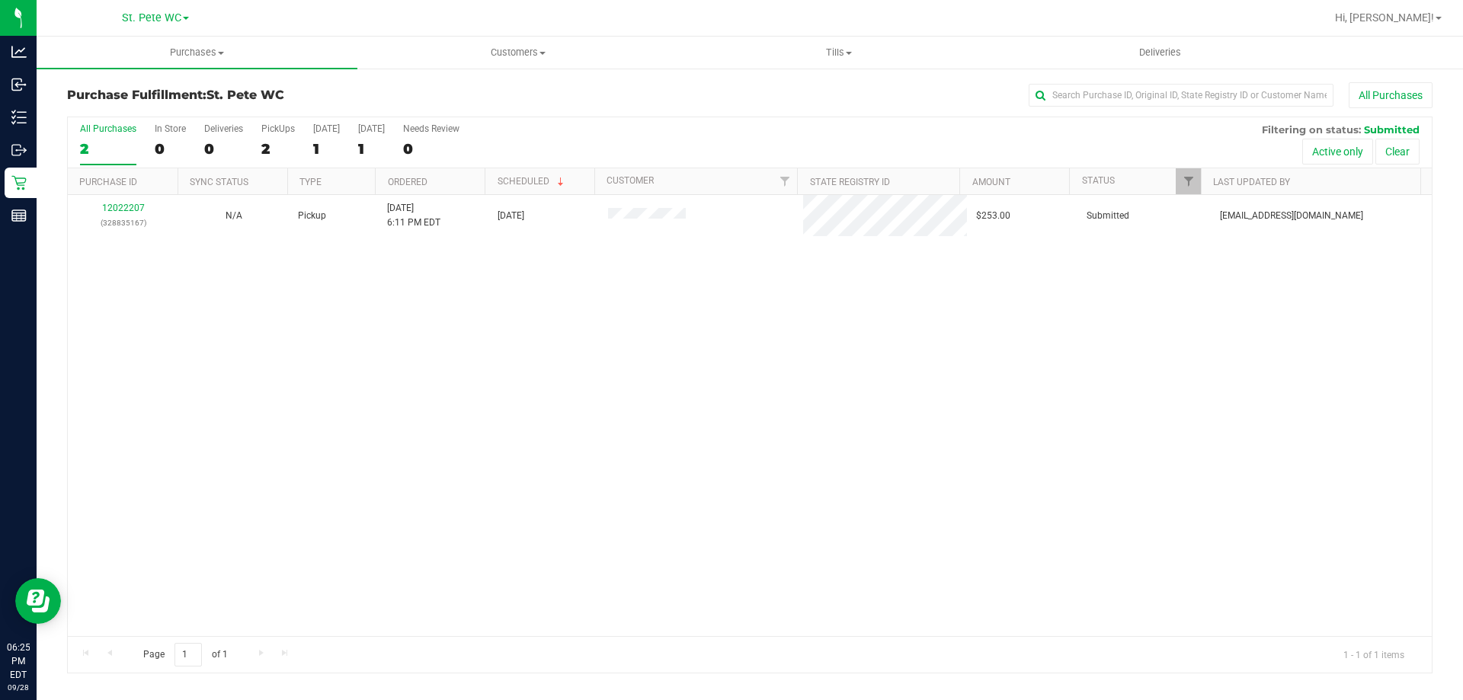
click at [499, 262] on div "12022207 (328835167) N/A Pickup [DATE] 6:11 PM EDT 9/29/2025 $253.00 Submitted …" at bounding box center [750, 415] width 1364 height 441
click at [171, 74] on div "Purchase Fulfillment: St. [PERSON_NAME] WC All Purchases All Purchases 1 In Sto…" at bounding box center [750, 378] width 1427 height 622
click at [175, 53] on span "Purchases" at bounding box center [197, 53] width 321 height 14
click at [171, 93] on span "Summary of purchases" at bounding box center [115, 91] width 156 height 13
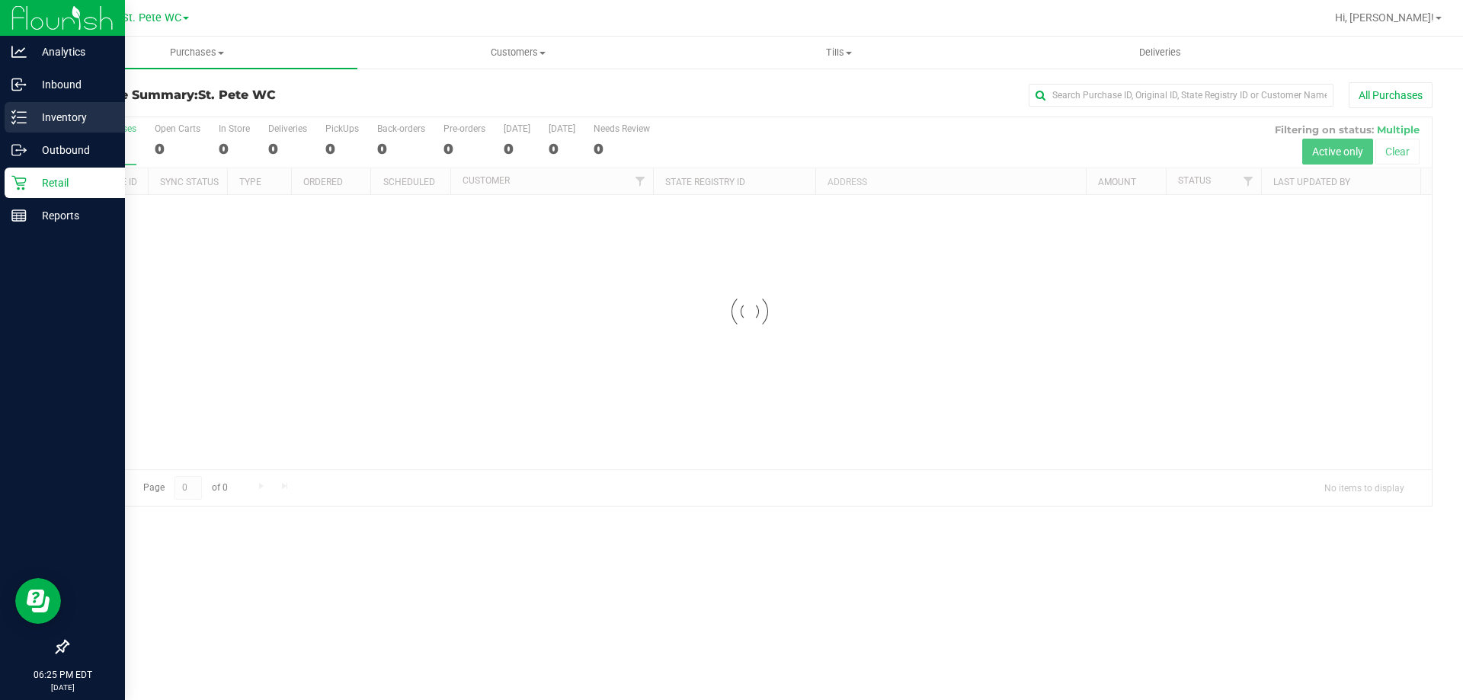
click at [30, 120] on p "Inventory" at bounding box center [72, 117] width 91 height 18
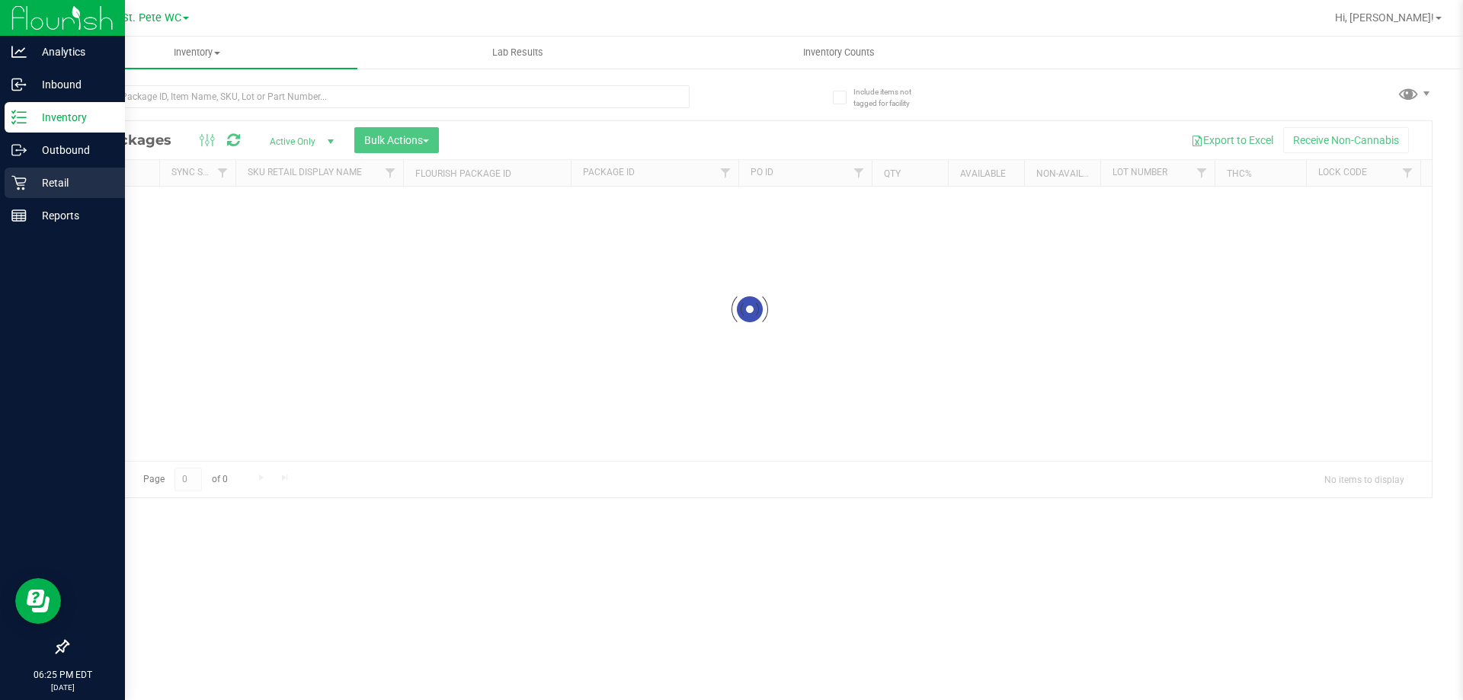
click at [37, 180] on p "Retail" at bounding box center [72, 183] width 91 height 18
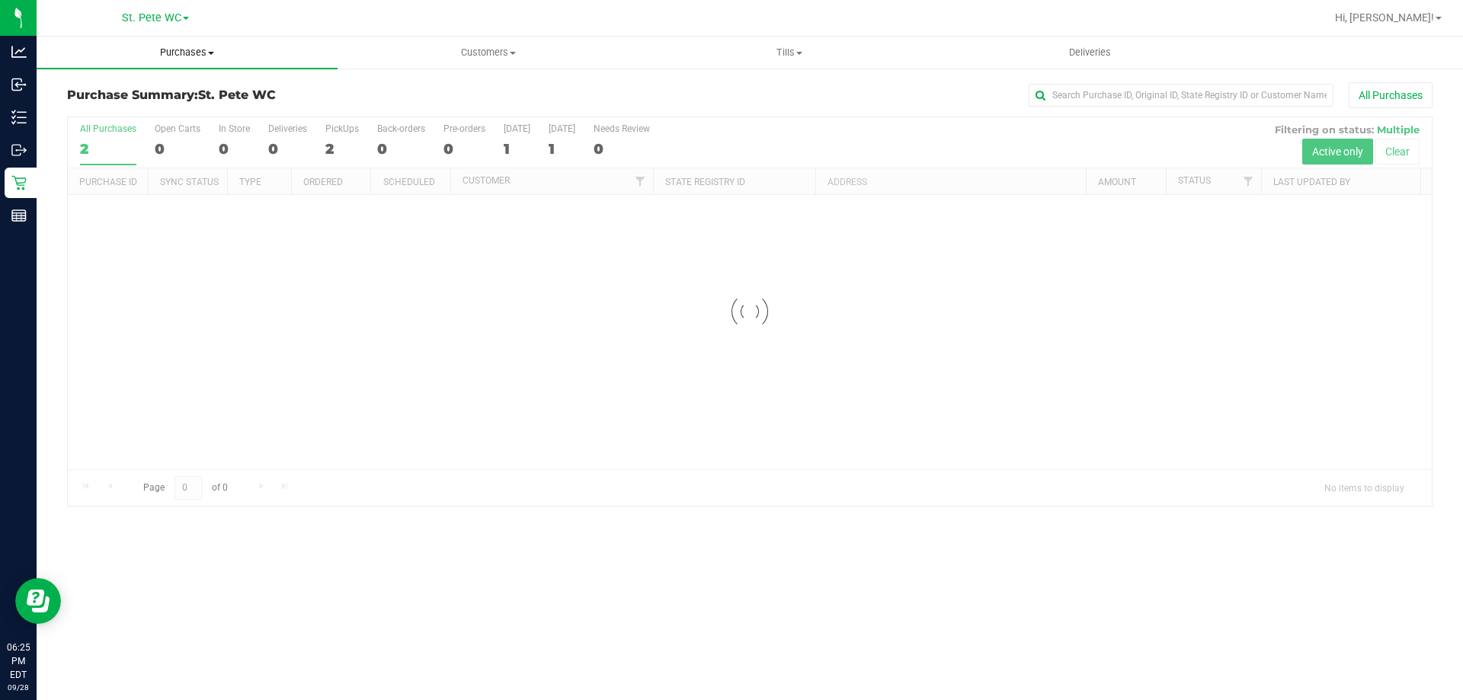
drag, startPoint x: 159, startPoint y: 77, endPoint x: 171, endPoint y: 53, distance: 26.9
click at [162, 72] on div "Purchase Summary: St. [PERSON_NAME] WC All Purchases Loading... All Purchases 2…" at bounding box center [750, 294] width 1427 height 455
click at [171, 53] on span "Purchases" at bounding box center [187, 53] width 301 height 14
click at [150, 96] on span "Summary of purchases" at bounding box center [115, 91] width 156 height 13
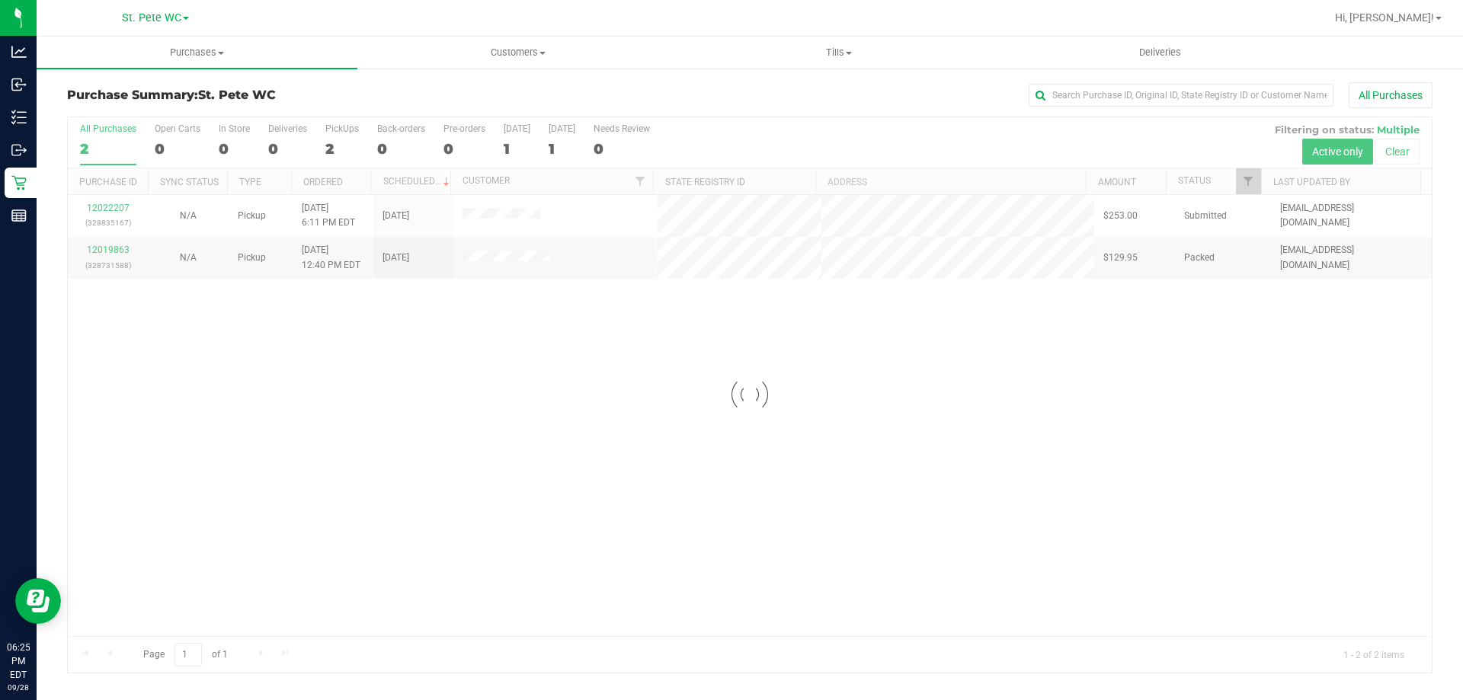
click at [544, 365] on div at bounding box center [750, 395] width 1364 height 556
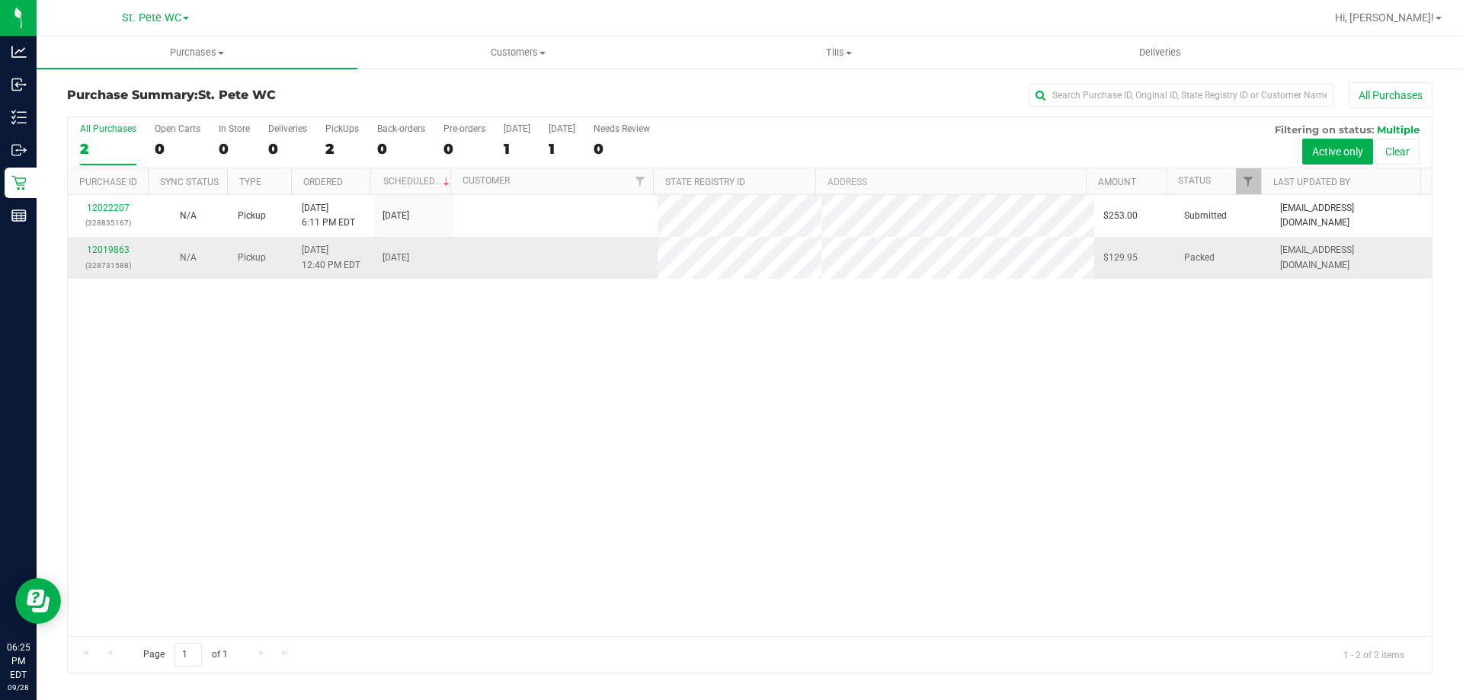
click at [110, 255] on div "12019863 (328731588)" at bounding box center [108, 257] width 62 height 29
click at [110, 252] on link "12019863" at bounding box center [108, 250] width 43 height 11
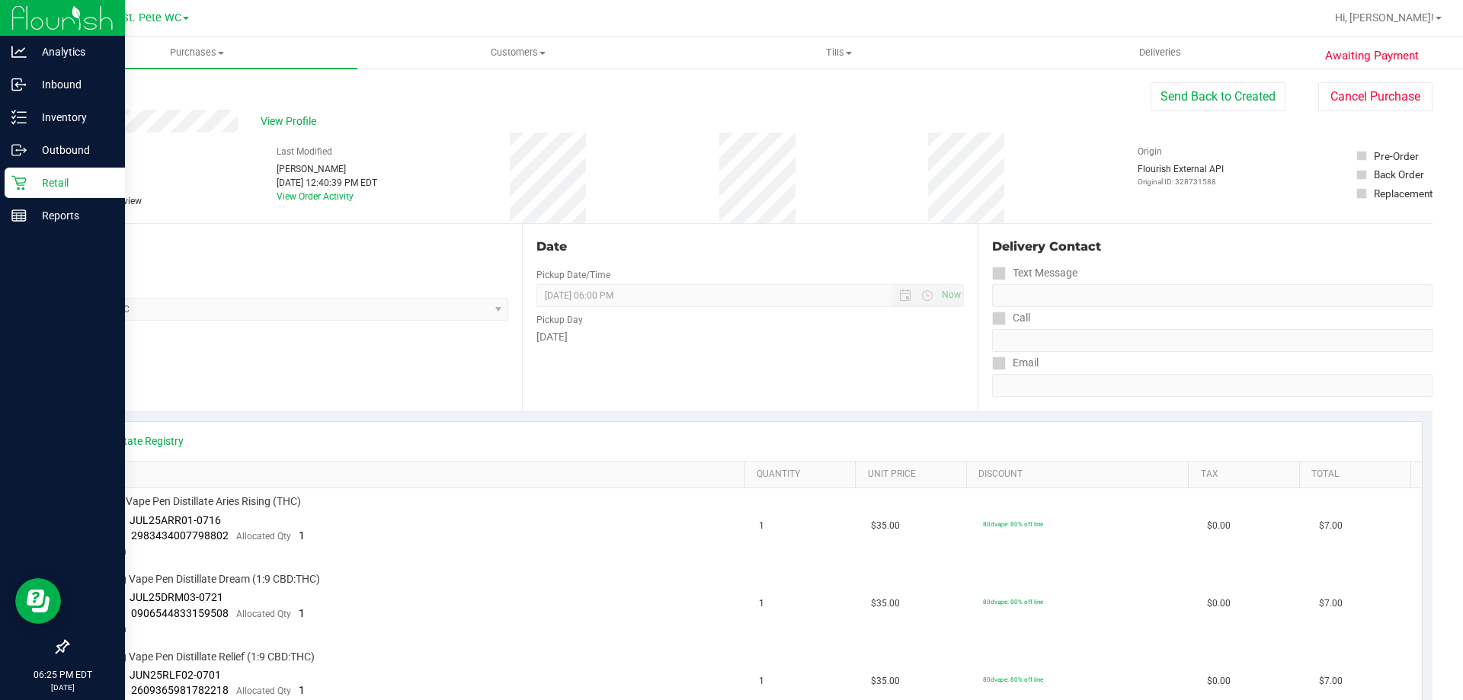
click at [26, 186] on icon at bounding box center [18, 182] width 15 height 15
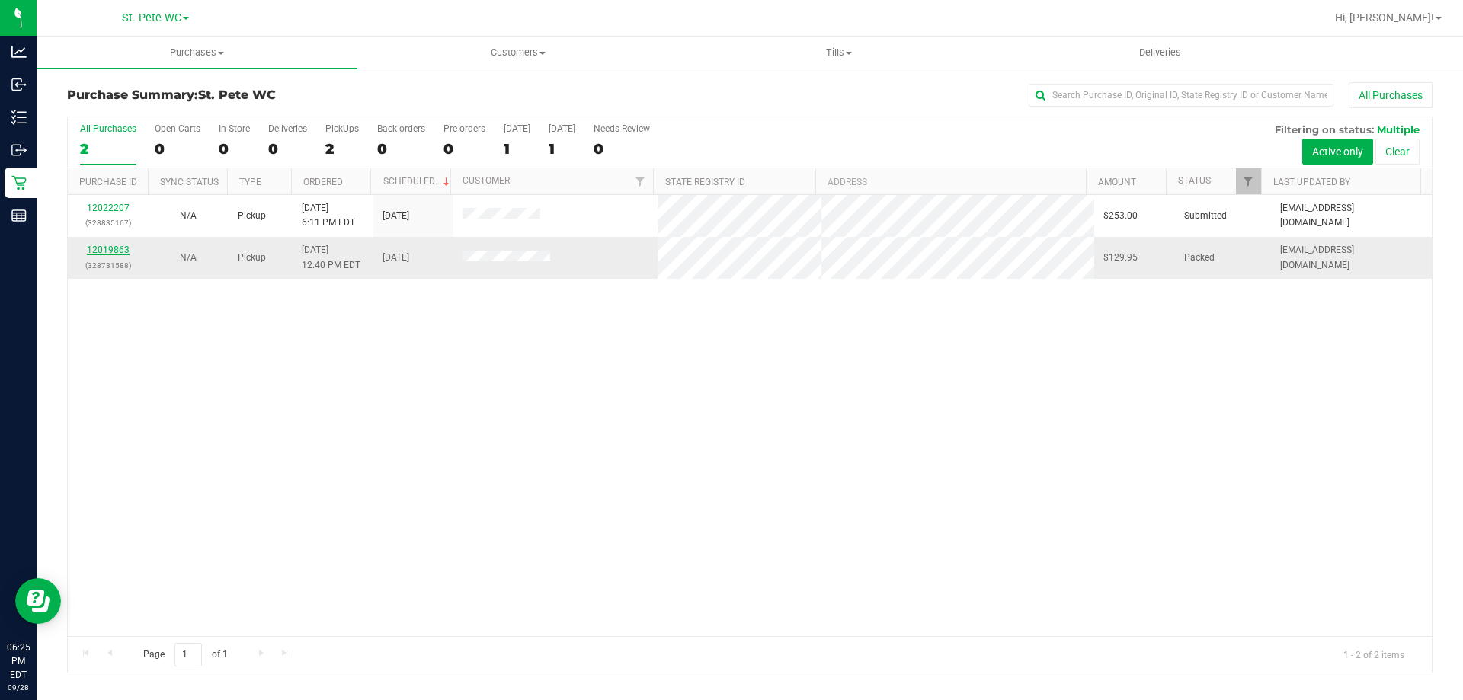
click at [113, 245] on link "12019863" at bounding box center [108, 250] width 43 height 11
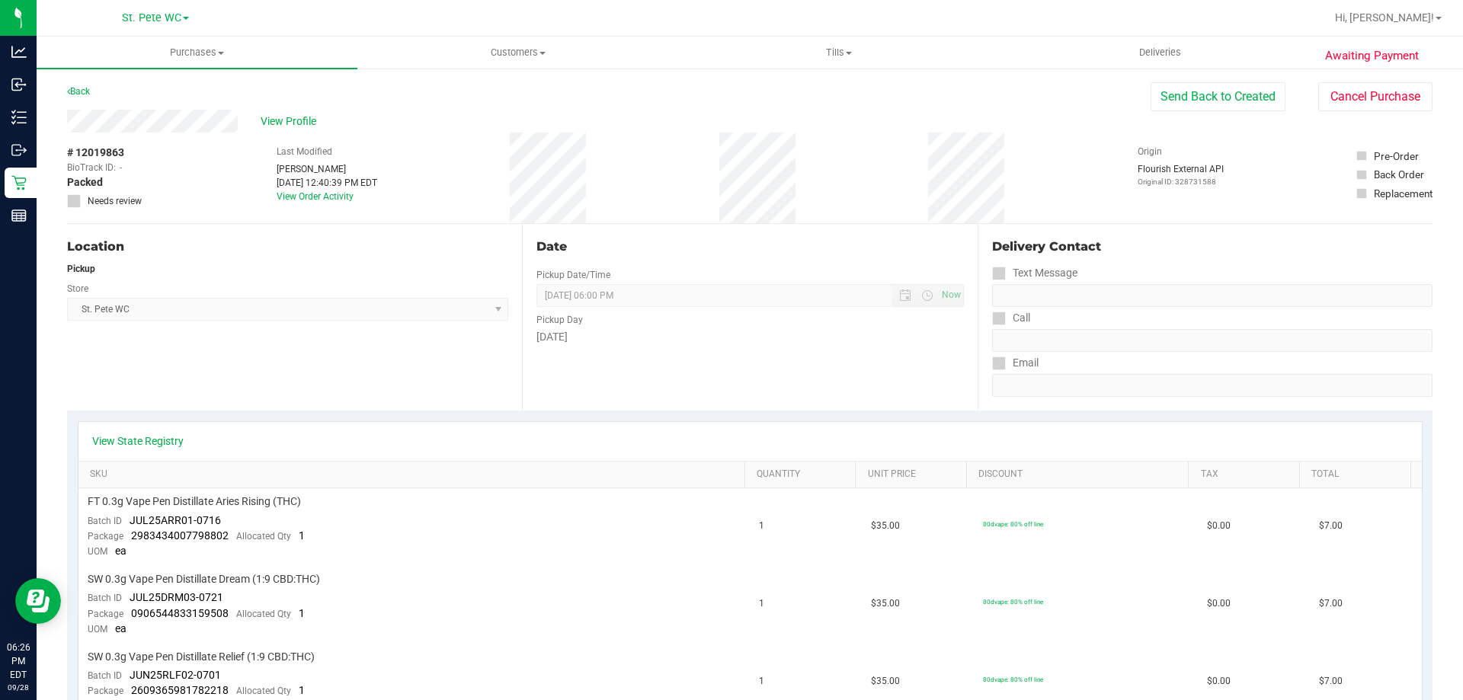
scroll to position [457, 0]
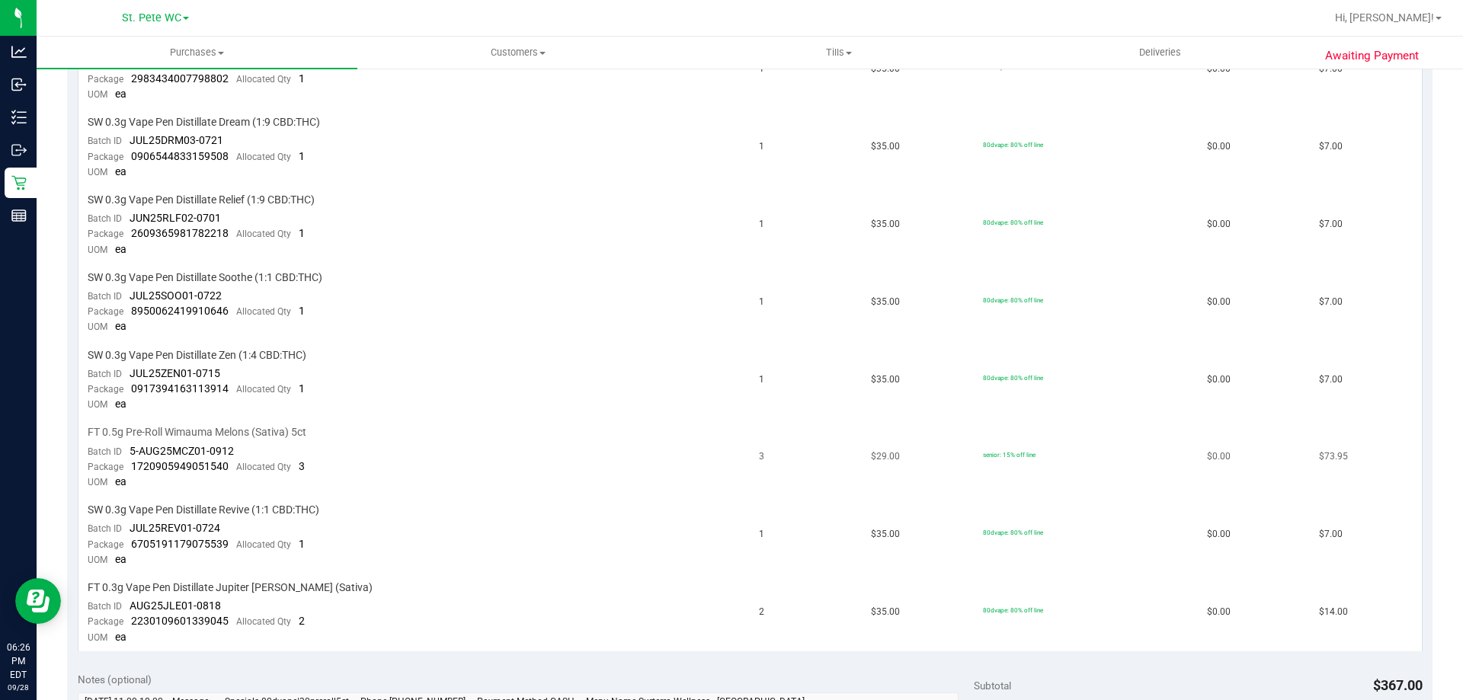
click at [284, 430] on span "FT 0.5g Pre-Roll Wimauma Melons (Sativa) 5ct" at bounding box center [197, 432] width 219 height 14
click at [286, 430] on span "FT 0.5g Pre-Roll Wimauma Melons (Sativa) 5ct" at bounding box center [197, 432] width 219 height 14
click at [482, 454] on td "FT 0.5g Pre-Roll Wimauma Melons (Sativa) 5ct Batch ID 5-AUG25MCZ01-0912 Package…" at bounding box center [415, 458] width 672 height 78
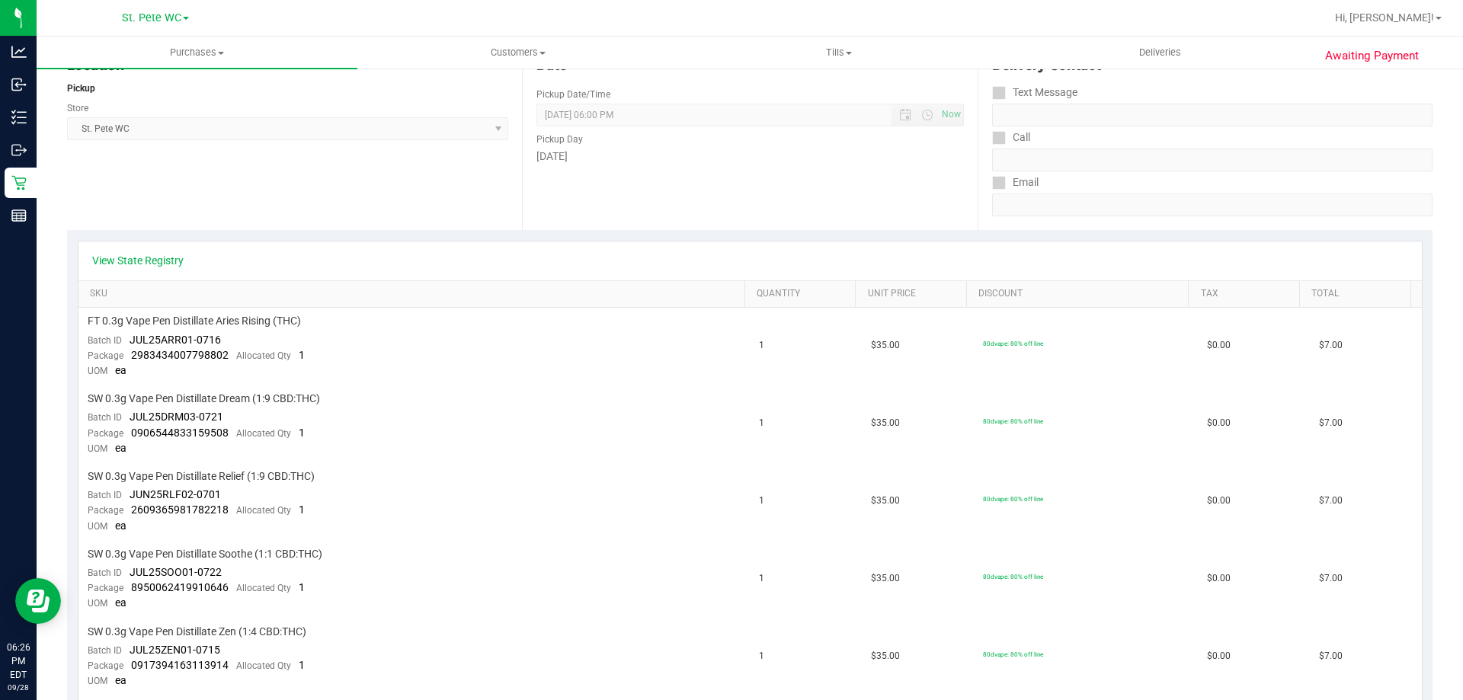
scroll to position [0, 0]
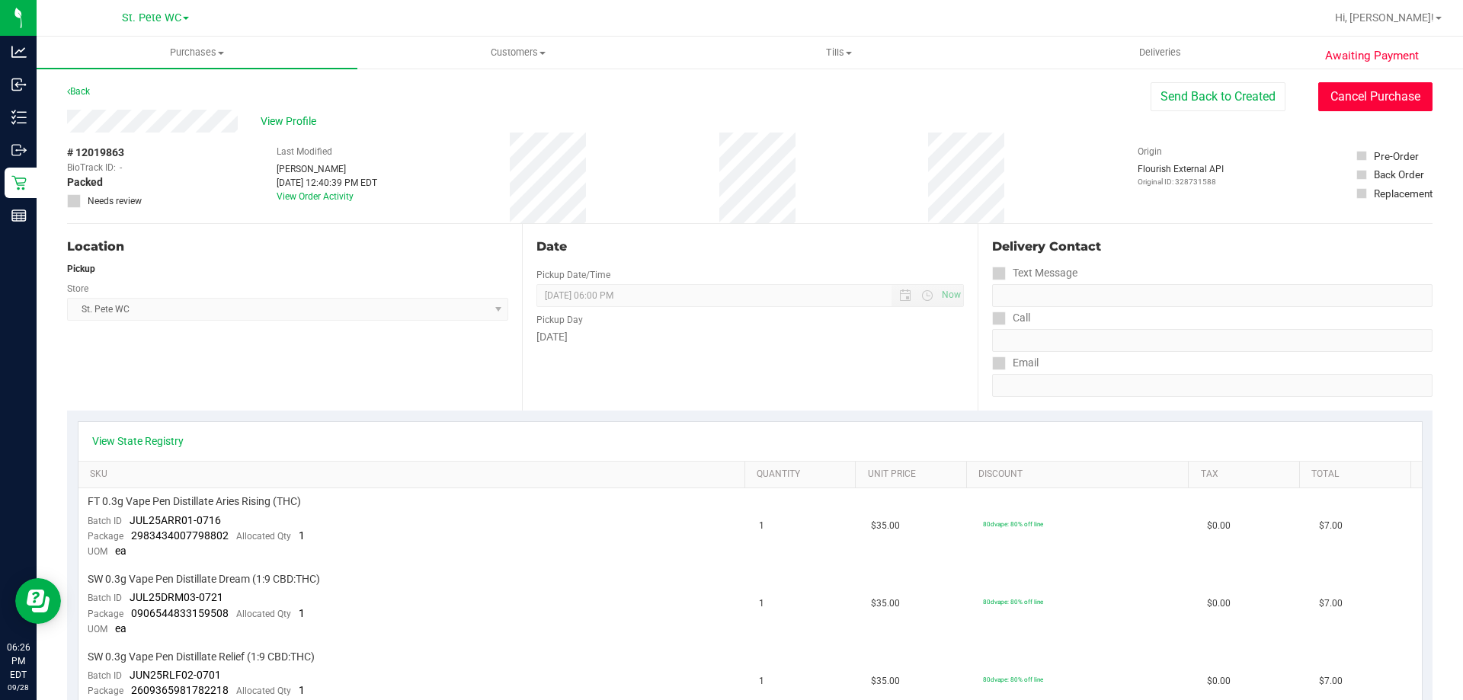
click at [1332, 104] on button "Cancel Purchase" at bounding box center [1376, 96] width 114 height 29
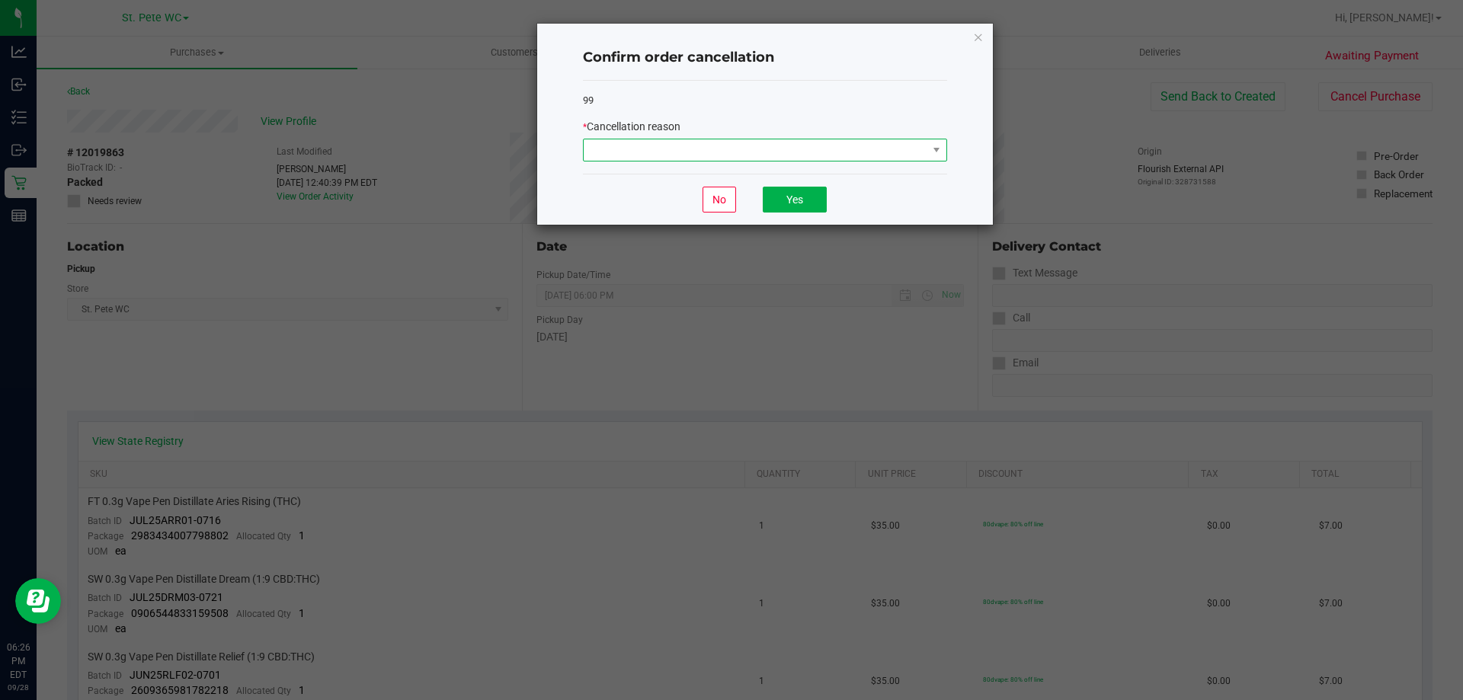
click at [851, 148] on span at bounding box center [756, 149] width 344 height 21
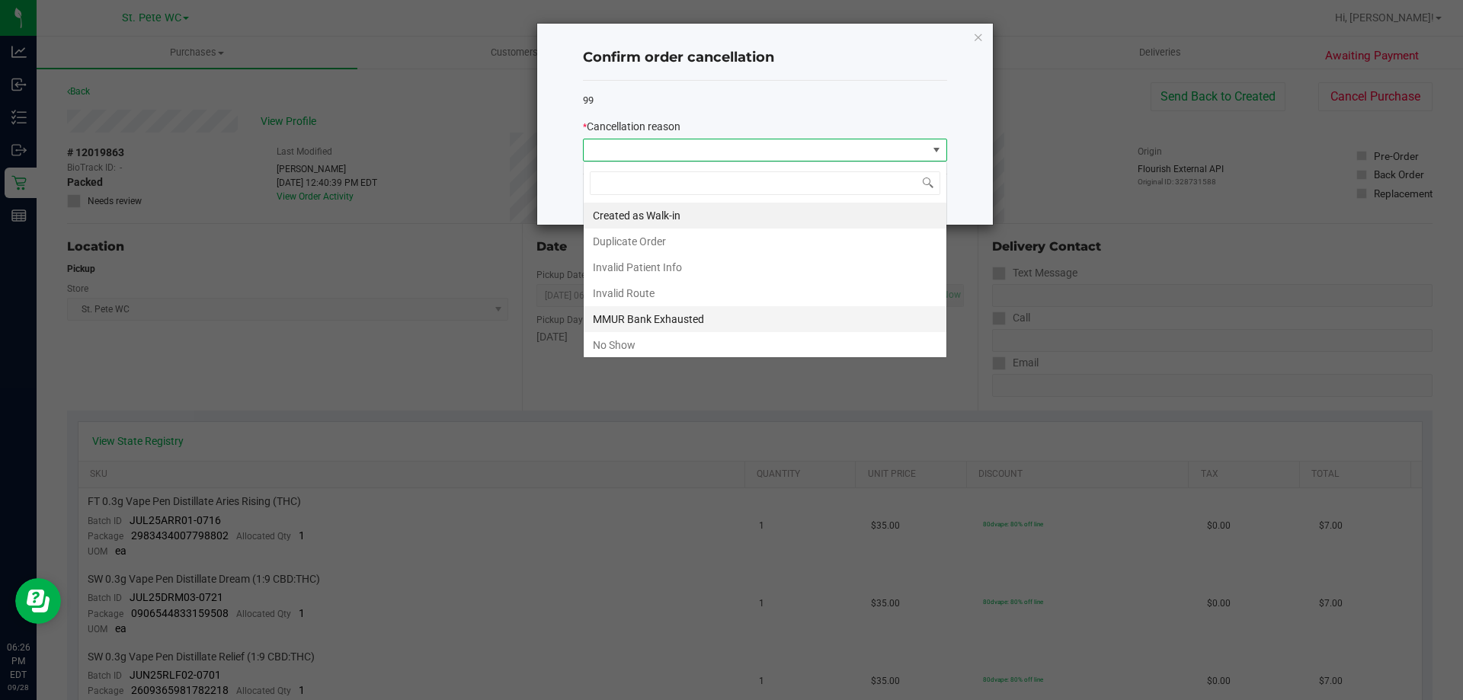
scroll to position [23, 364]
click at [678, 324] on li "MMUR Bank Exhausted" at bounding box center [765, 319] width 363 height 26
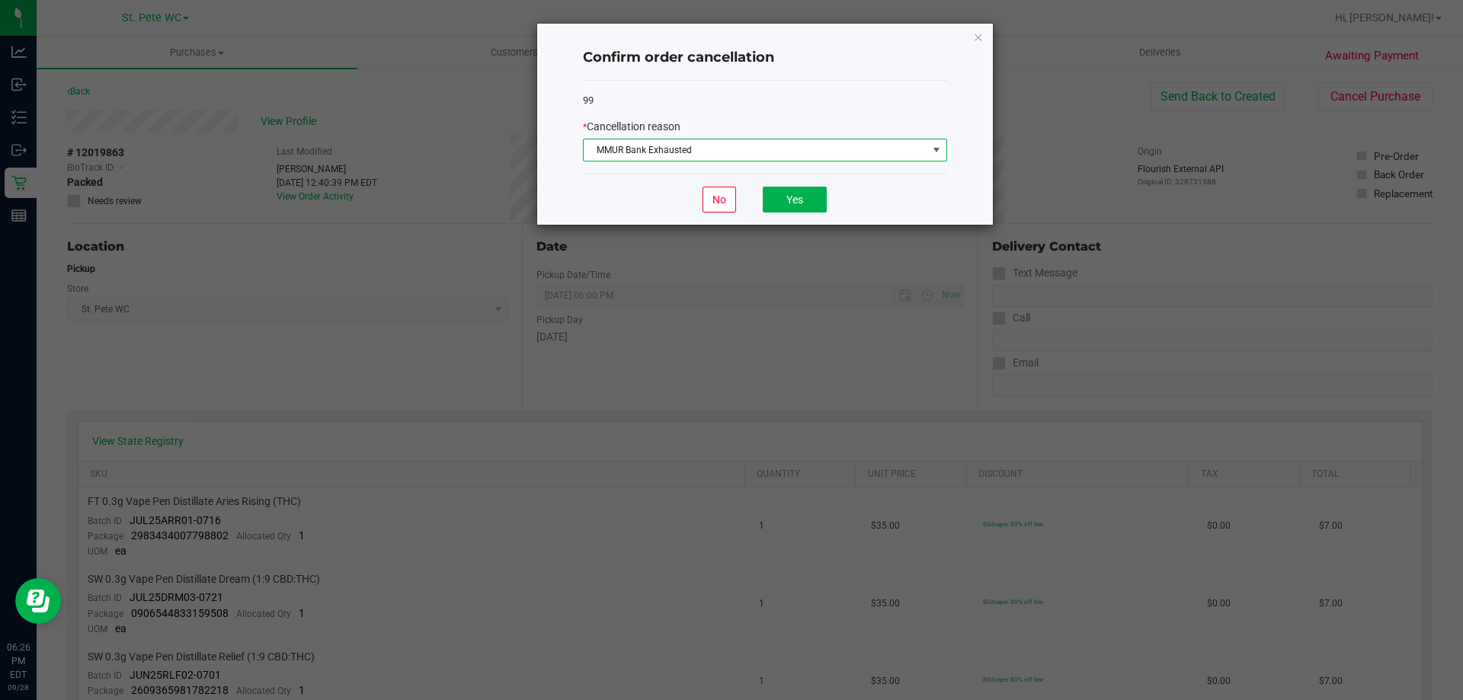
click at [726, 148] on span "MMUR Bank Exhausted" at bounding box center [756, 149] width 344 height 21
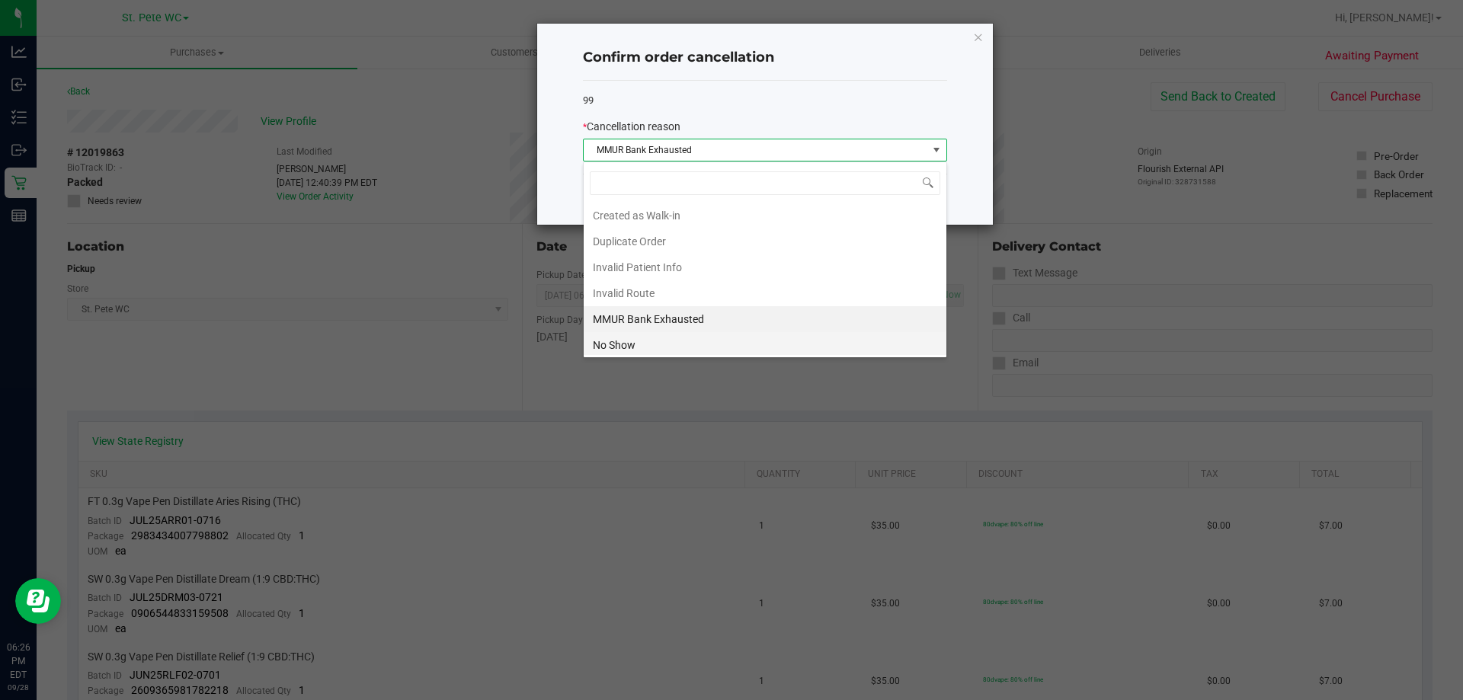
click at [639, 335] on li "No Show" at bounding box center [765, 345] width 363 height 26
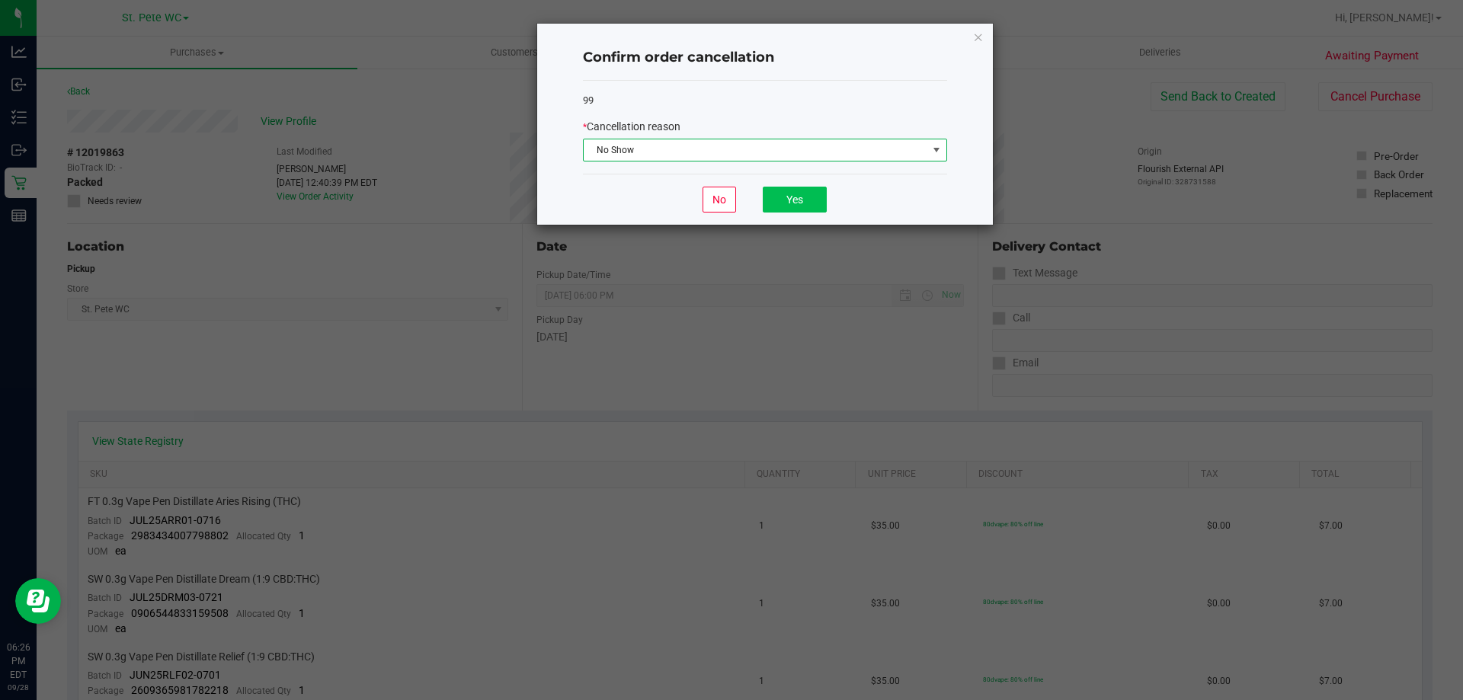
click at [788, 213] on div "No Yes" at bounding box center [765, 199] width 364 height 51
click at [796, 187] on button "Yes" at bounding box center [795, 200] width 64 height 26
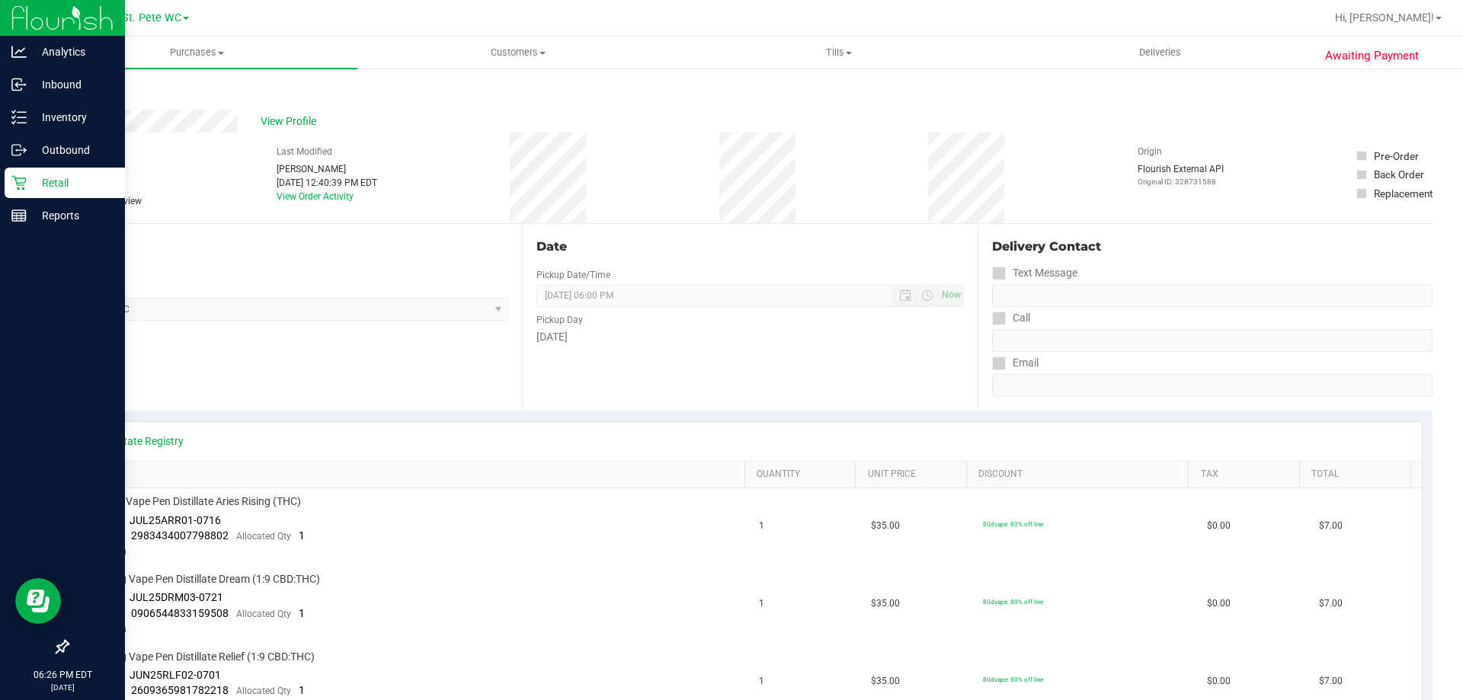
click at [53, 180] on p "Retail" at bounding box center [72, 183] width 91 height 18
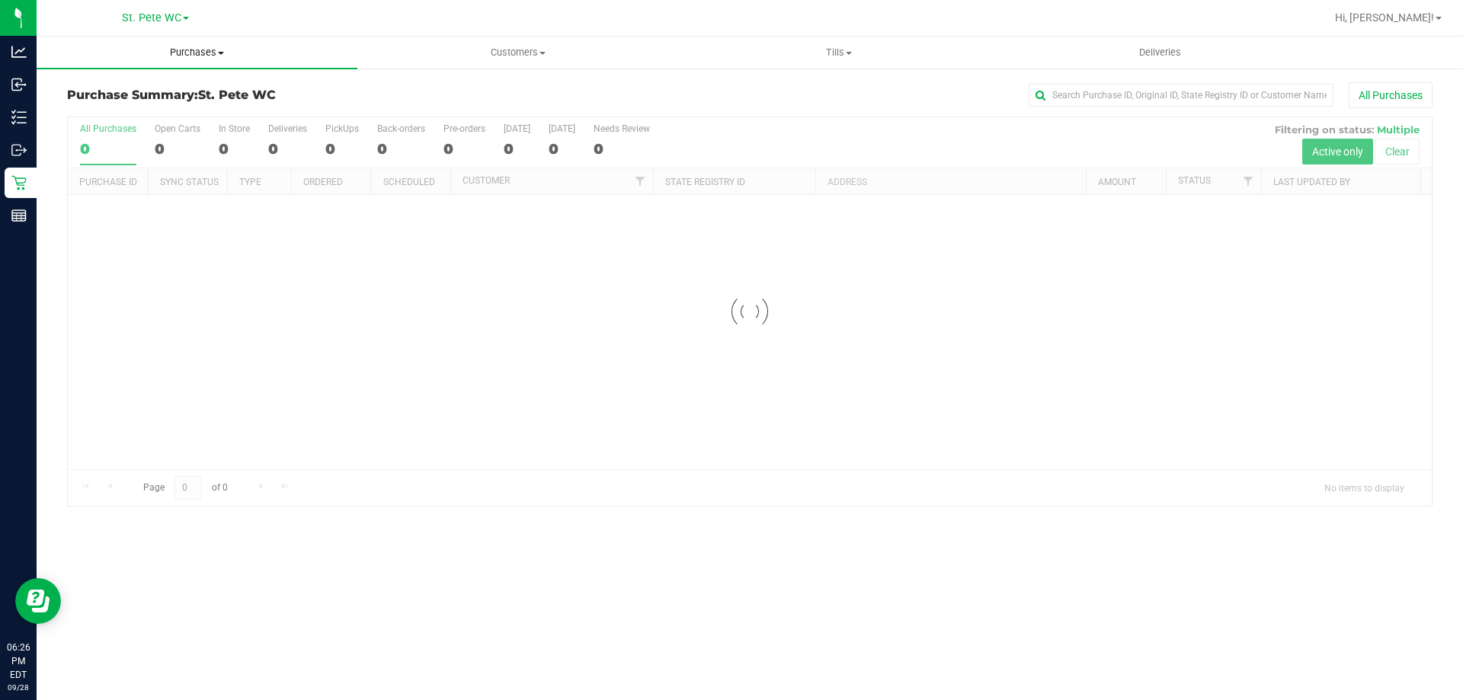
click at [207, 60] on uib-tab-heading "Purchases Summary of purchases Fulfillment All purchases" at bounding box center [197, 53] width 321 height 32
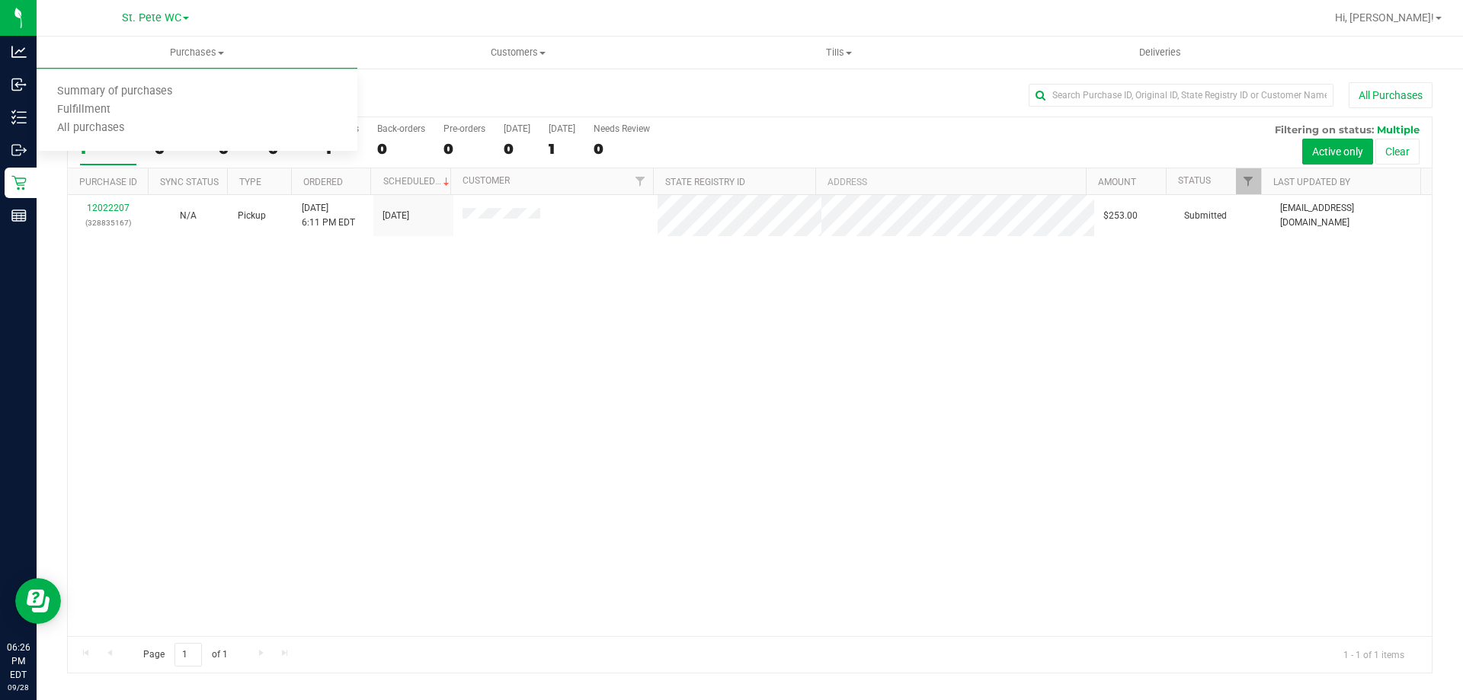
click at [409, 353] on div "12022207 (328835167) N/A Pickup [DATE] 6:11 PM EDT 9/29/2025 $253.00 Submitted …" at bounding box center [750, 415] width 1364 height 441
click at [659, 289] on div "12022207 (328835167) N/A Pickup [DATE] 6:11 PM EDT 9/29/2025 $253.00 Submitted …" at bounding box center [750, 415] width 1364 height 441
click at [758, 318] on div "12022207 (328835167) N/A Pickup [DATE] 6:11 PM EDT 9/29/2025 $253.00 Submitted …" at bounding box center [750, 415] width 1364 height 441
click at [150, 63] on uib-tab-heading "Purchases Summary of purchases Fulfillment All purchases" at bounding box center [197, 53] width 321 height 32
click at [135, 106] on li "Fulfillment" at bounding box center [197, 110] width 321 height 18
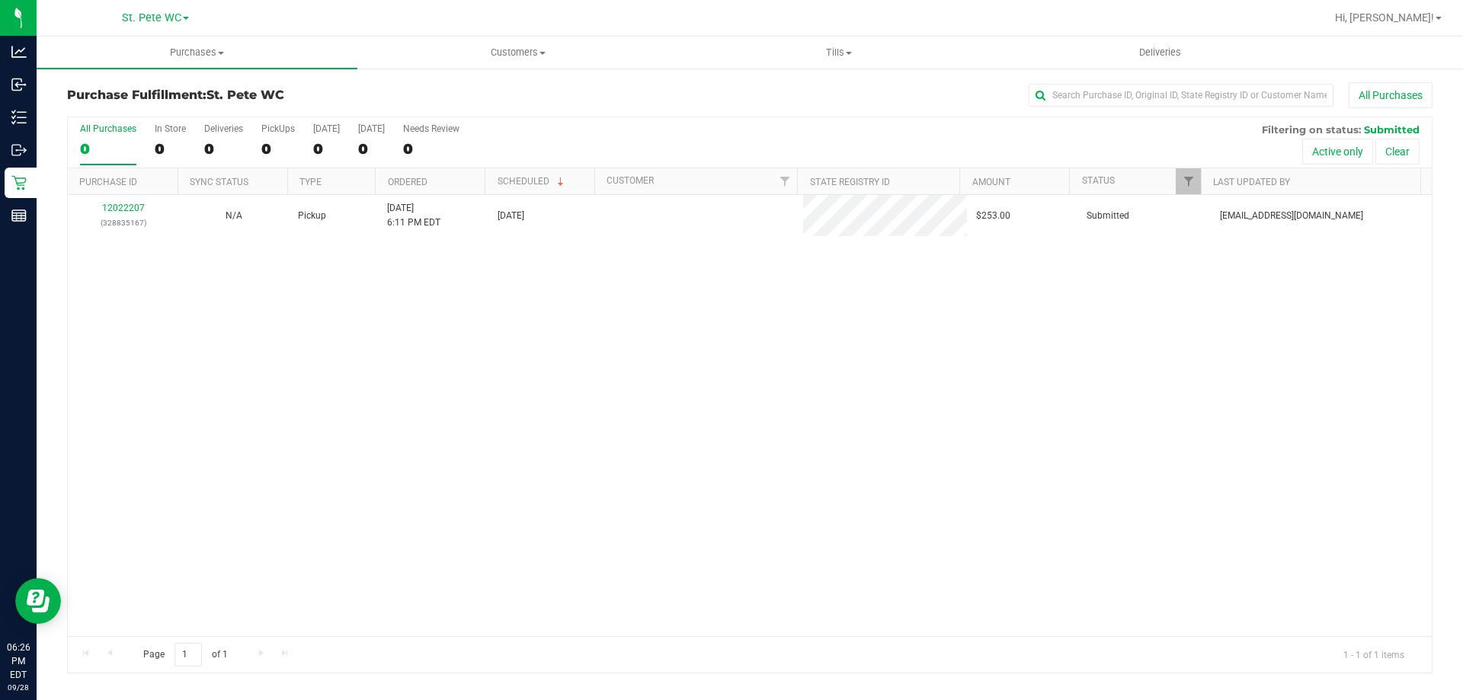
click at [460, 322] on div "12022207 (328835167) N/A Pickup [DATE] 6:11 PM EDT 9/29/2025 $253.00 Submitted …" at bounding box center [750, 415] width 1364 height 441
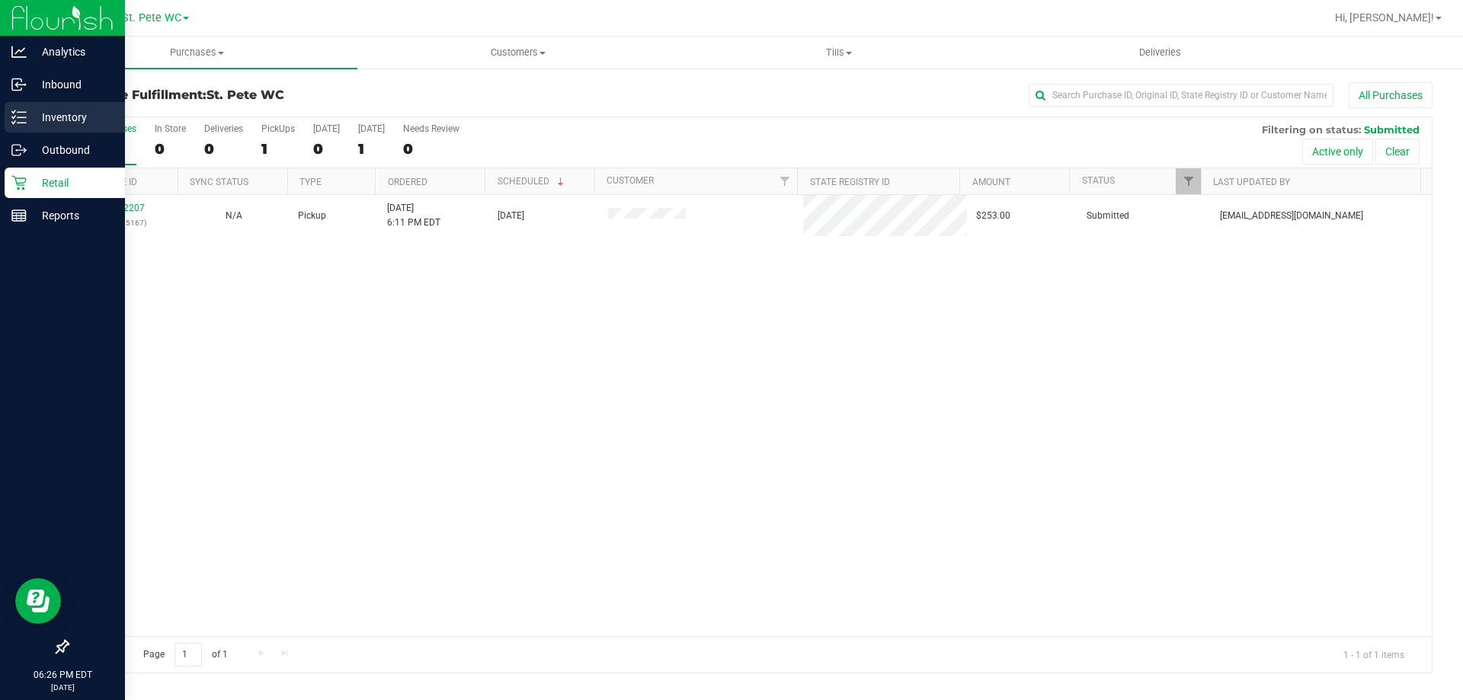
click at [38, 118] on p "Inventory" at bounding box center [72, 117] width 91 height 18
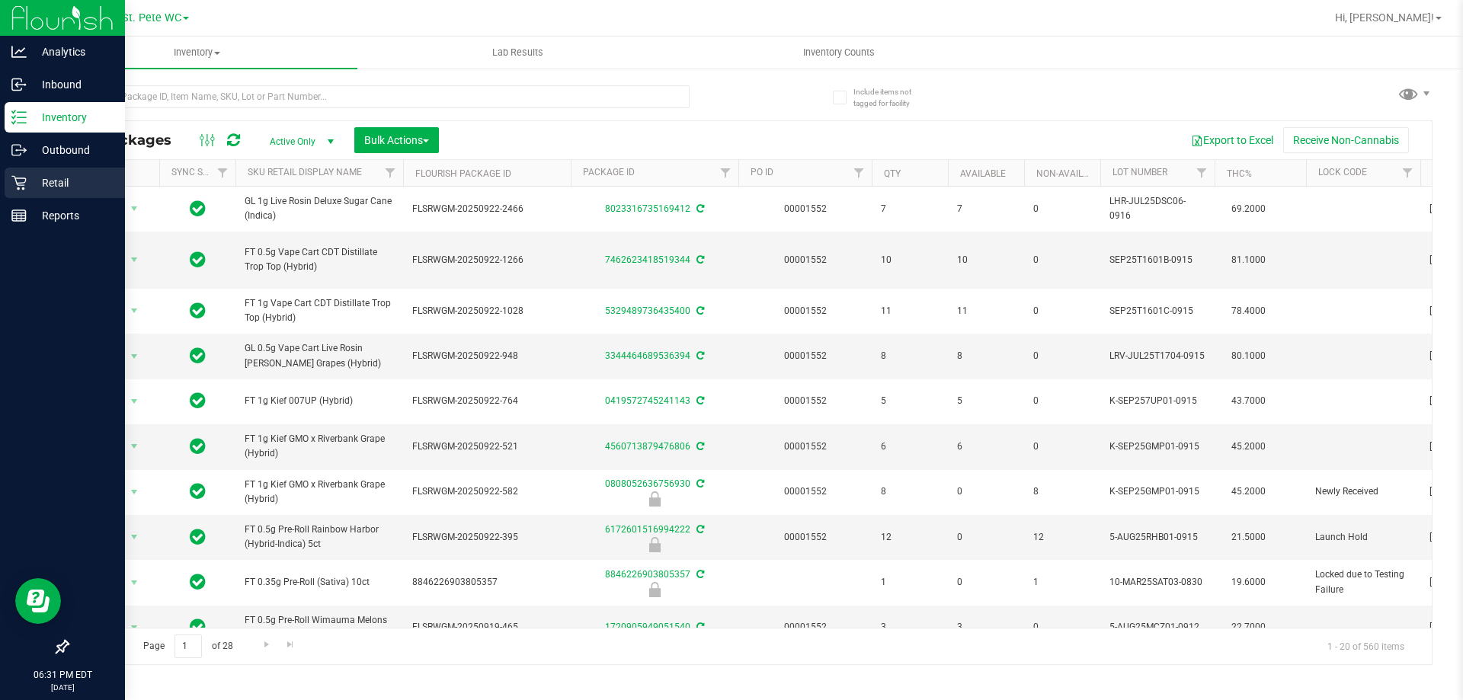
click at [17, 173] on div "Retail" at bounding box center [65, 183] width 120 height 30
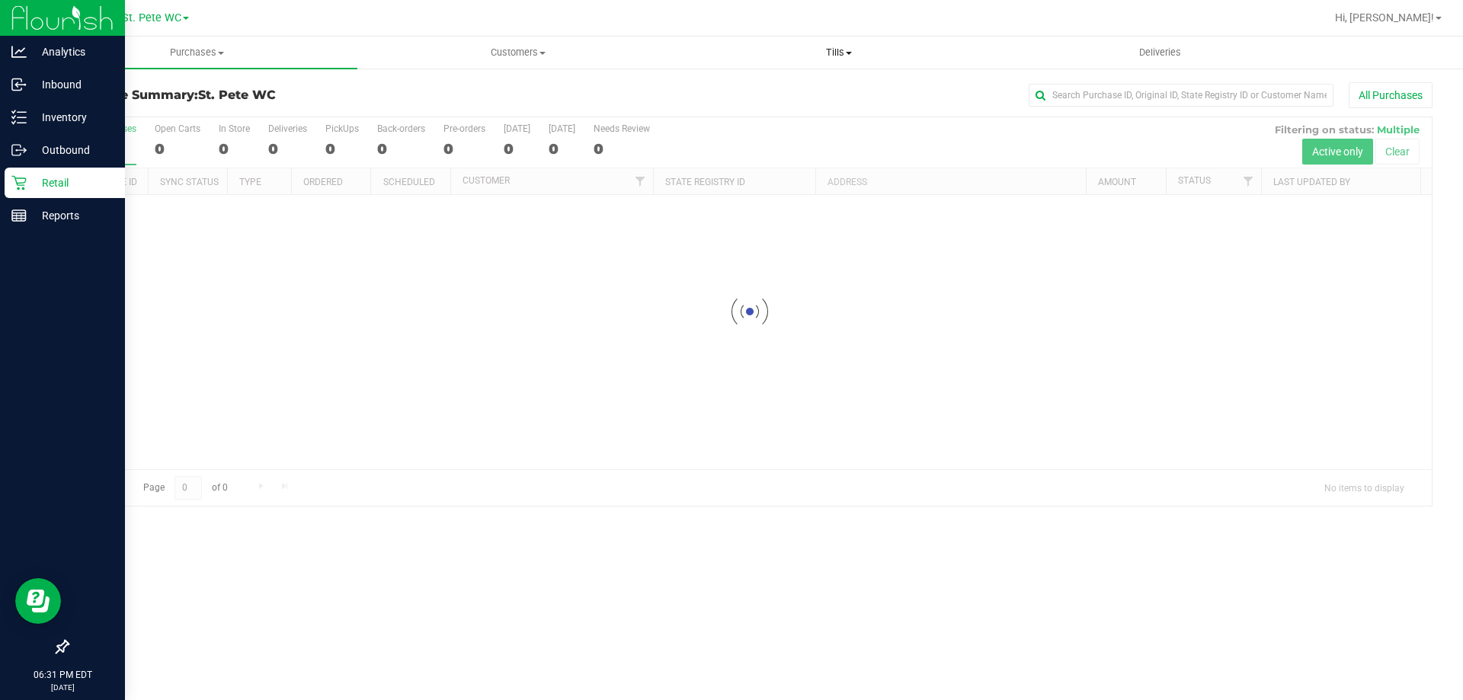
click at [827, 52] on span "Tills" at bounding box center [838, 53] width 319 height 14
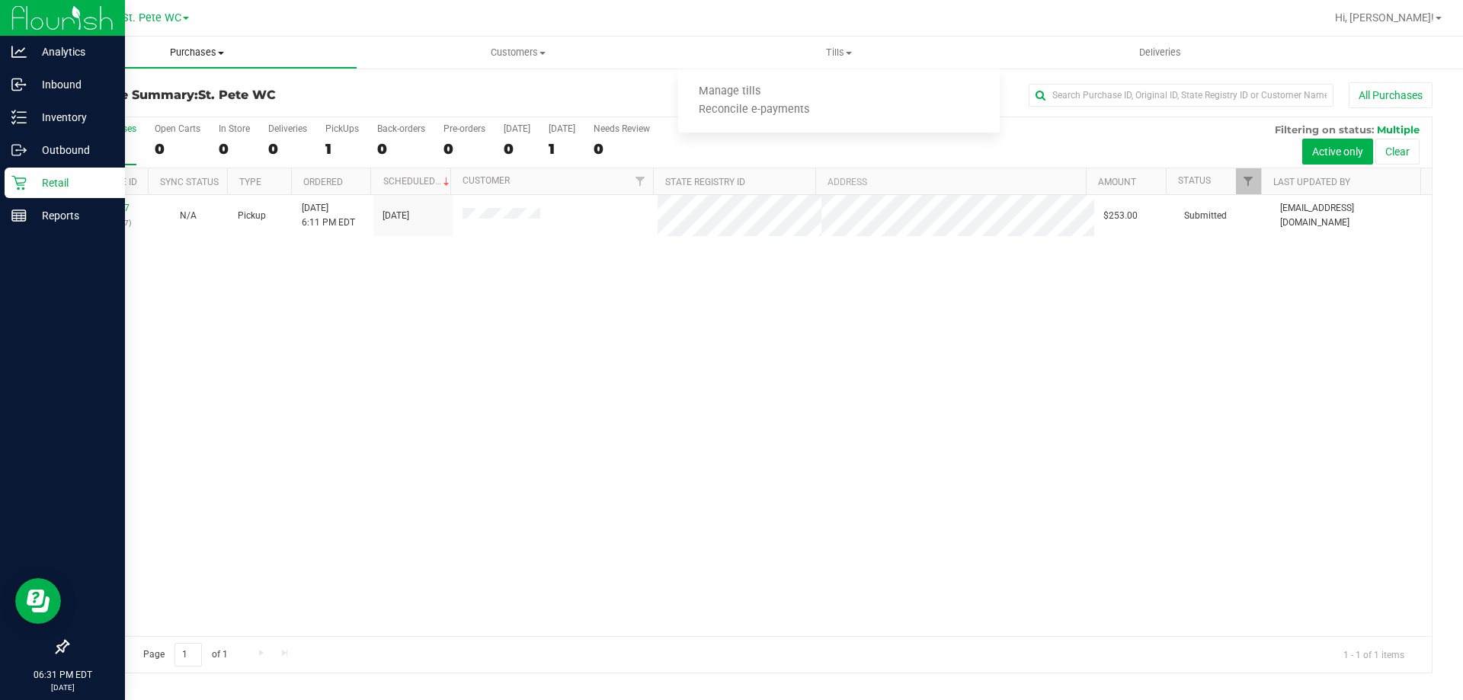
click at [215, 63] on uib-tab-heading "Purchases Summary of purchases Fulfillment All purchases" at bounding box center [196, 52] width 319 height 30
click at [177, 96] on span "Summary of purchases" at bounding box center [115, 91] width 156 height 13
click at [243, 57] on span "Purchases" at bounding box center [197, 53] width 321 height 14
click at [207, 130] on li "All purchases" at bounding box center [197, 129] width 321 height 18
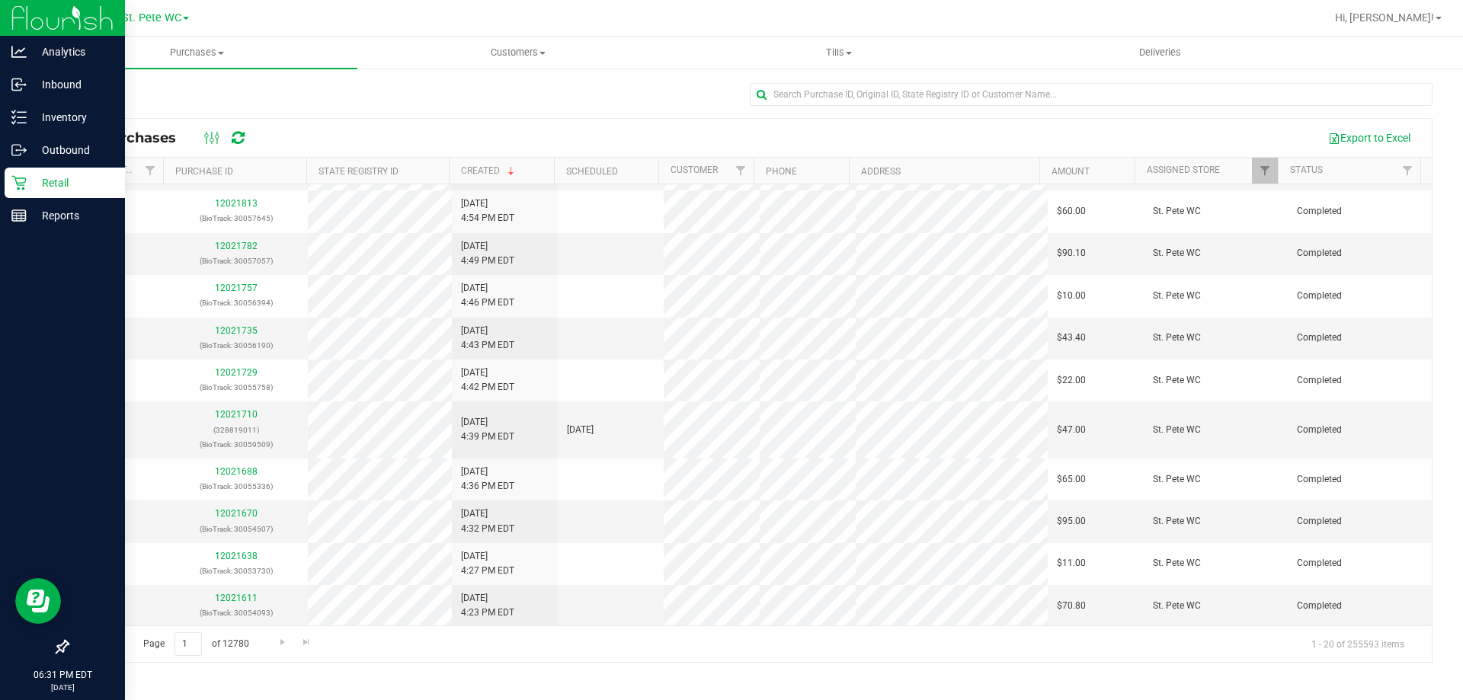
scroll to position [432, 0]
click at [277, 648] on span "Go to the next page" at bounding box center [283, 642] width 12 height 12
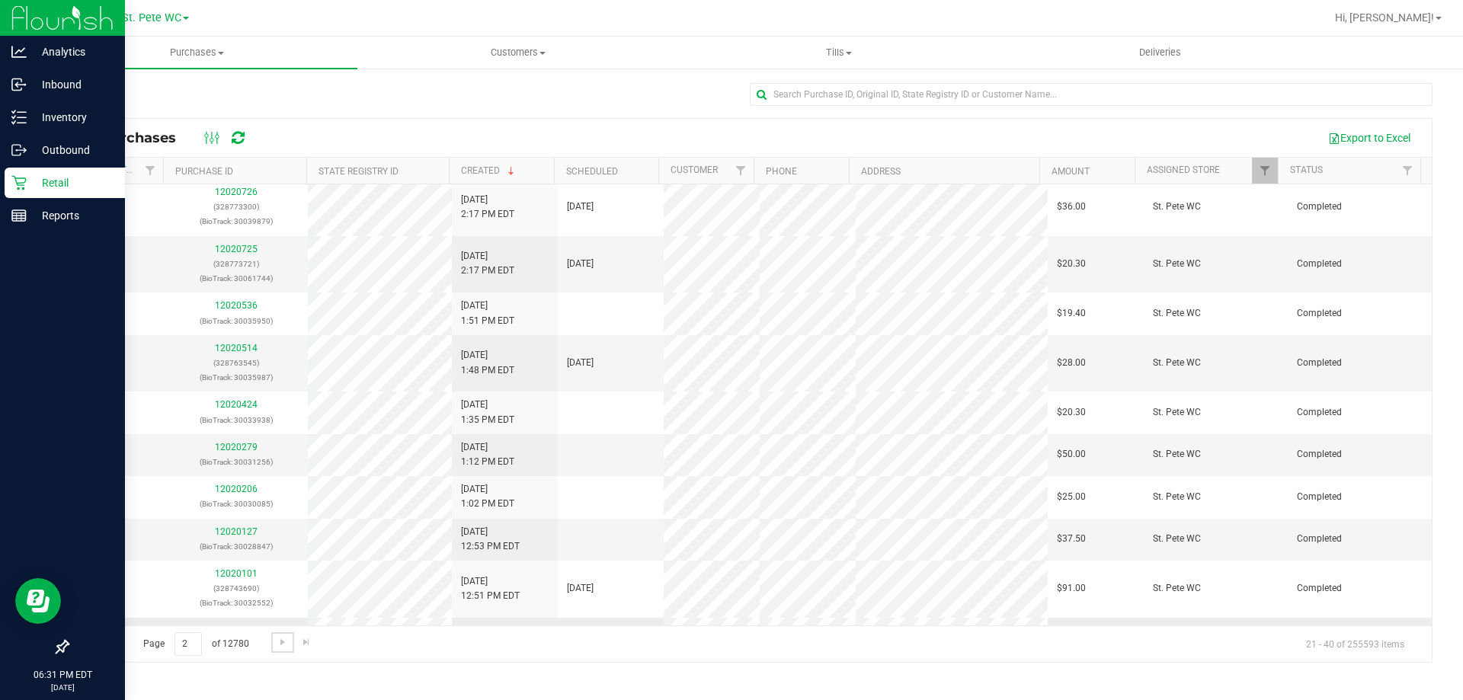
scroll to position [476, 0]
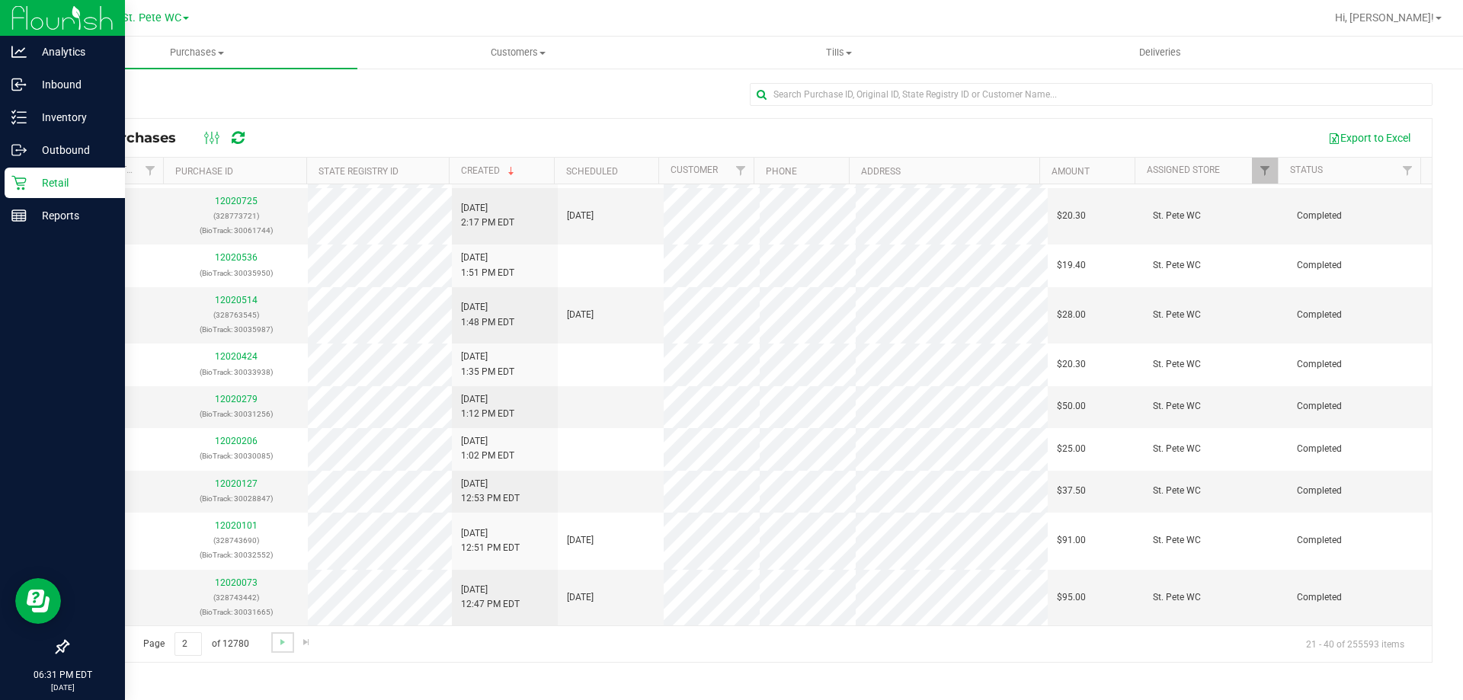
click at [287, 648] on link "Go to the next page" at bounding box center [282, 643] width 22 height 21
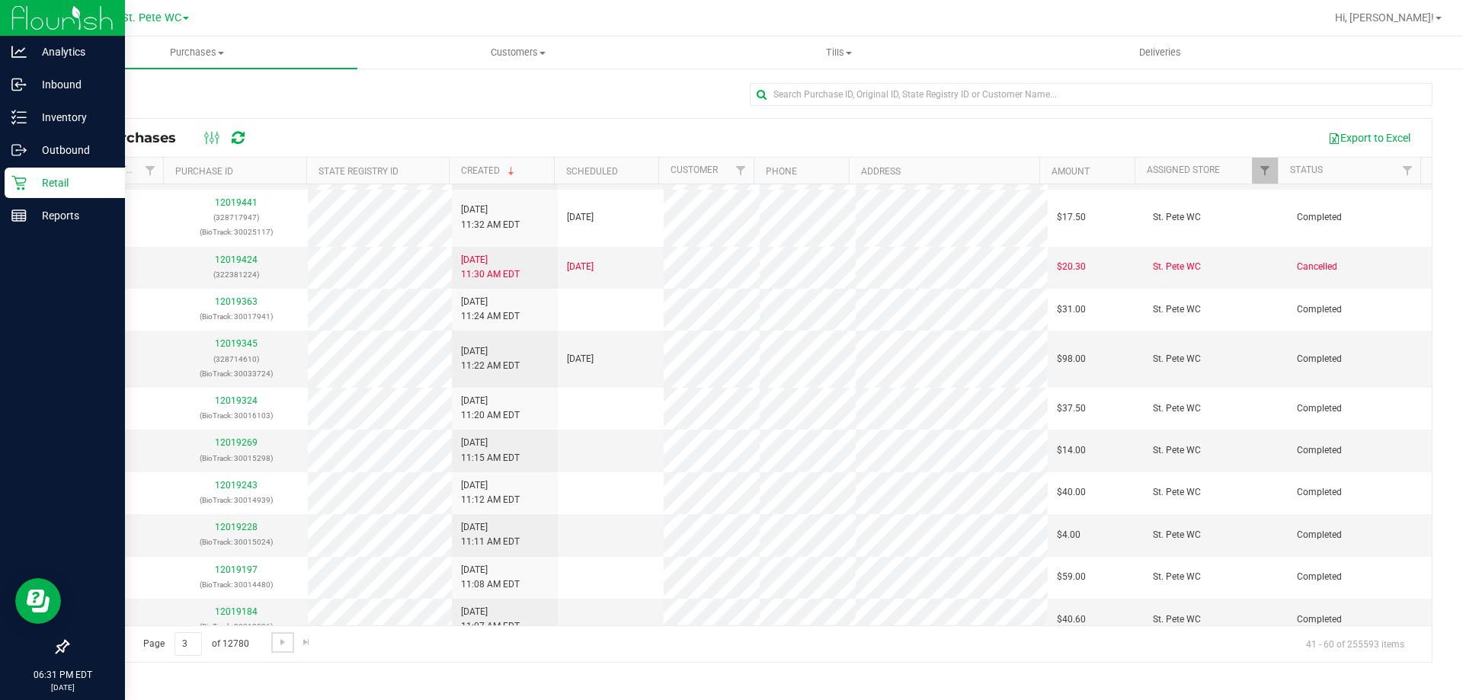
scroll to position [0, 0]
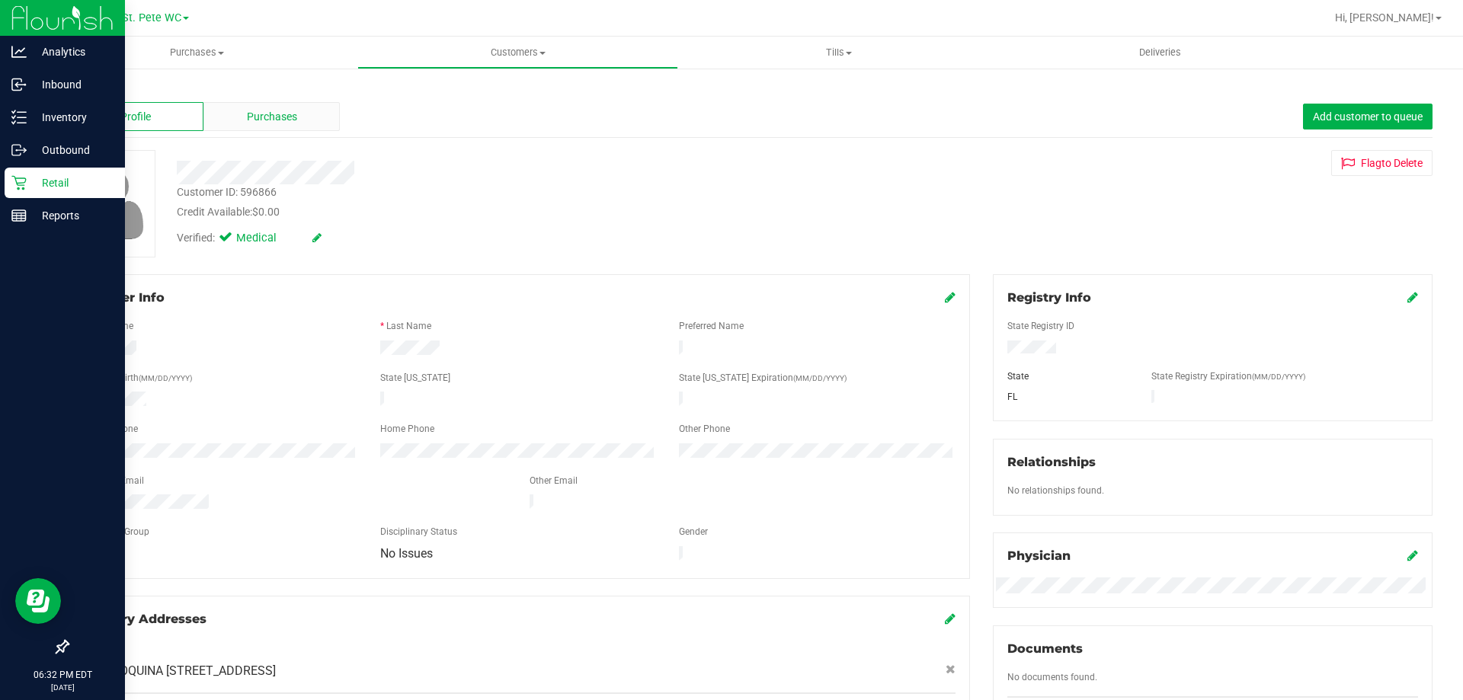
click at [287, 127] on div "Purchases" at bounding box center [271, 116] width 136 height 29
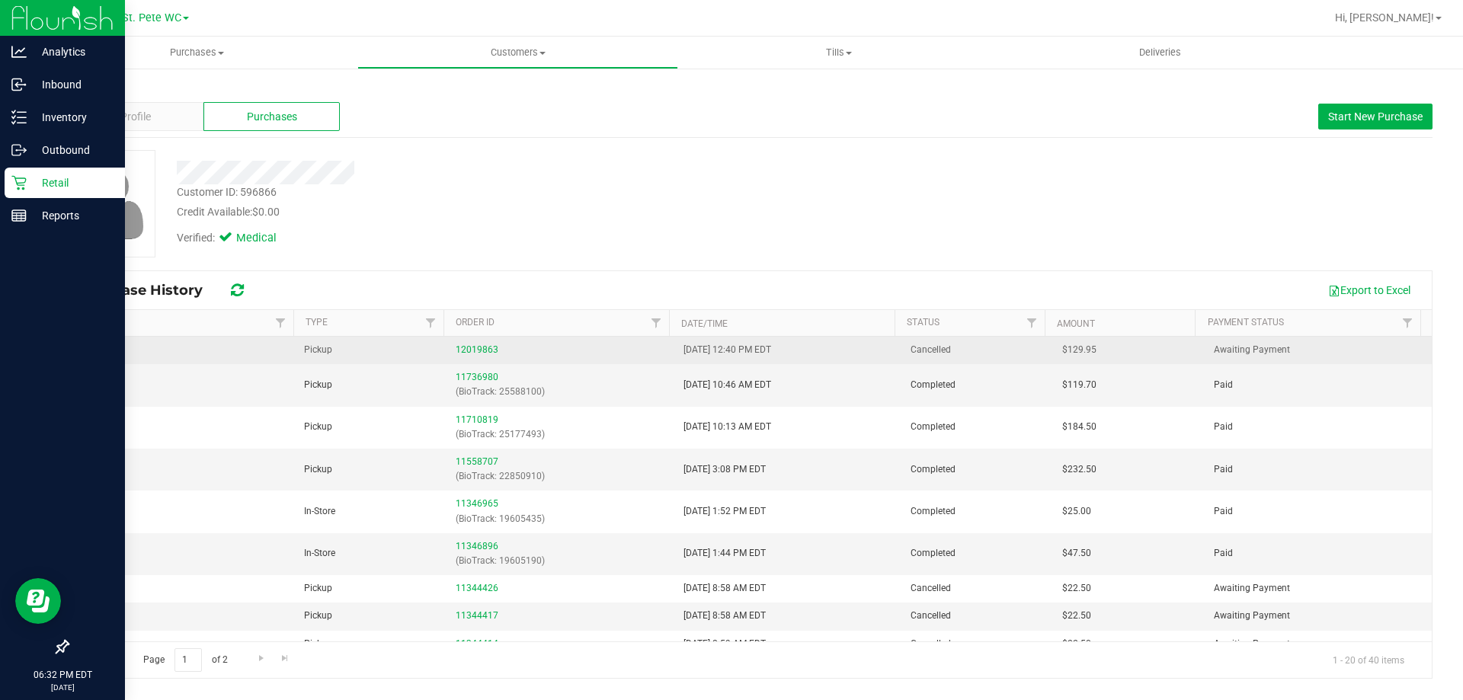
click at [463, 341] on td "12019863" at bounding box center [560, 350] width 227 height 27
click at [463, 346] on link "12019863" at bounding box center [477, 350] width 43 height 11
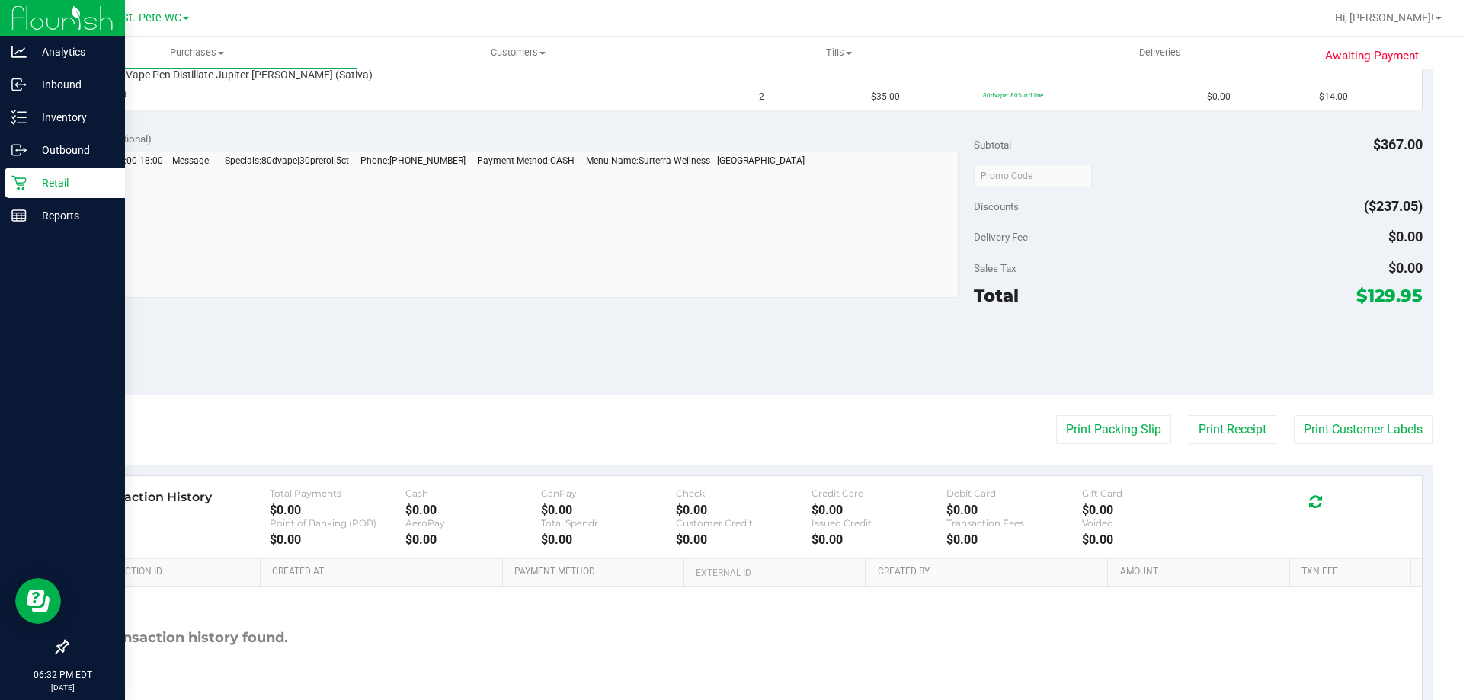
scroll to position [873, 0]
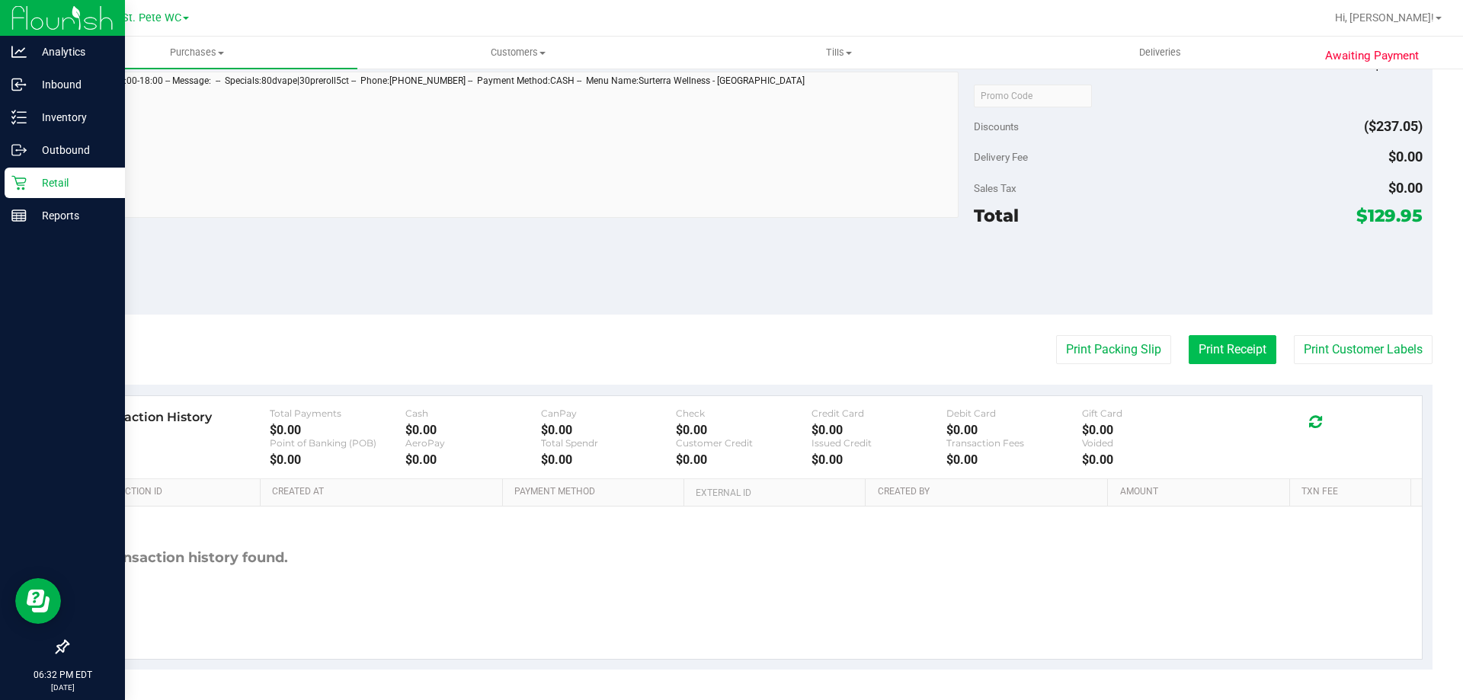
click at [1217, 345] on button "Print Receipt" at bounding box center [1233, 349] width 88 height 29
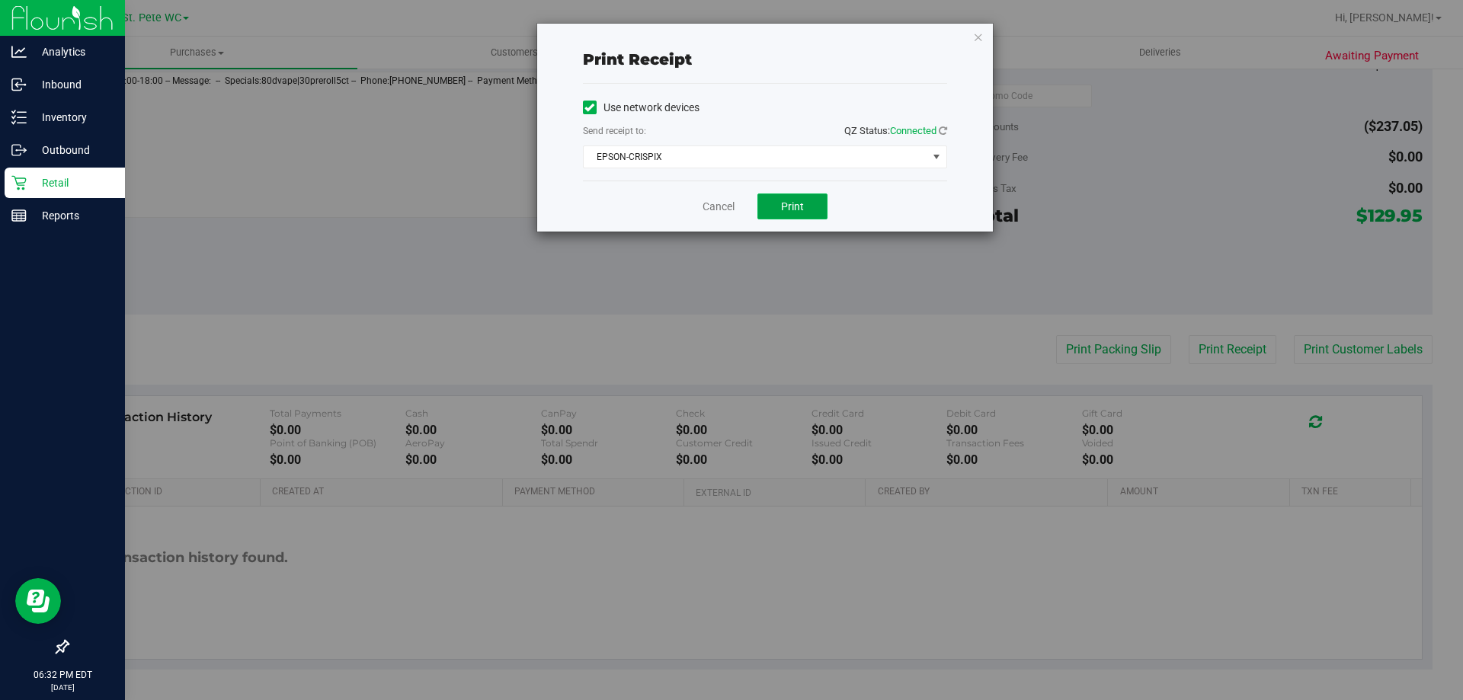
click at [786, 197] on button "Print" at bounding box center [793, 207] width 70 height 26
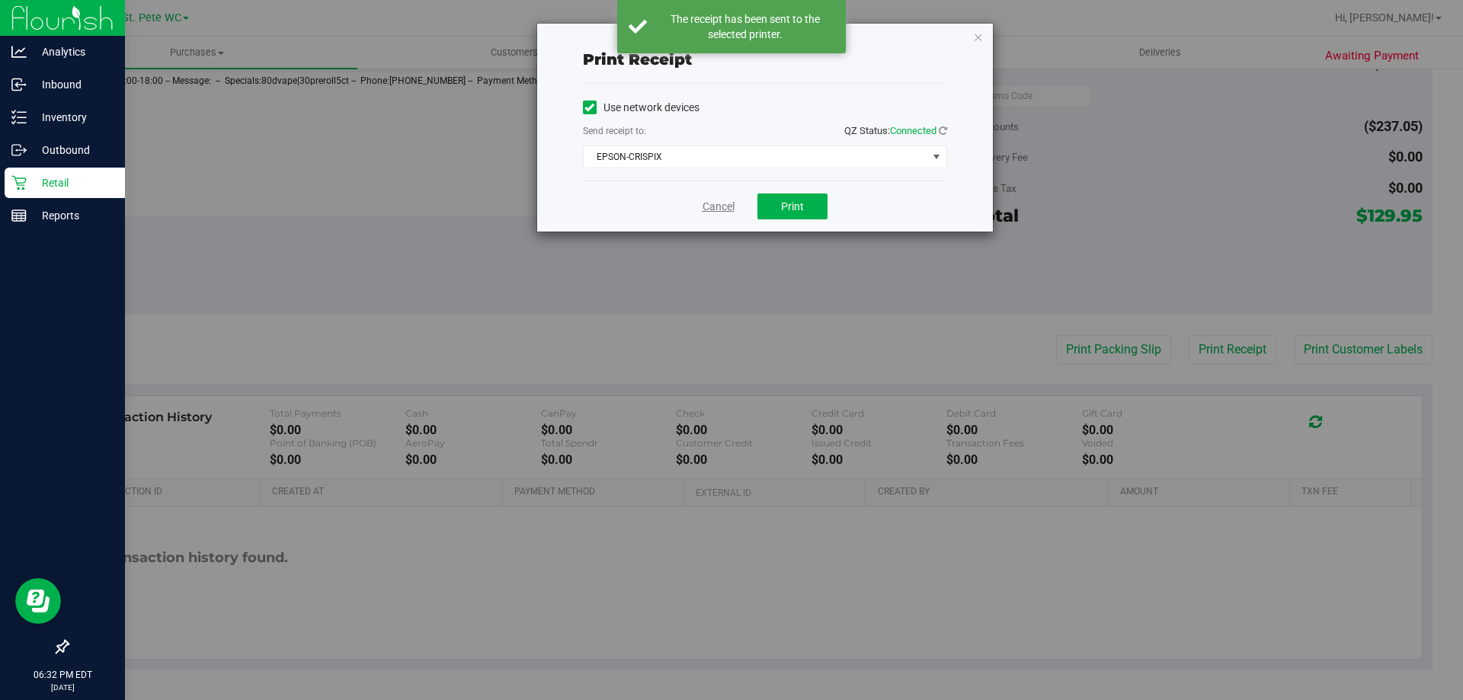
click at [716, 207] on link "Cancel" at bounding box center [719, 207] width 32 height 16
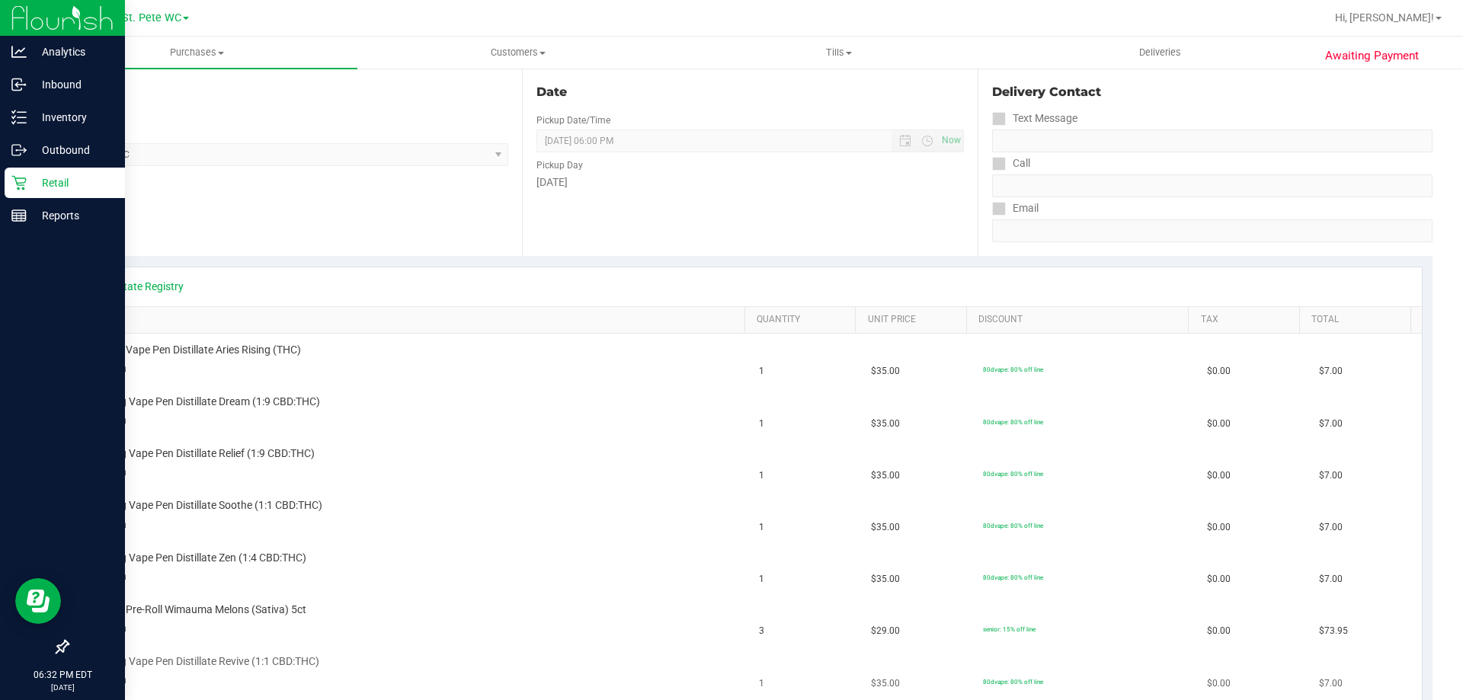
scroll to position [305, 0]
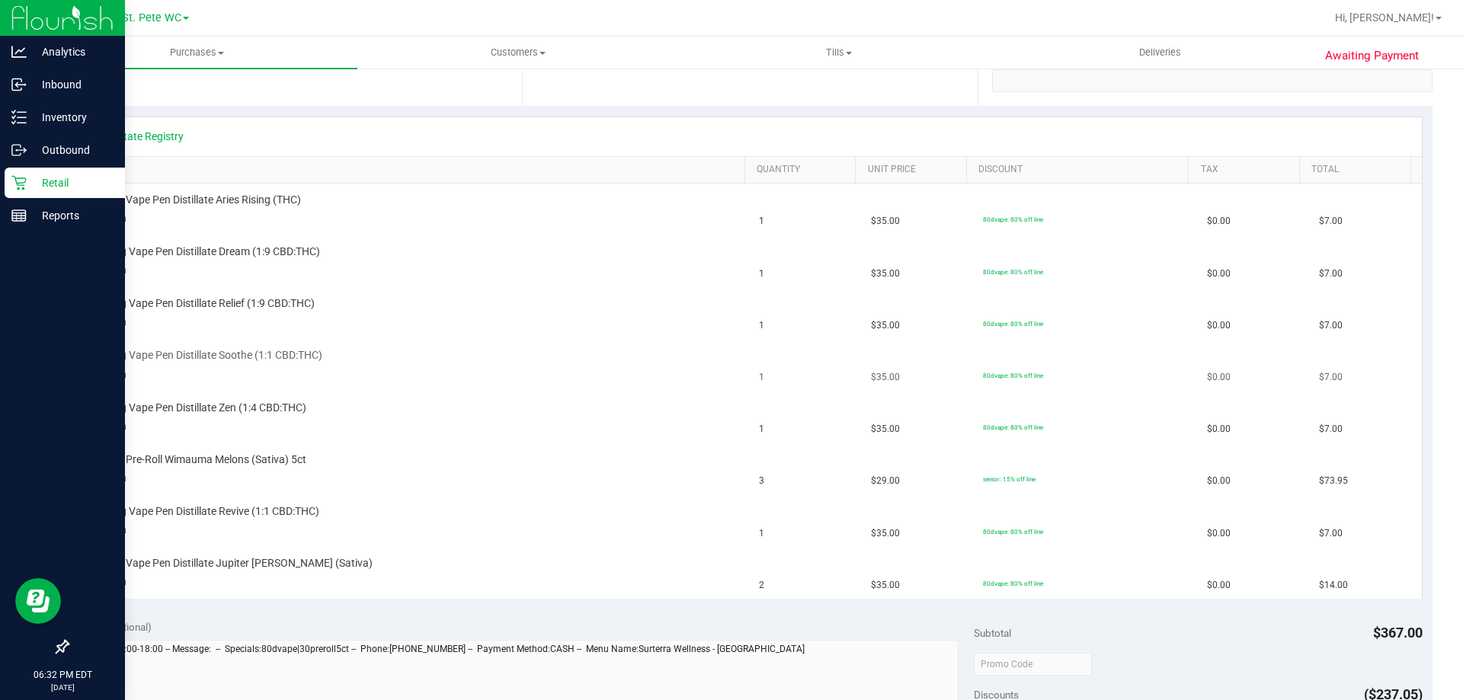
drag, startPoint x: 638, startPoint y: 391, endPoint x: 592, endPoint y: 362, distance: 54.1
click at [638, 389] on td "SW 0.3g Vape Pen Distillate Soothe (1:1 CBD:THC) UOM ea" at bounding box center [415, 366] width 672 height 52
click at [26, 178] on icon at bounding box center [18, 182] width 15 height 15
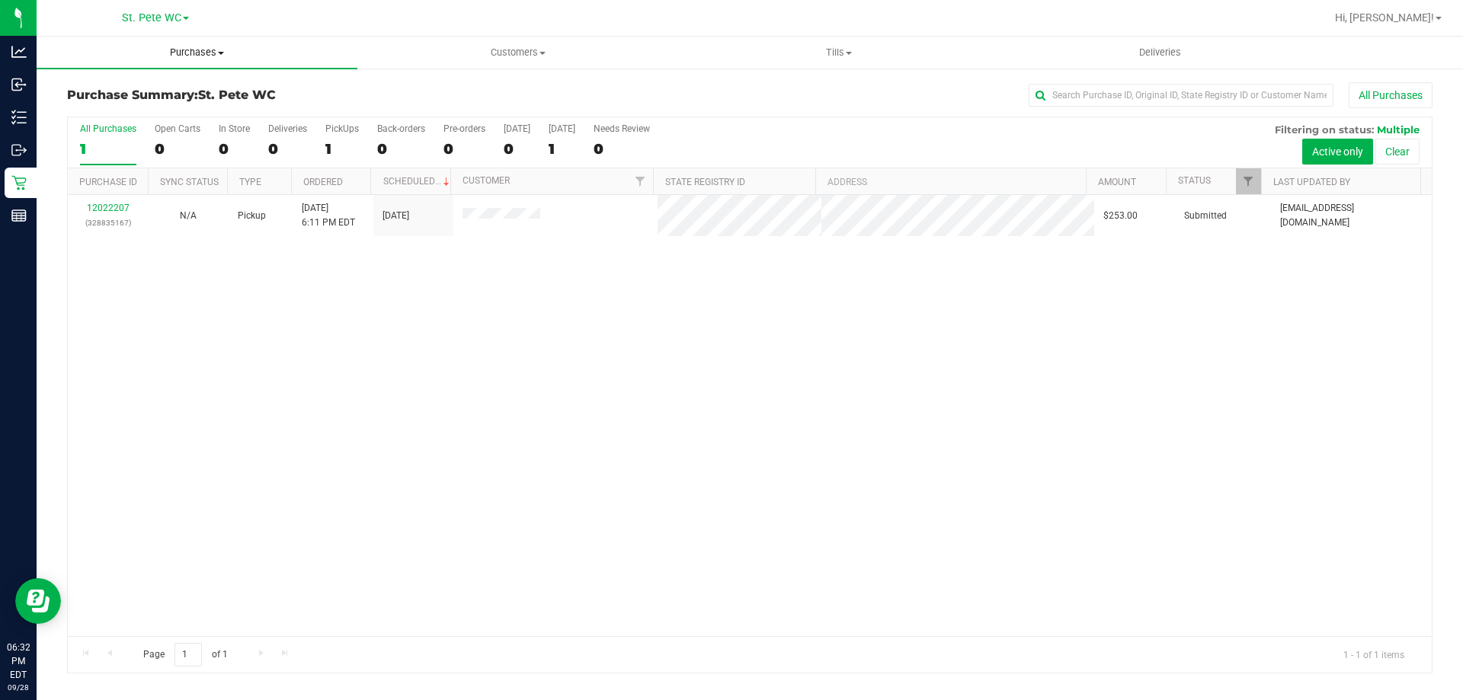
click at [187, 59] on uib-tab-heading "Purchases Summary of purchases Fulfillment All purchases" at bounding box center [197, 53] width 321 height 32
click at [151, 109] on li "Fulfillment" at bounding box center [197, 110] width 321 height 18
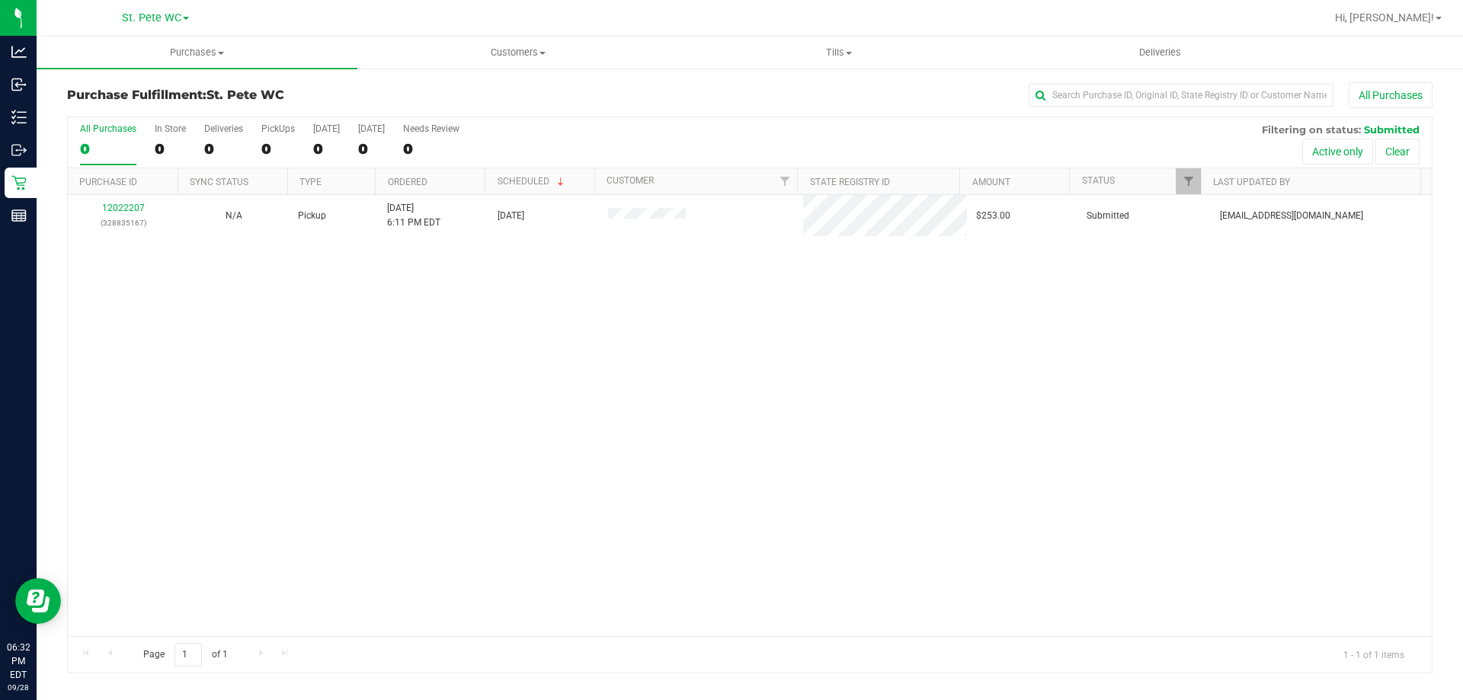
click at [417, 415] on div "12022207 (328835167) N/A Pickup [DATE] 6:11 PM EDT 9/29/2025 $253.00 Submitted …" at bounding box center [750, 415] width 1364 height 441
